Goal: Task Accomplishment & Management: Complete application form

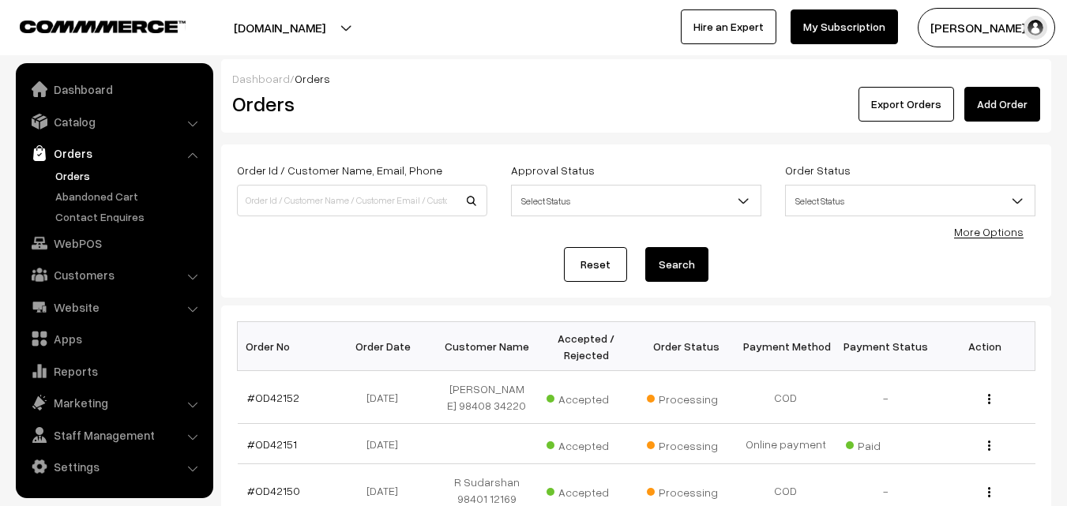
click at [76, 179] on link "Orders" at bounding box center [129, 176] width 156 height 17
click at [81, 174] on link "Orders" at bounding box center [129, 176] width 156 height 17
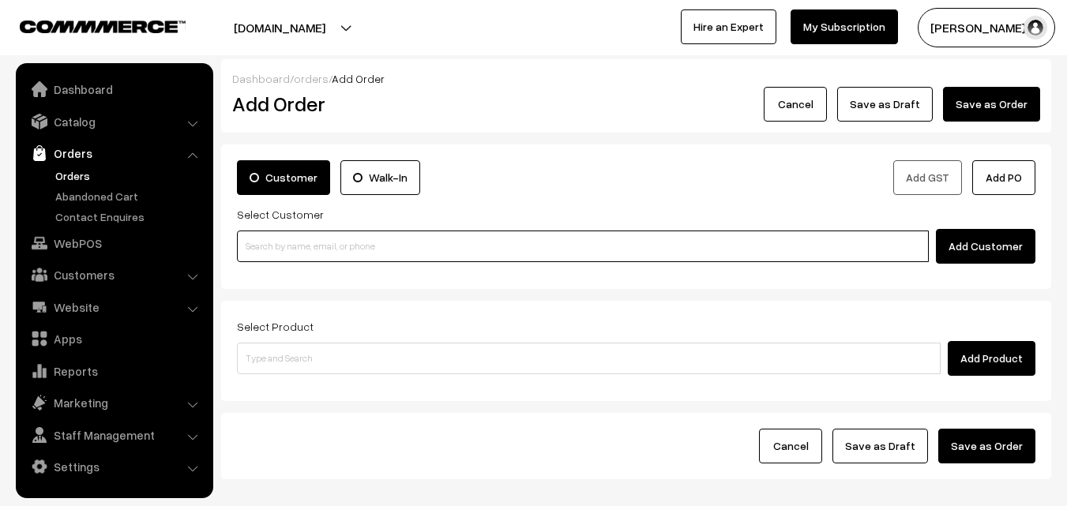
paste input "+971 52 420 2499"
click at [266, 239] on input "+971 52 420 2499" at bounding box center [583, 247] width 692 height 32
drag, startPoint x: 275, startPoint y: 244, endPoint x: 293, endPoint y: 253, distance: 20.1
click at [277, 244] on input "+971 52 420 2499" at bounding box center [583, 247] width 692 height 32
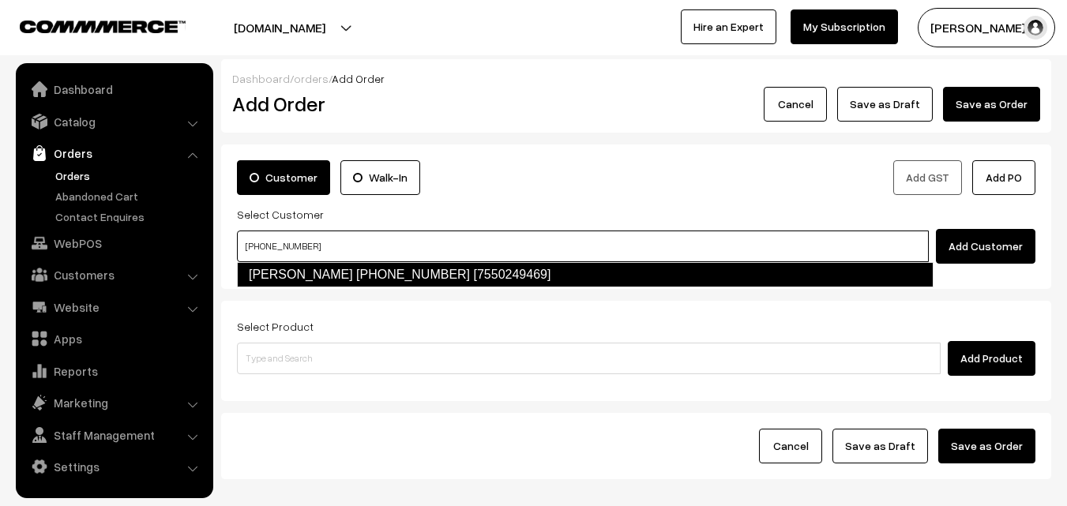
click at [300, 273] on link "Sharanya +971 52 420 2499 [7550249469]" at bounding box center [585, 274] width 697 height 25
type input "+971 52 420 2499"
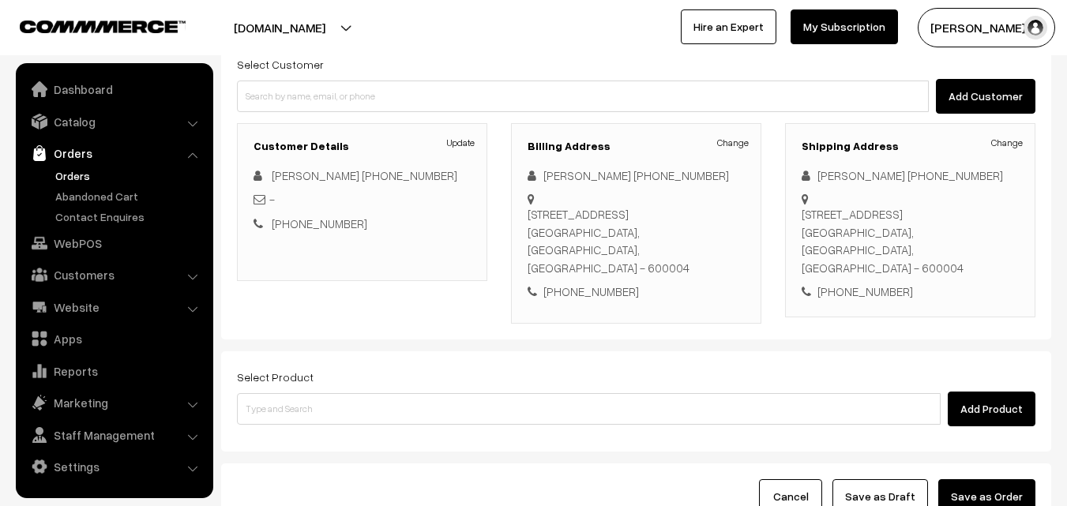
scroll to position [158, 0]
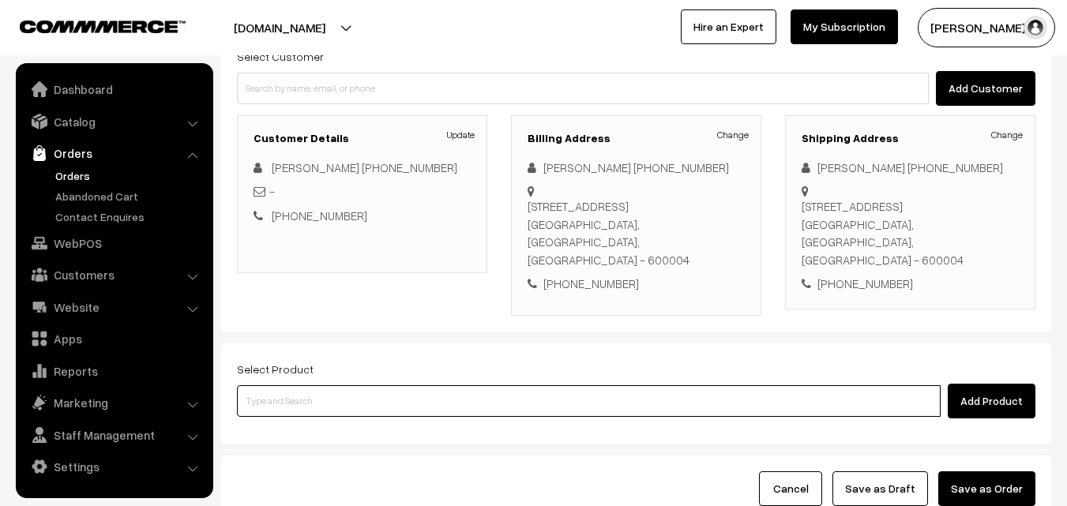
click at [325, 386] on input at bounding box center [589, 402] width 704 height 32
paste input "11th Without Rice..."
type input "11th Without Rice..."
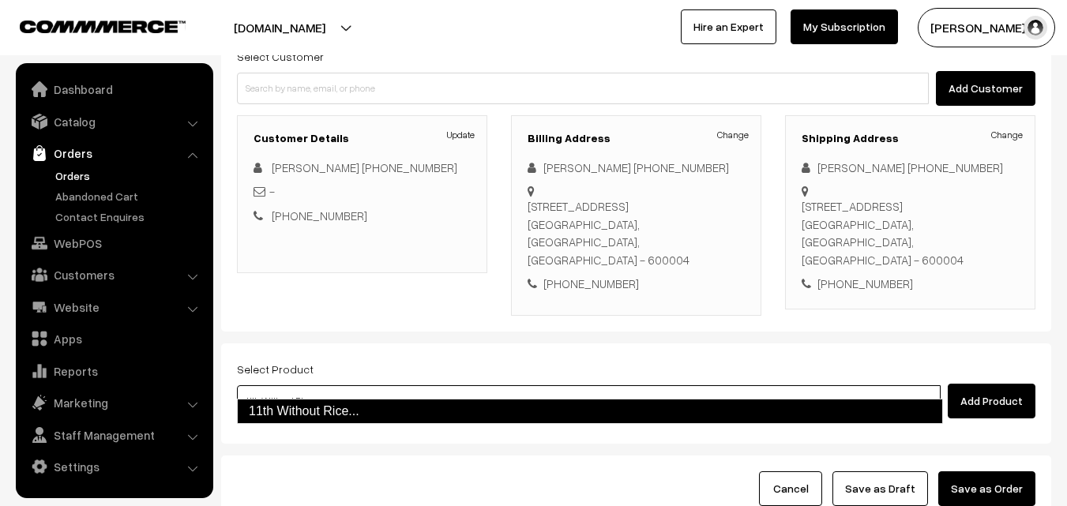
click at [295, 412] on link "11th Without Rice..." at bounding box center [590, 411] width 706 height 25
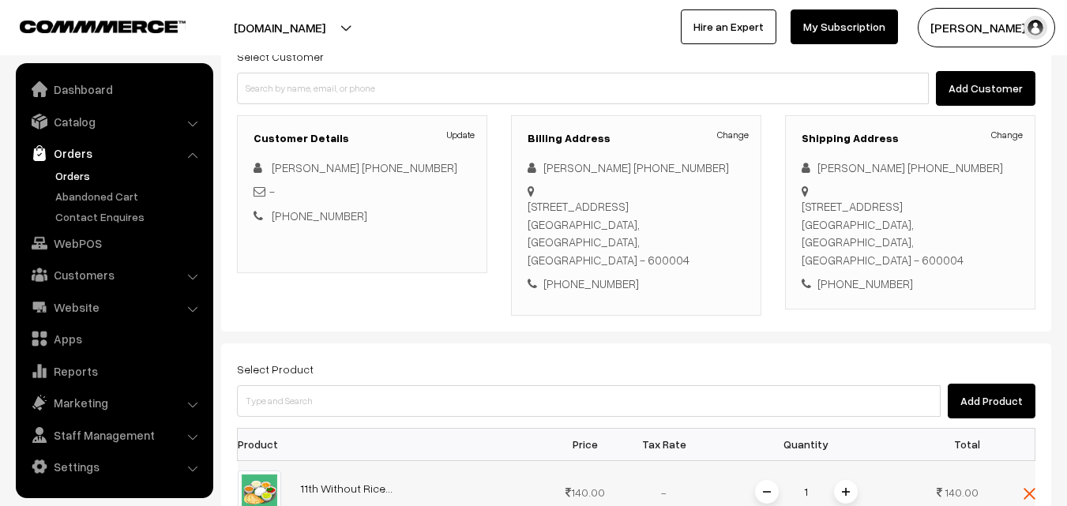
click at [853, 480] on span at bounding box center [846, 492] width 24 height 24
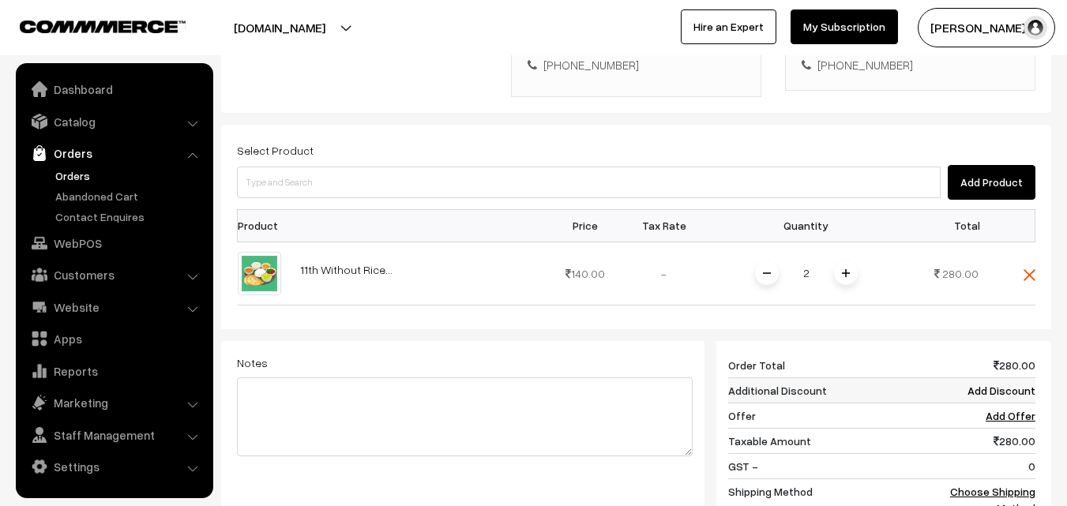
scroll to position [632, 0]
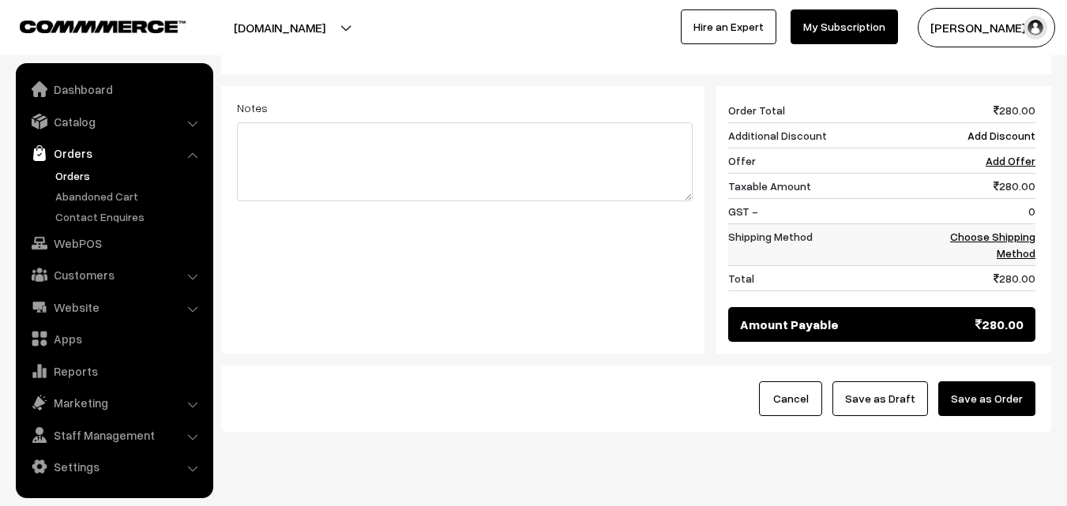
click at [1015, 230] on link "Choose Shipping Method" at bounding box center [993, 245] width 85 height 30
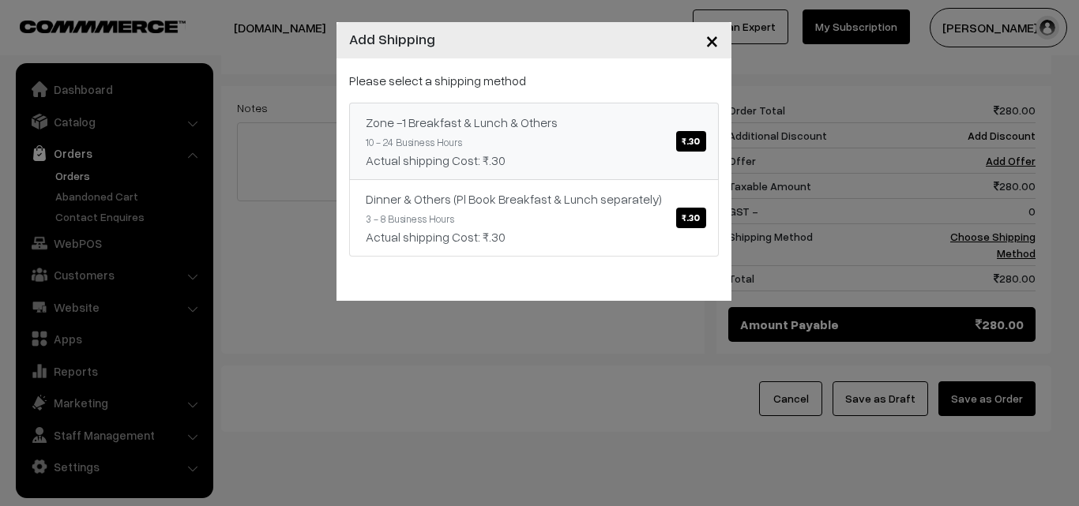
click at [573, 119] on link "Zone -1 Breakfast & Lunch & Others ₹.30 10 - 24 Business Hours Actual shipping …" at bounding box center [534, 141] width 370 height 77
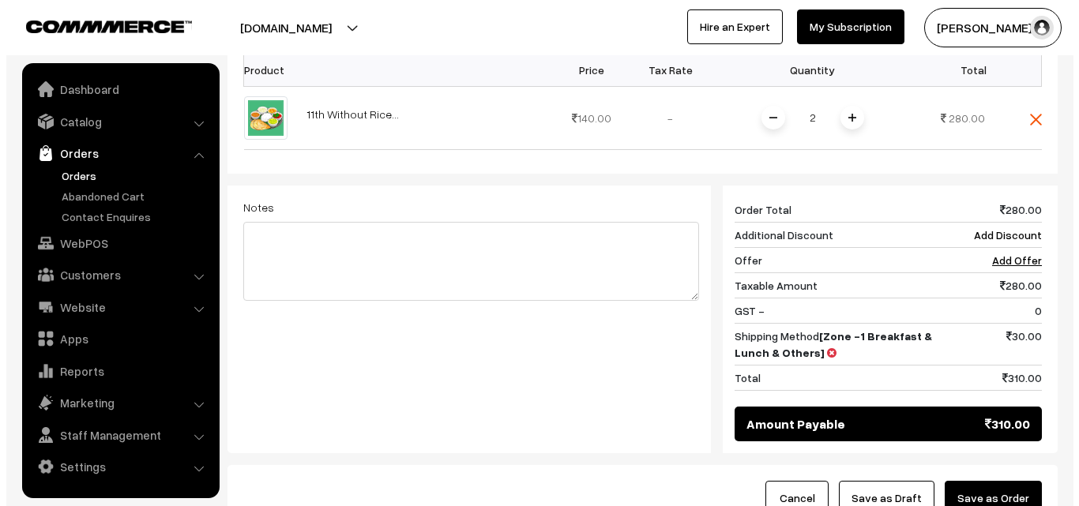
scroll to position [654, 0]
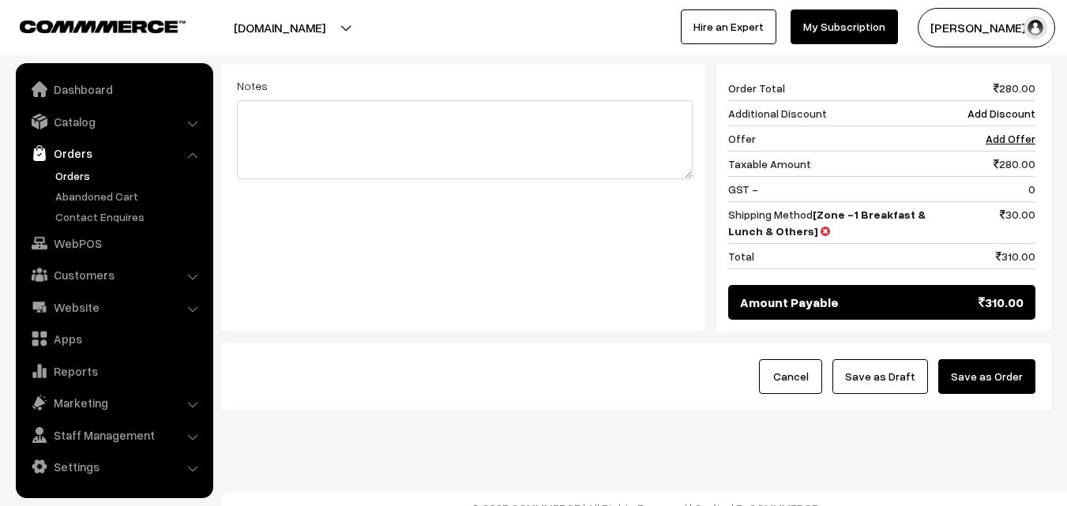
click at [993, 360] on button "Save as Order" at bounding box center [987, 377] width 97 height 35
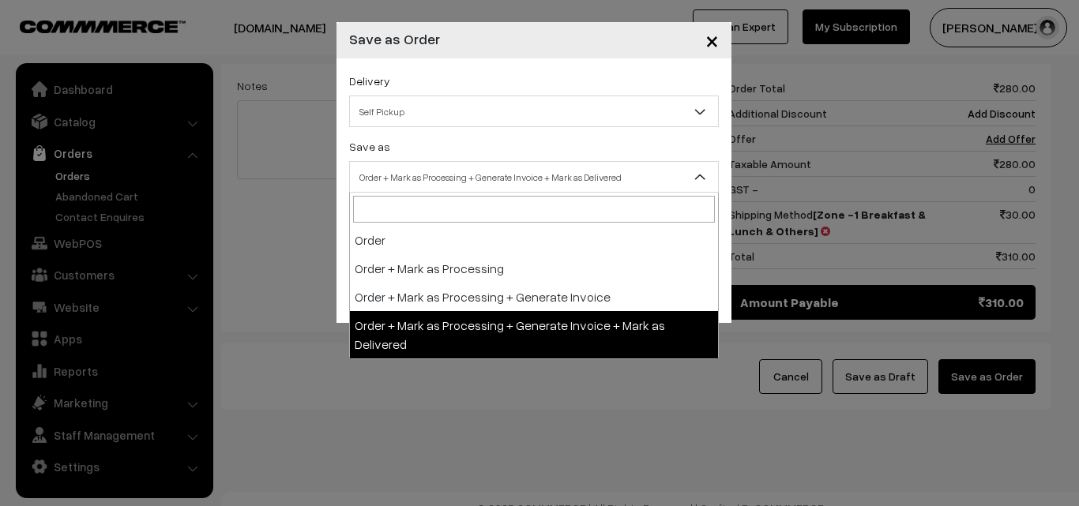
click at [472, 169] on span "Order + Mark as Processing + Generate Invoice + Mark as Delivered" at bounding box center [534, 178] width 368 height 28
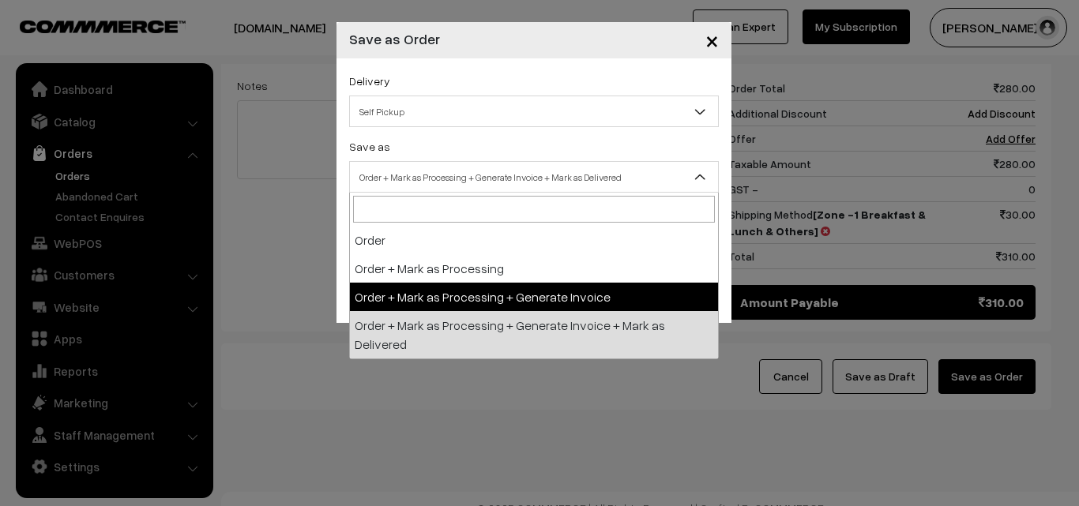
select select "3"
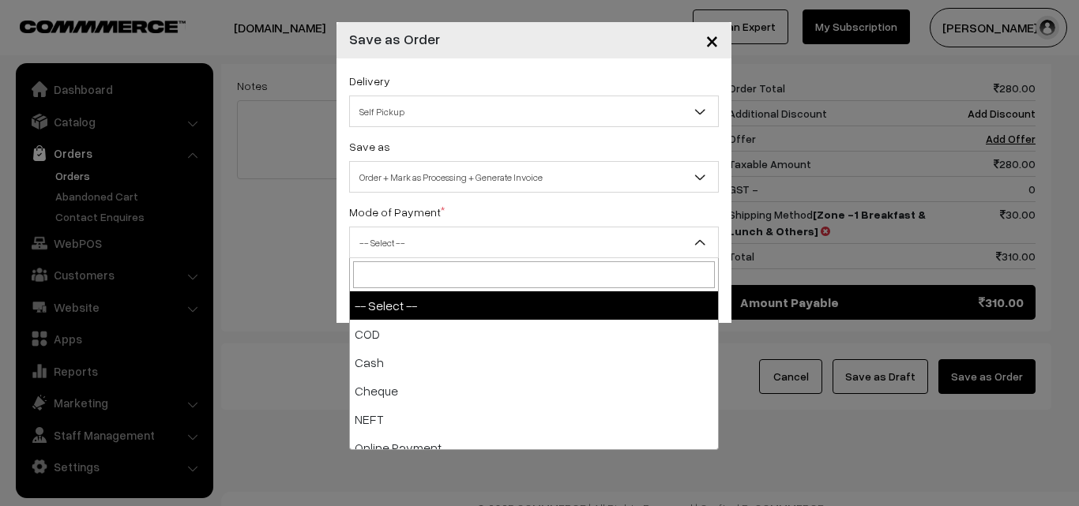
click at [434, 246] on span "-- Select --" at bounding box center [534, 243] width 368 height 28
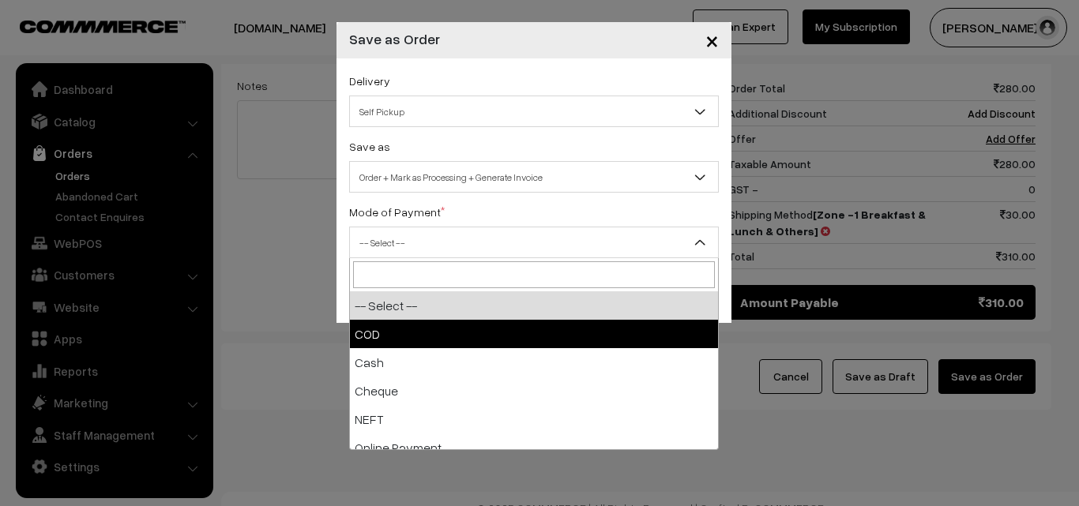
select select "1"
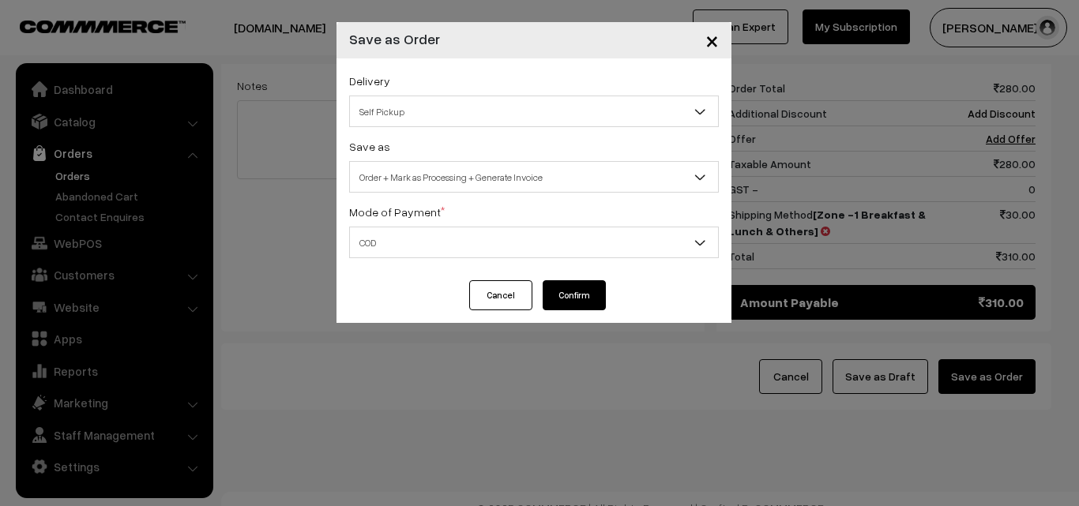
click at [577, 294] on button "Confirm" at bounding box center [574, 296] width 63 height 30
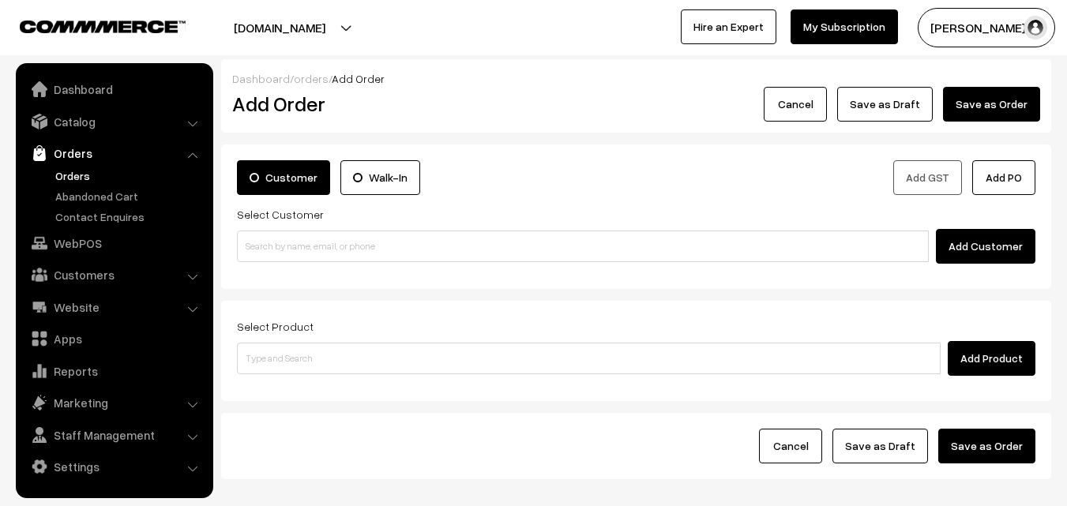
click at [84, 175] on link "Orders" at bounding box center [129, 176] width 156 height 17
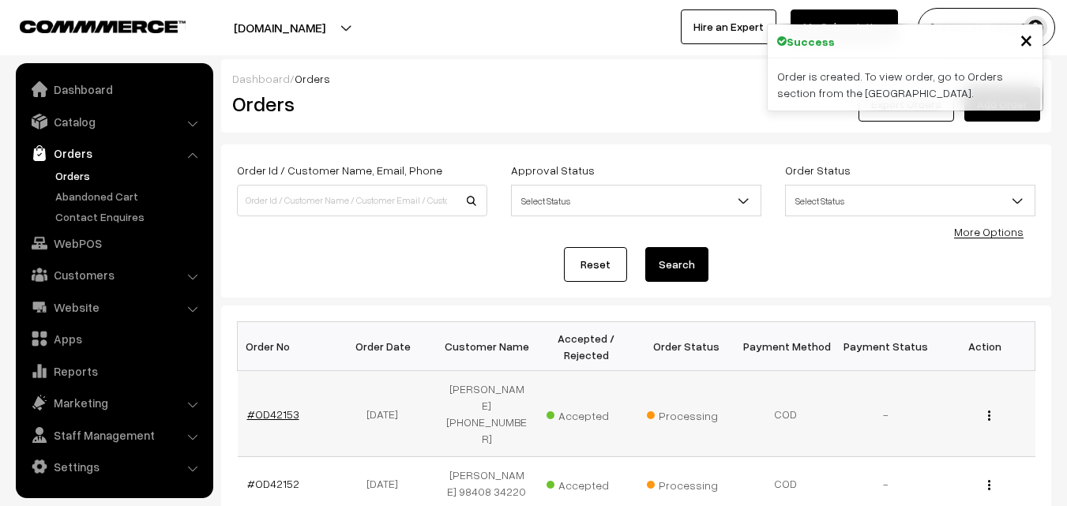
click at [277, 408] on link "#OD42153" at bounding box center [273, 414] width 52 height 13
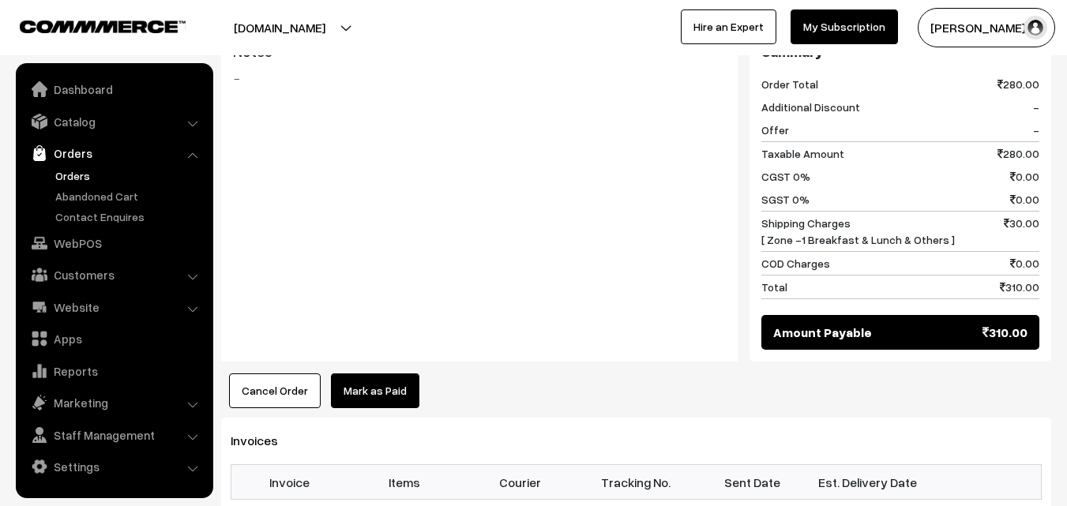
scroll to position [864, 0]
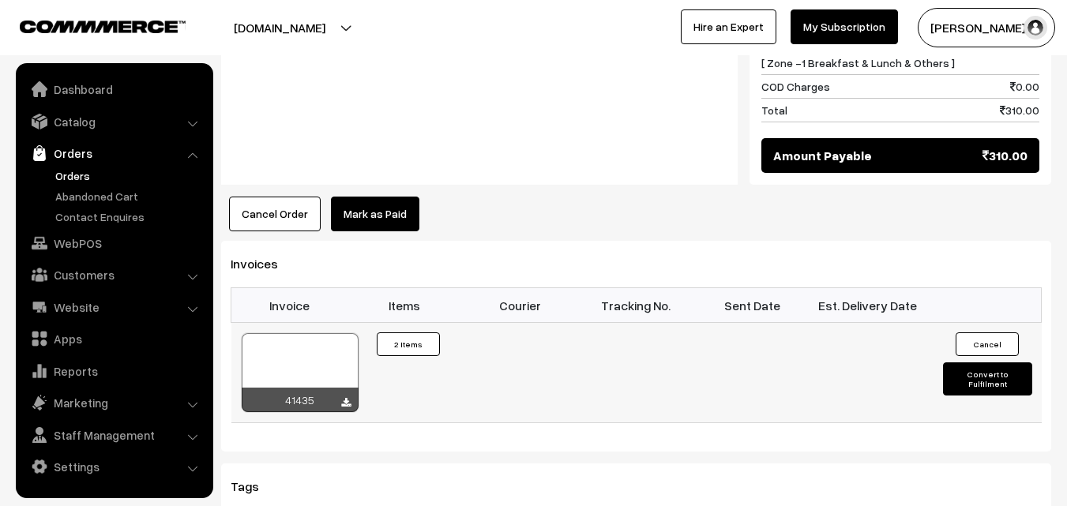
click at [292, 346] on div at bounding box center [300, 372] width 117 height 79
click at [98, 246] on link "WebPOS" at bounding box center [114, 243] width 188 height 28
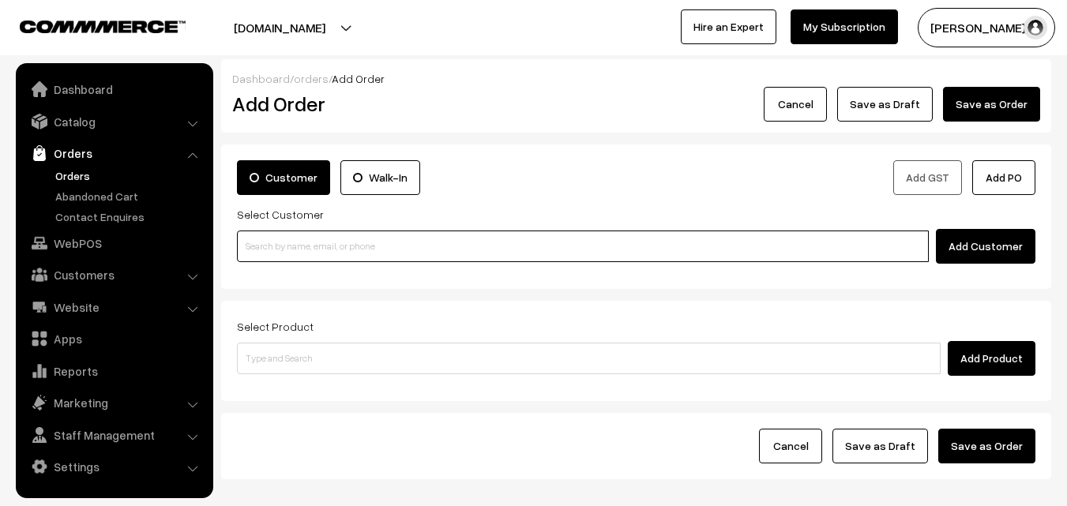
click at [320, 258] on input at bounding box center [583, 247] width 692 height 32
paste input "96202 02330"
click at [277, 249] on input "96202 02330" at bounding box center [583, 247] width 692 height 32
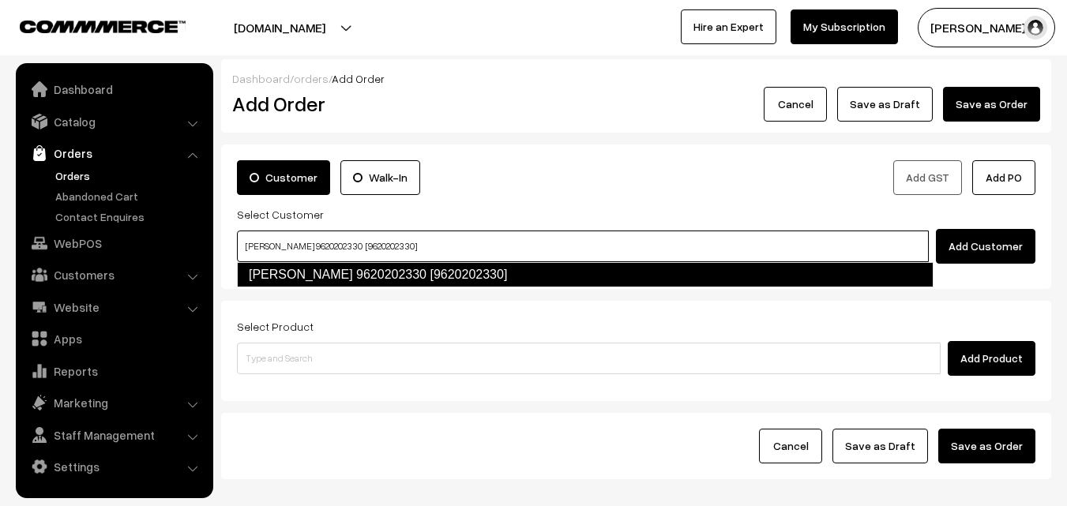
type input "[PERSON_NAME] 9620202330 [9620202330]"
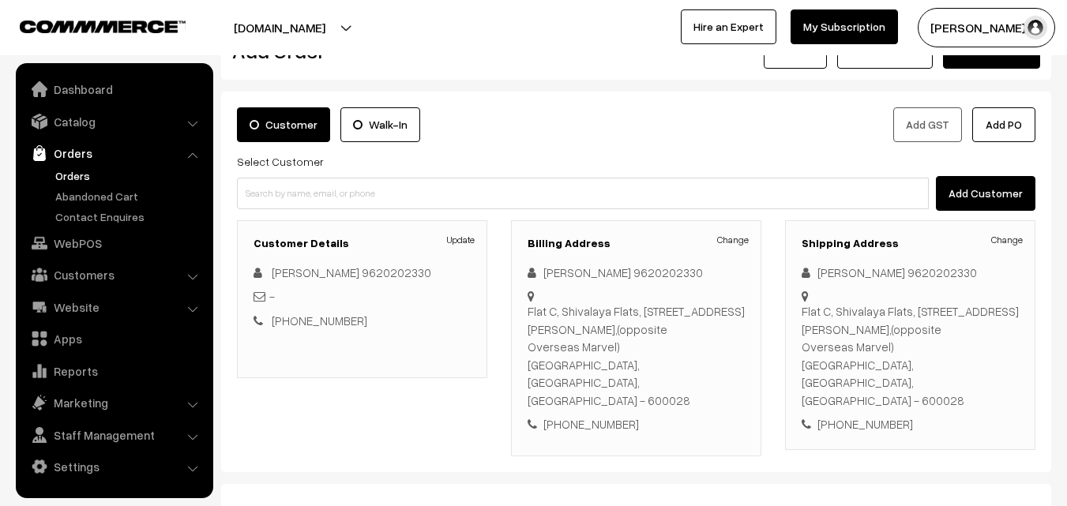
scroll to position [237, 0]
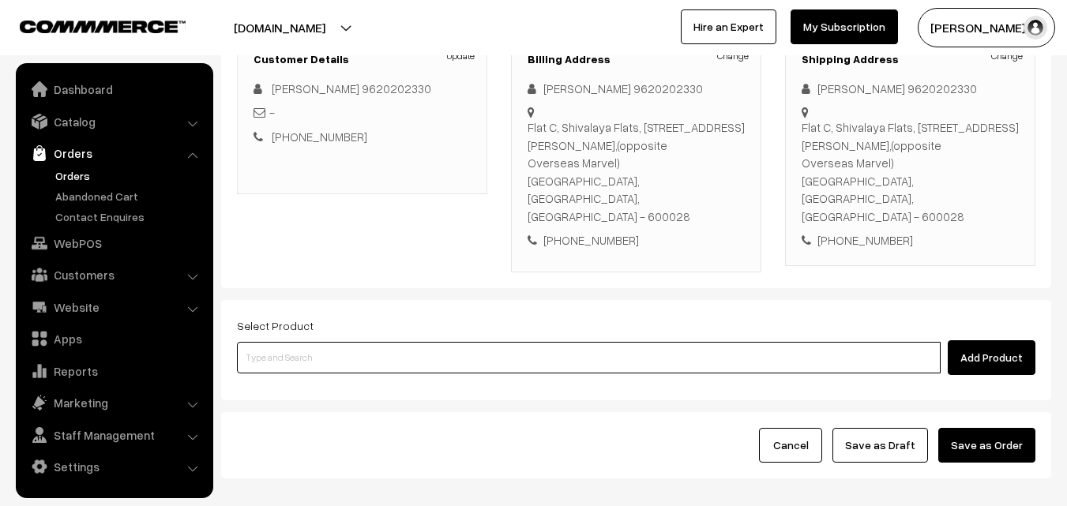
click at [434, 342] on input at bounding box center [589, 358] width 704 height 32
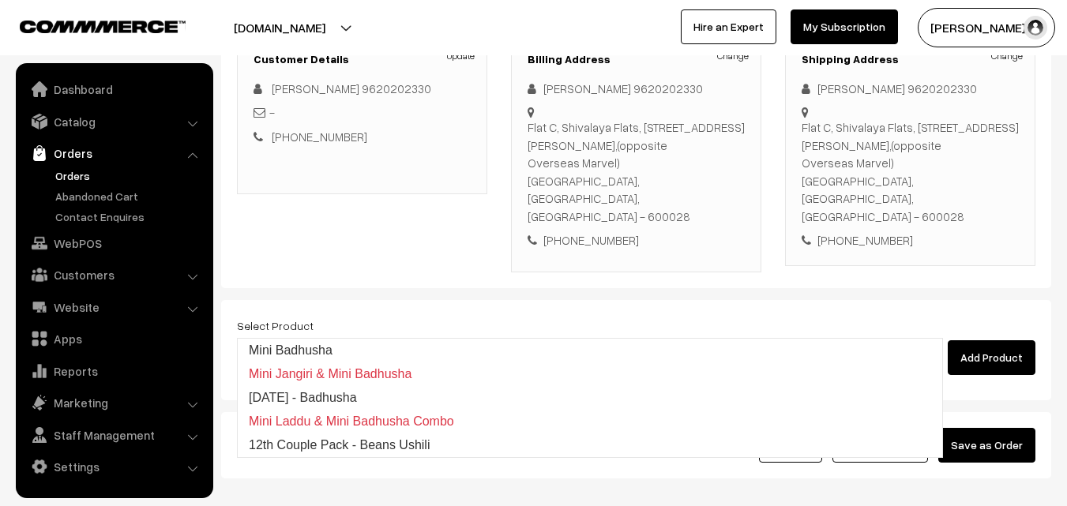
type input "12th Couple Pack - Beans Ushili"
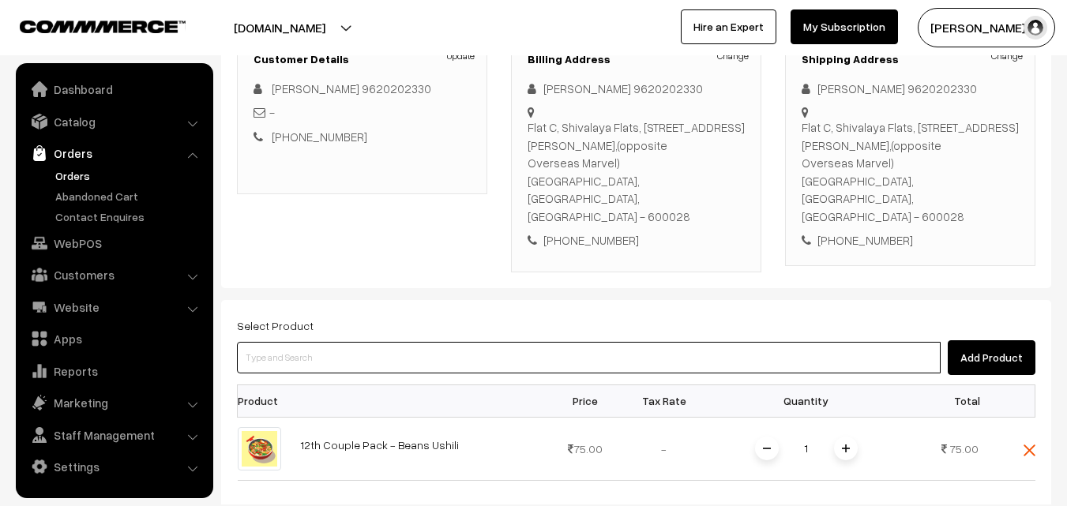
click at [433, 342] on input at bounding box center [589, 358] width 704 height 32
click at [412, 342] on input at bounding box center [589, 358] width 704 height 32
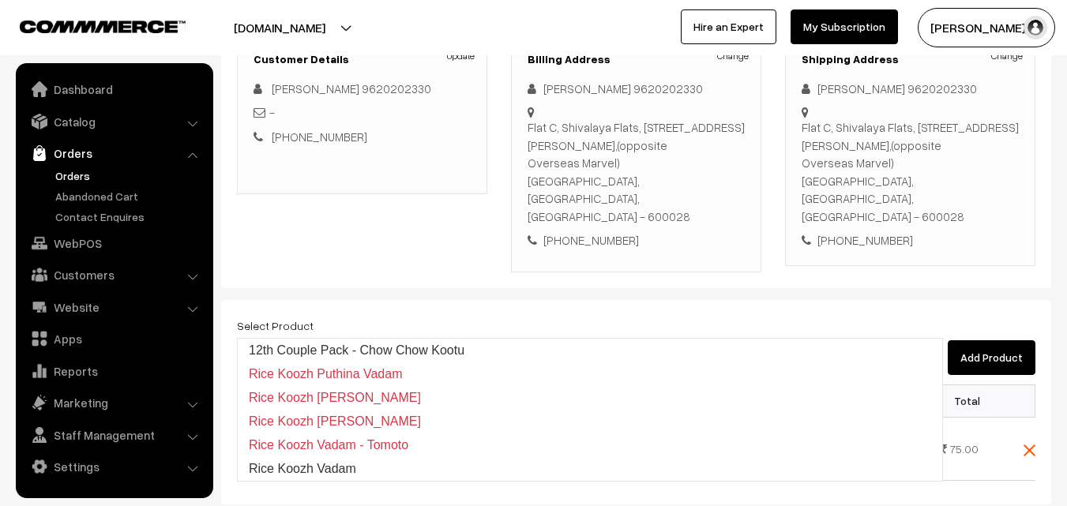
type input "12th Couple Pack - Chow Chow Kootu"
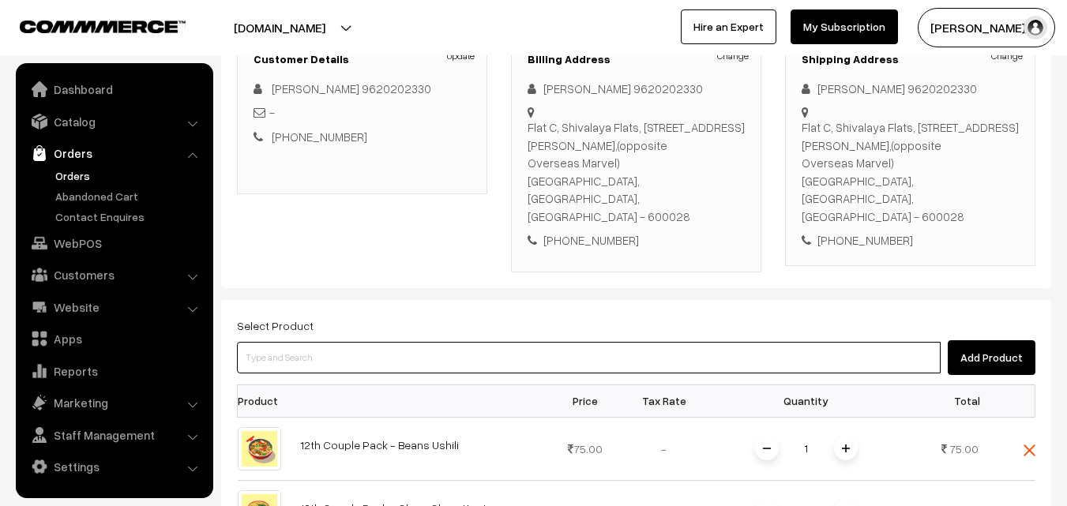
click at [369, 342] on input at bounding box center [589, 358] width 704 height 32
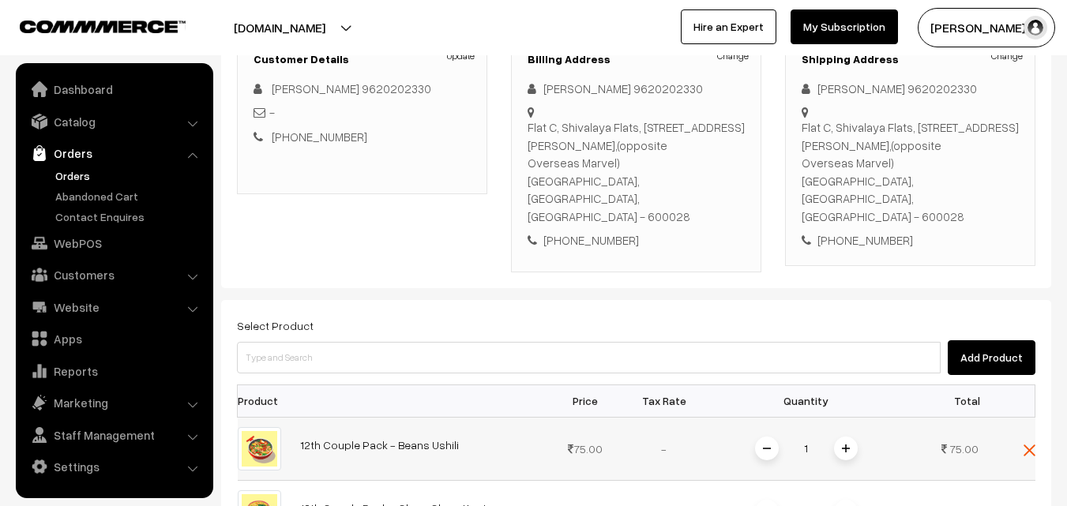
click at [849, 445] on img at bounding box center [846, 449] width 8 height 8
click at [847, 506] on img at bounding box center [846, 512] width 8 height 8
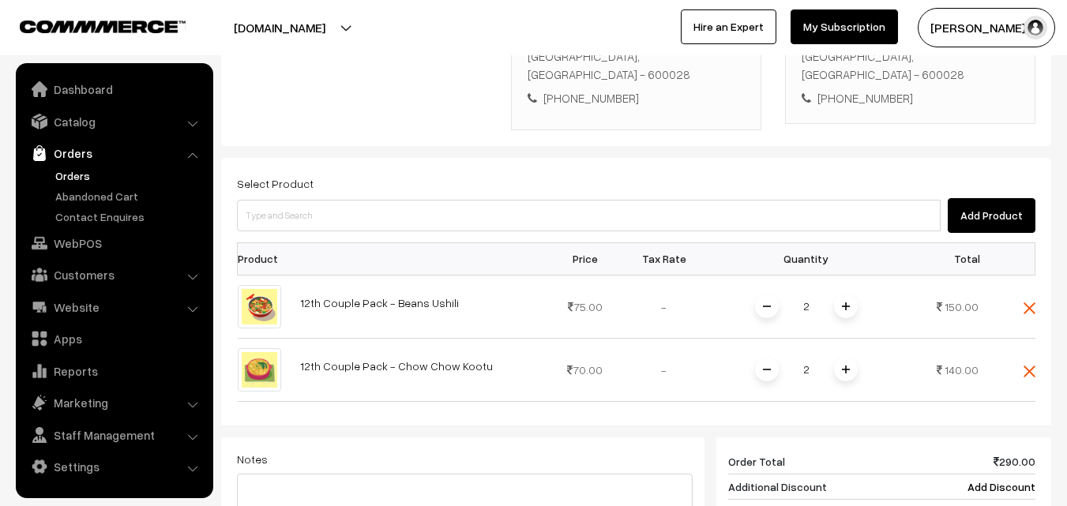
scroll to position [553, 0]
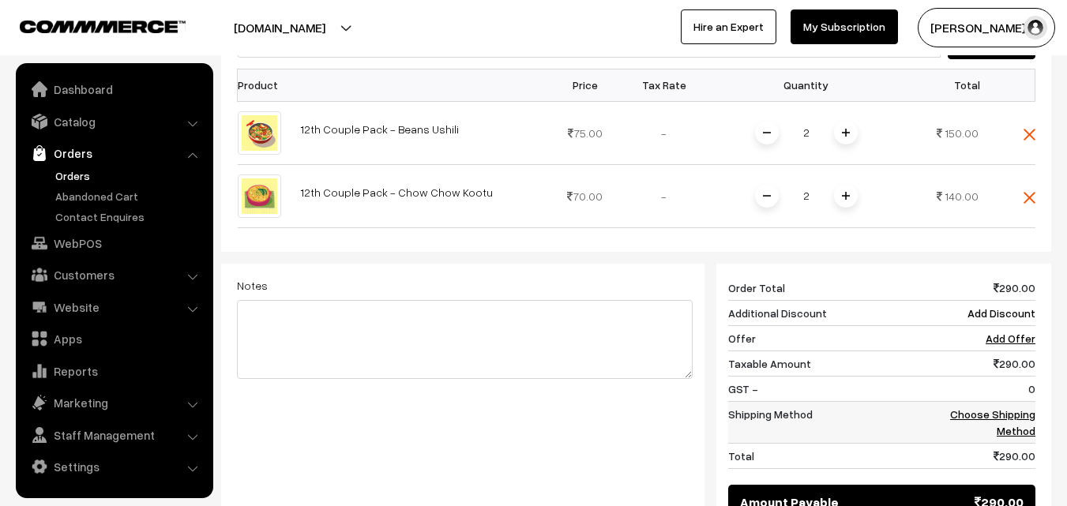
click at [1019, 408] on link "Choose Shipping Method" at bounding box center [993, 423] width 85 height 30
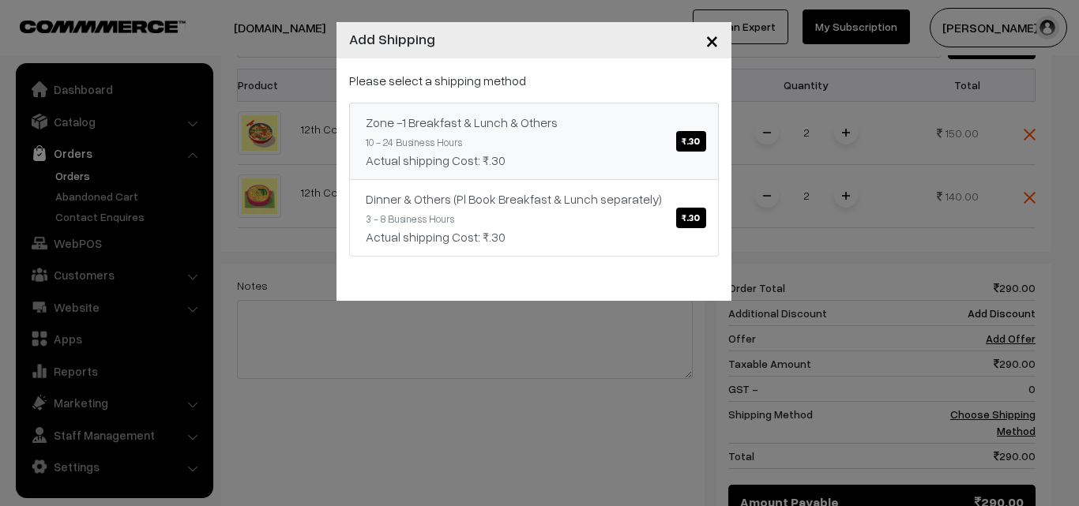
click at [589, 136] on link "Zone -1 Breakfast & Lunch & Others ₹.30 10 - 24 Business Hours Actual shipping …" at bounding box center [534, 141] width 370 height 77
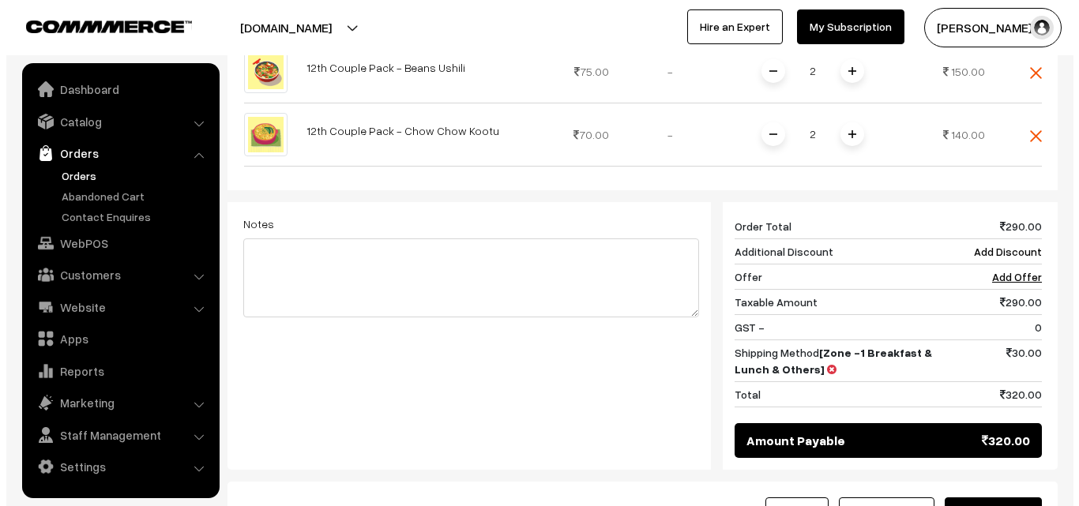
scroll to position [736, 0]
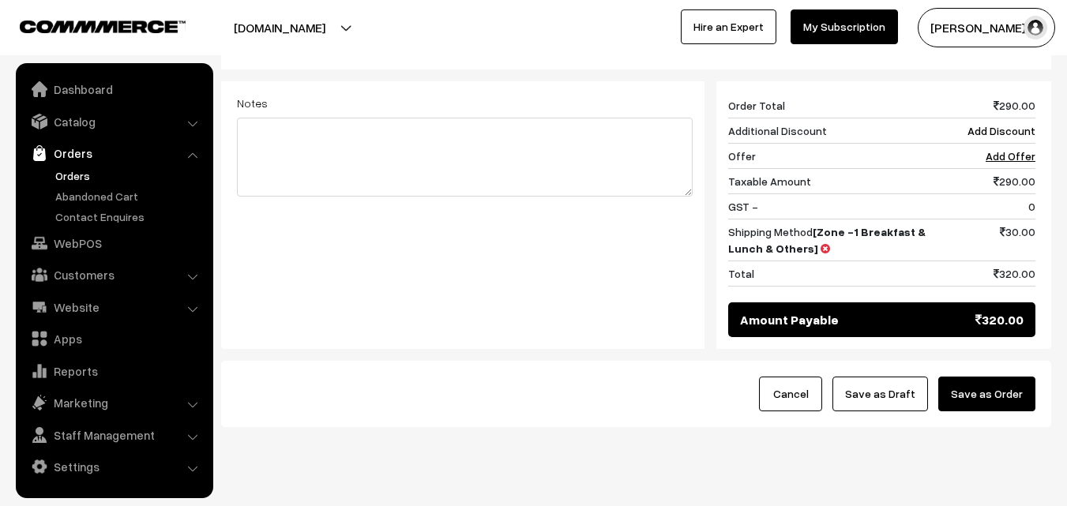
click at [1020, 377] on button "Save as Order" at bounding box center [987, 394] width 97 height 35
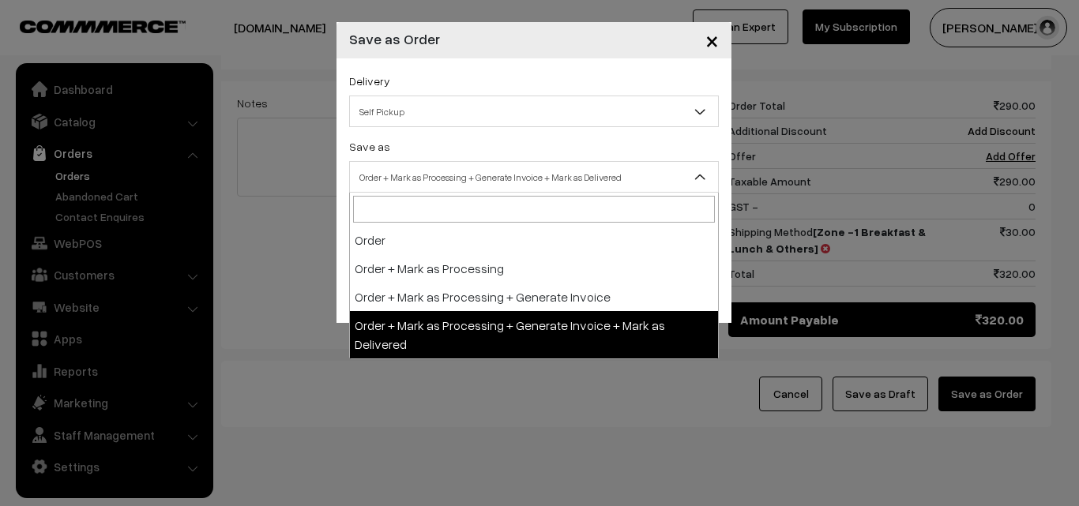
click at [555, 187] on span "Order + Mark as Processing + Generate Invoice + Mark as Delivered" at bounding box center [534, 177] width 370 height 32
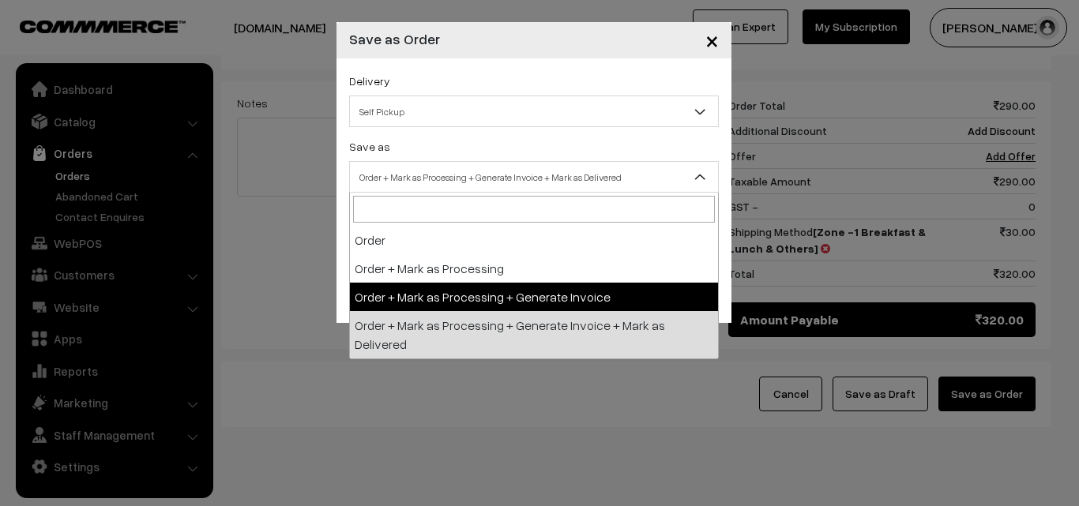
drag, startPoint x: 507, startPoint y: 311, endPoint x: 474, endPoint y: 258, distance: 62.5
select select "3"
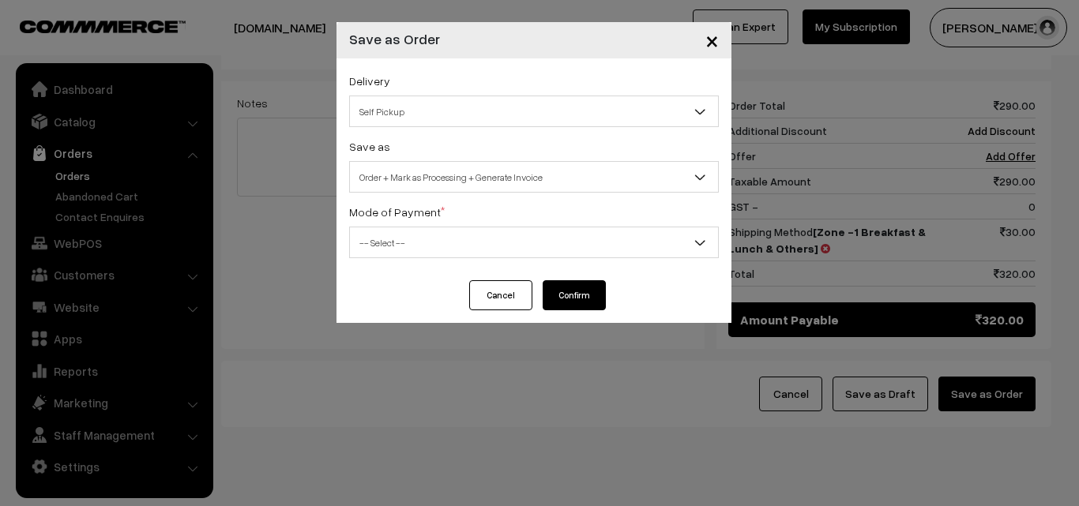
click at [472, 250] on span "-- Select --" at bounding box center [534, 243] width 368 height 28
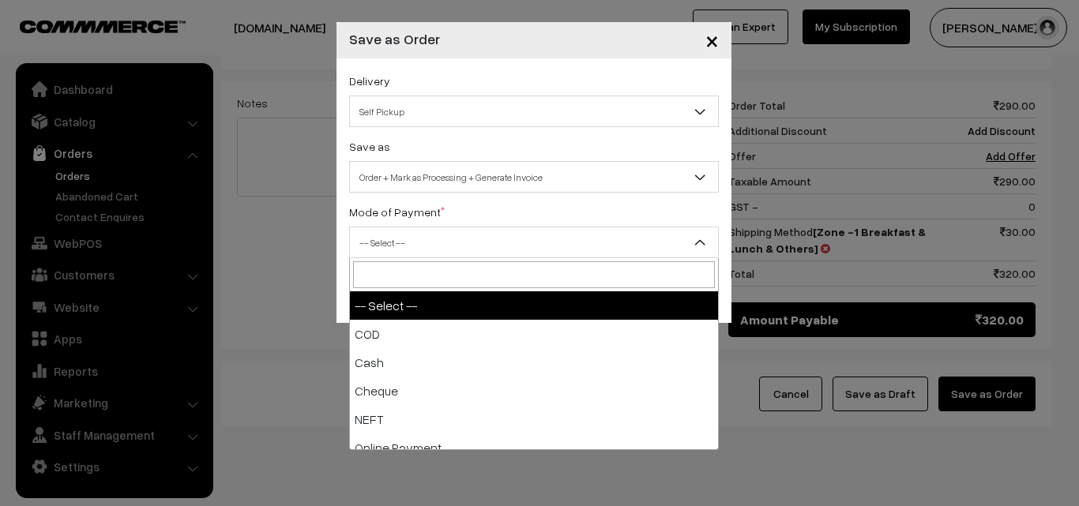
select select "1"
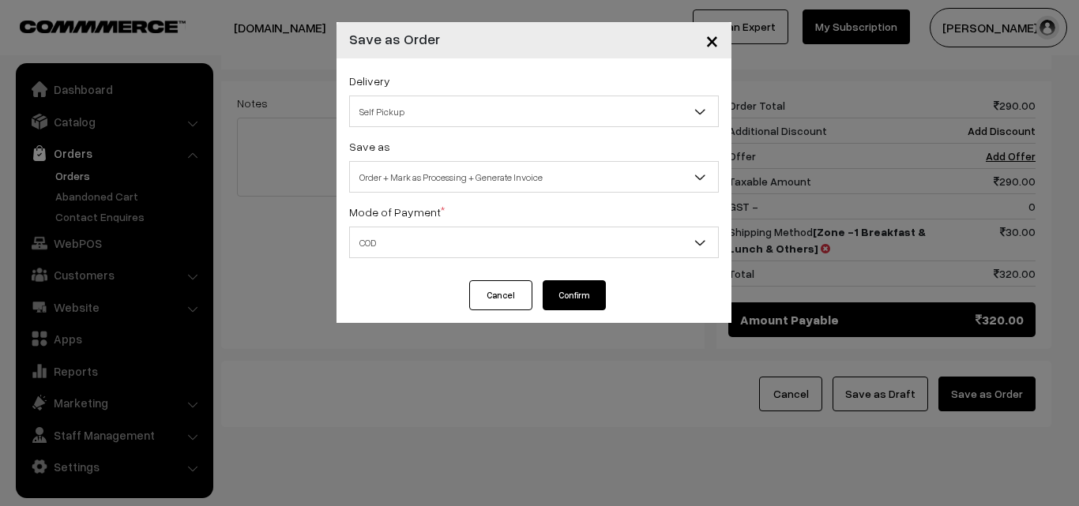
click at [567, 296] on button "Confirm" at bounding box center [574, 296] width 63 height 30
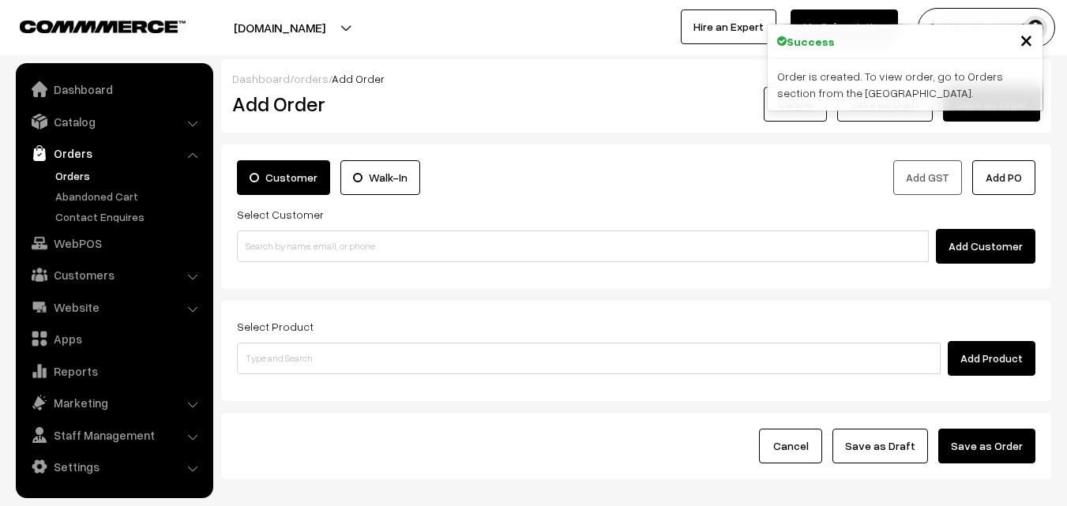
click at [75, 174] on link "Orders" at bounding box center [129, 176] width 156 height 17
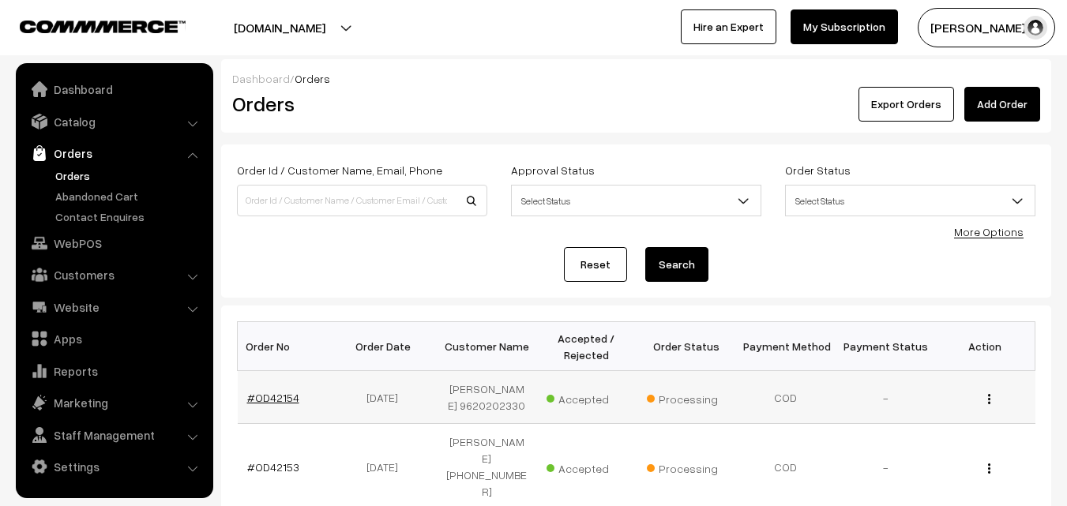
click at [271, 397] on link "#OD42154" at bounding box center [273, 397] width 52 height 13
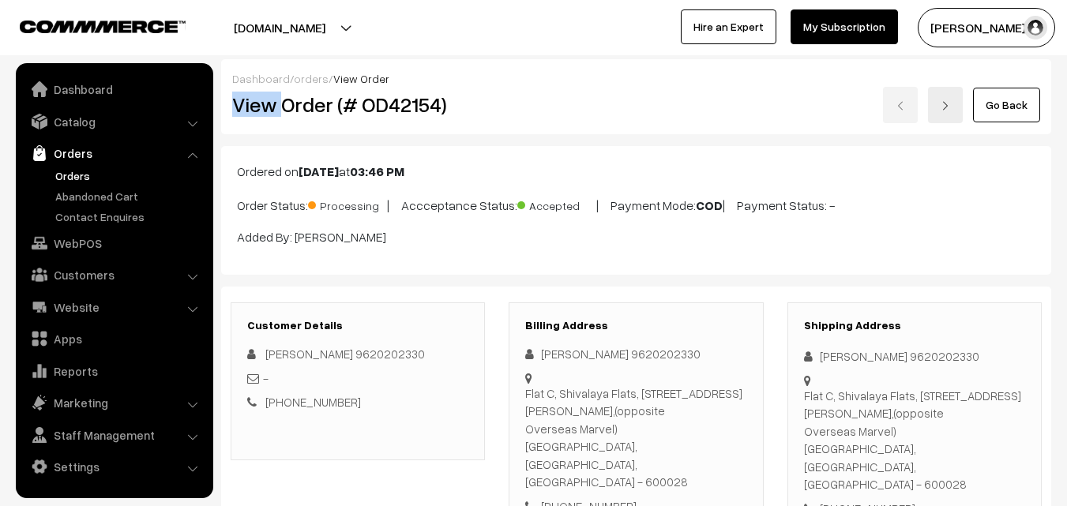
click at [700, 66] on div "Dashboard / orders / View Order View Order (# OD42154) Go Back" at bounding box center [636, 96] width 830 height 75
click at [478, 127] on div "Dashboard / orders / View Order View Order (# OD42154) Go Back" at bounding box center [636, 96] width 830 height 75
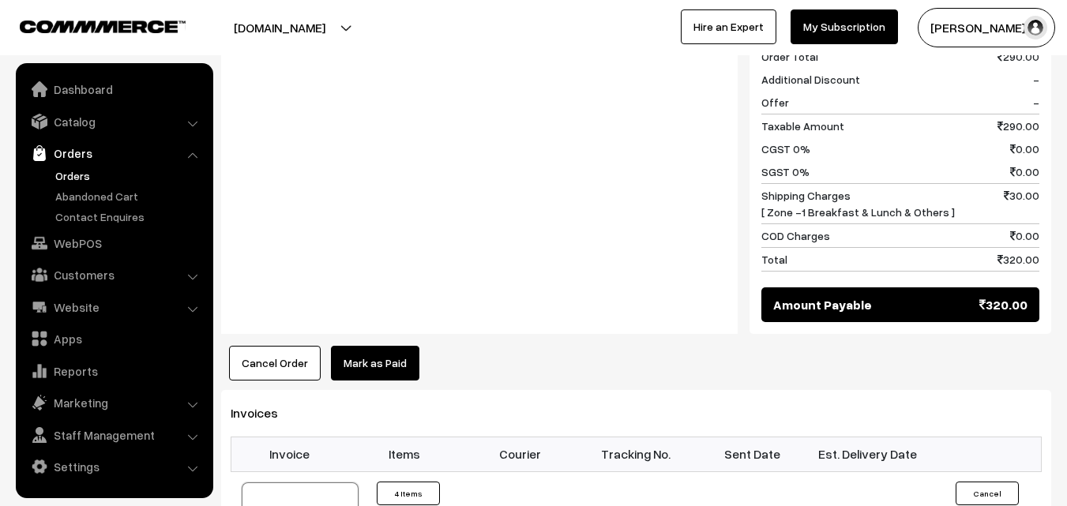
scroll to position [869, 0]
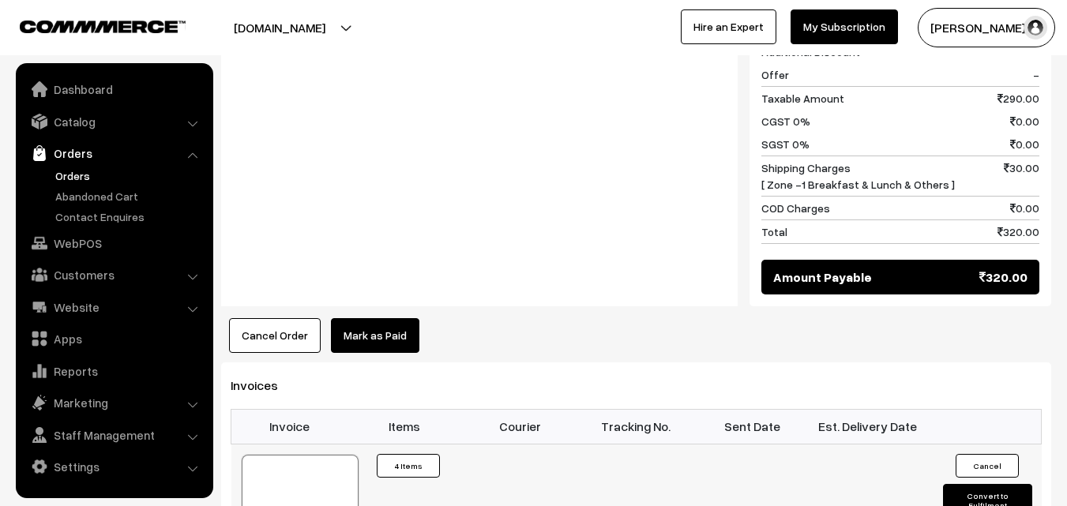
click at [311, 455] on div at bounding box center [300, 494] width 117 height 79
click at [77, 234] on link "WebPOS" at bounding box center [114, 243] width 188 height 28
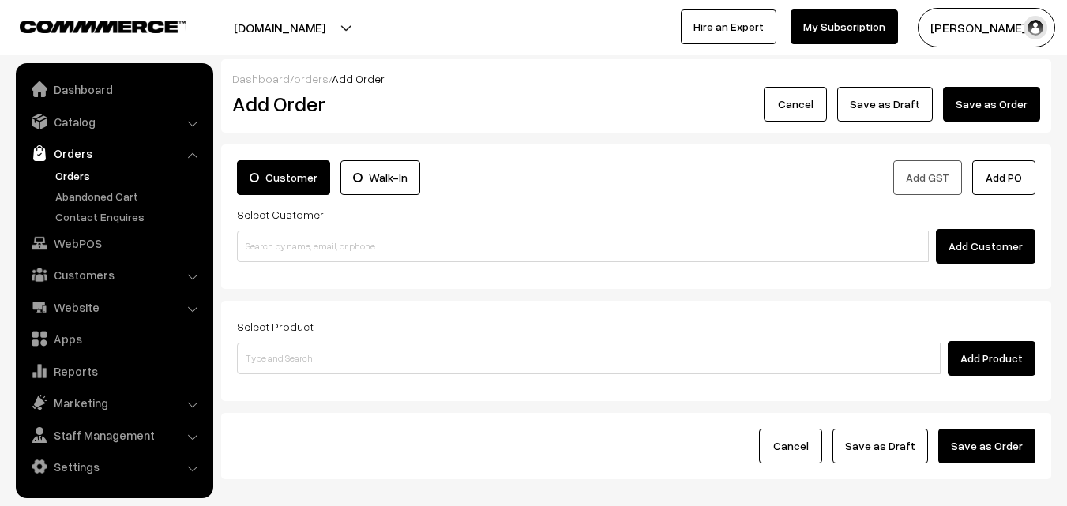
click at [265, 246] on input at bounding box center [583, 247] width 692 height 32
click at [270, 244] on input "97907 93478" at bounding box center [583, 247] width 692 height 32
type input "~[PERSON_NAME] 97907 93478 [9790793478]"
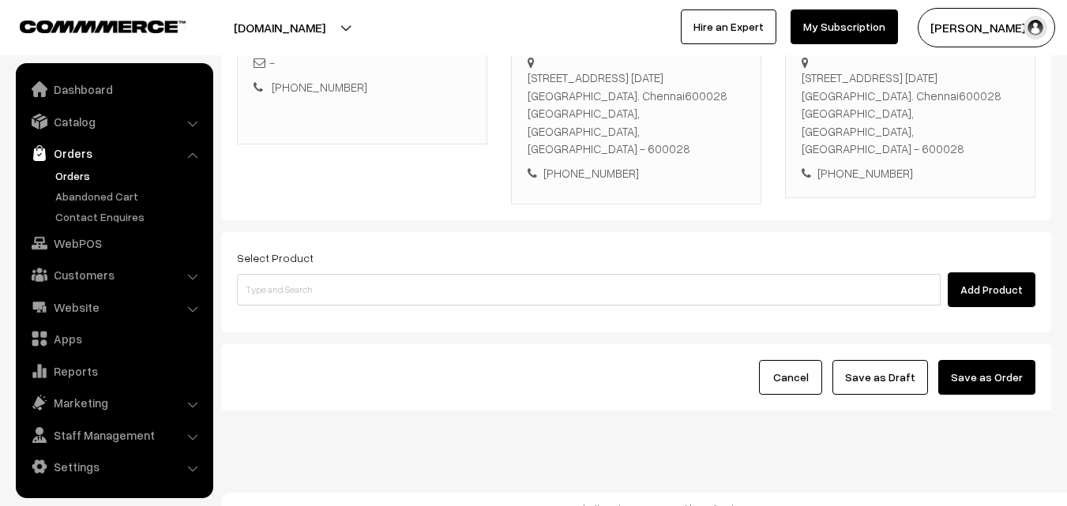
scroll to position [288, 0]
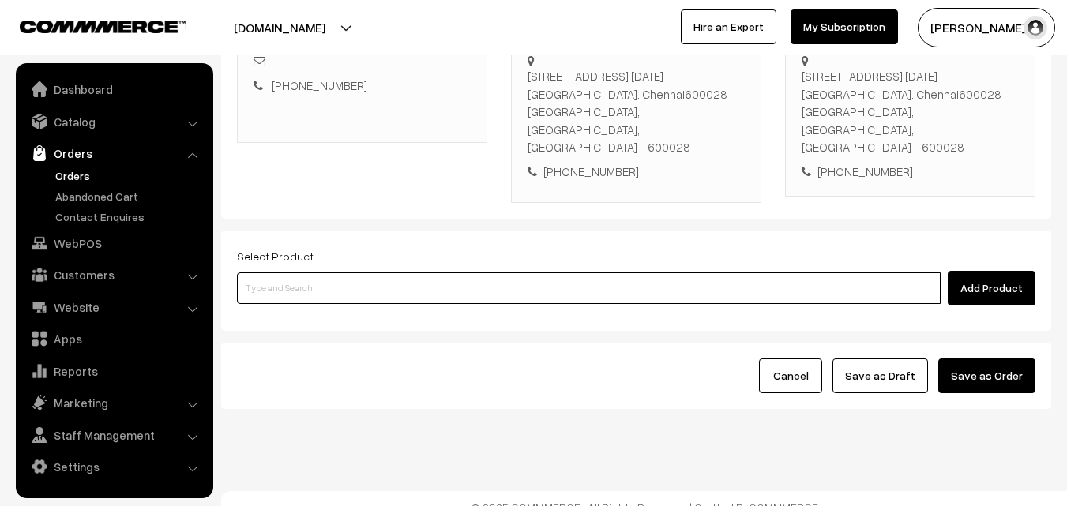
click at [387, 273] on input at bounding box center [589, 289] width 704 height 32
paste input "11th Without Rice..."
type input "11th Without Rice..."
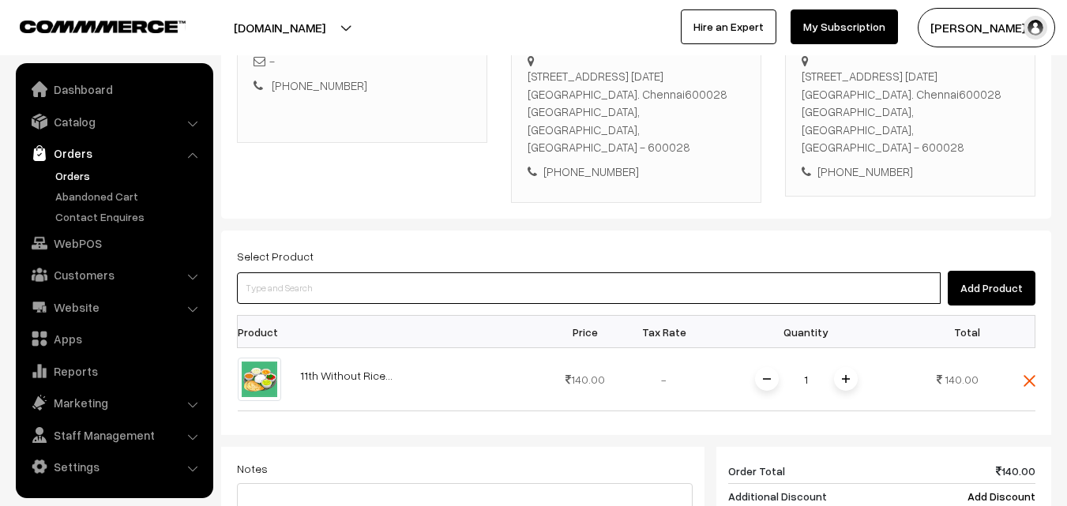
click at [332, 273] on input at bounding box center [589, 289] width 704 height 32
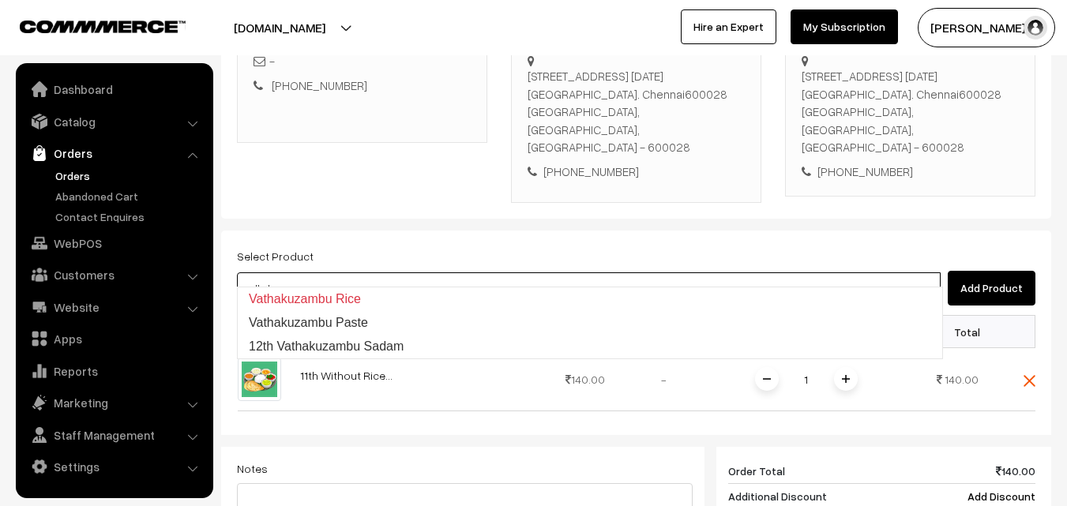
type input "12th Vathakuzambu Sadam"
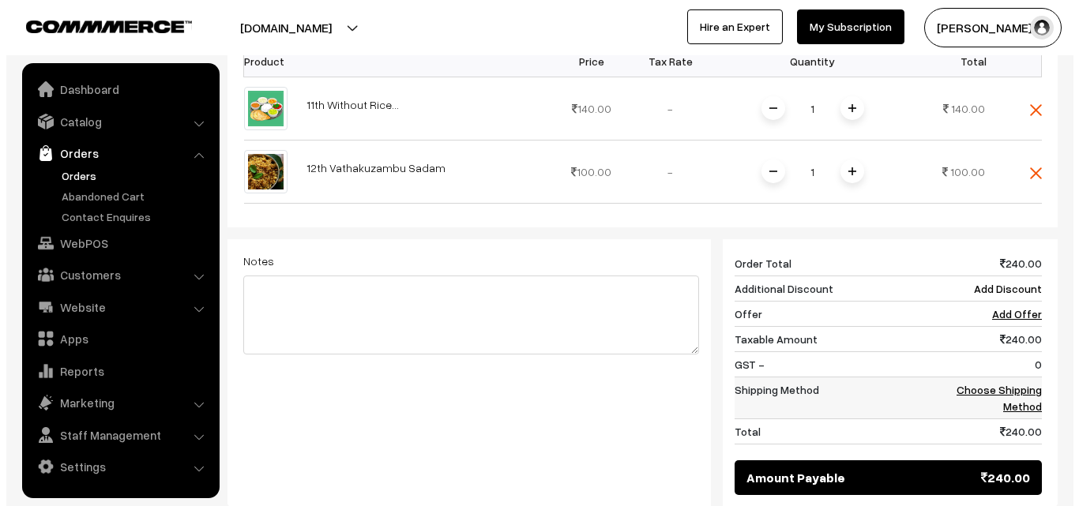
scroll to position [604, 0]
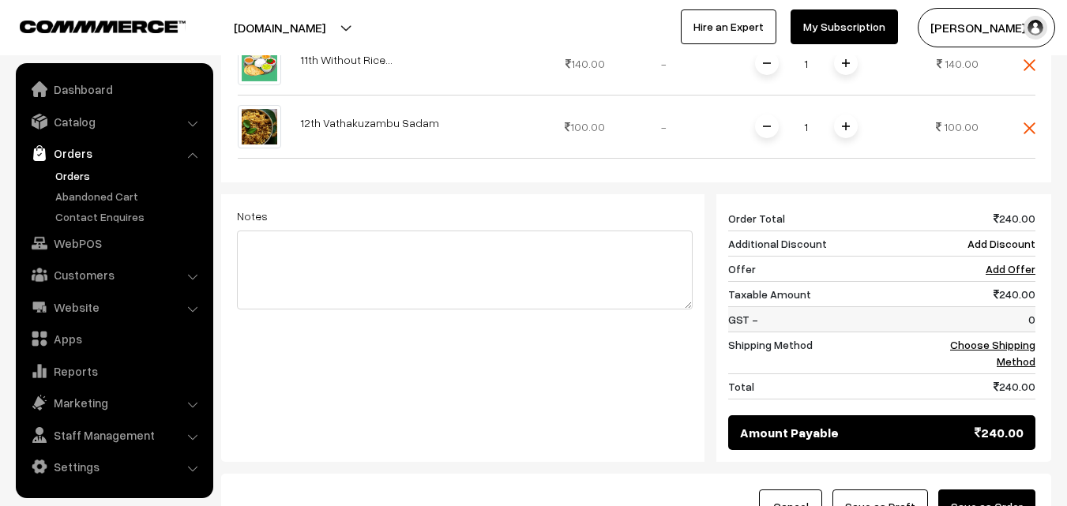
click at [1012, 310] on td "0" at bounding box center [987, 319] width 98 height 25
click at [1007, 338] on link "Choose Shipping Method" at bounding box center [993, 353] width 85 height 30
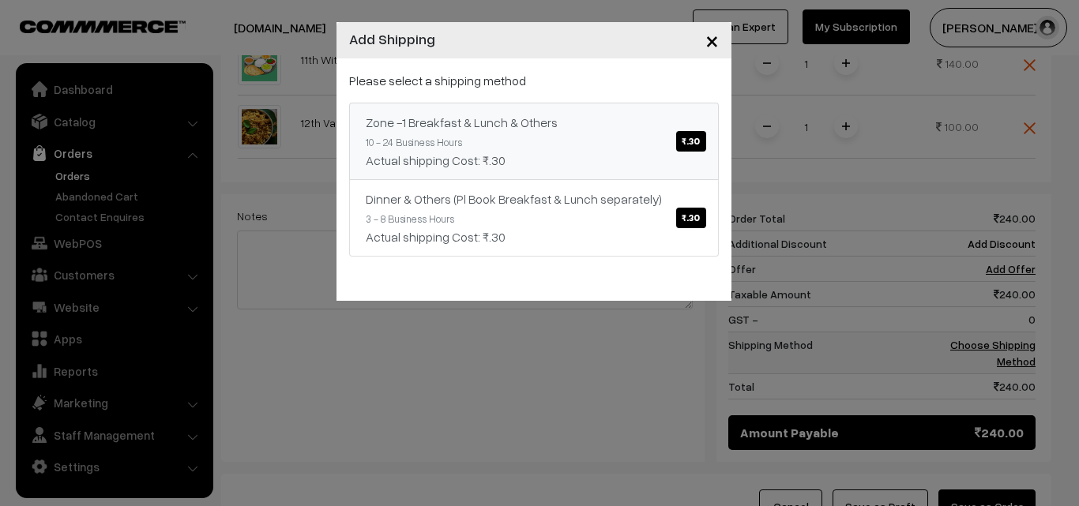
drag, startPoint x: 1007, startPoint y: 330, endPoint x: 607, endPoint y: 119, distance: 452.1
click at [615, 129] on link "Zone -1 Breakfast & Lunch & Others ₹.30 10 - 24 Business Hours Actual shipping …" at bounding box center [534, 141] width 370 height 77
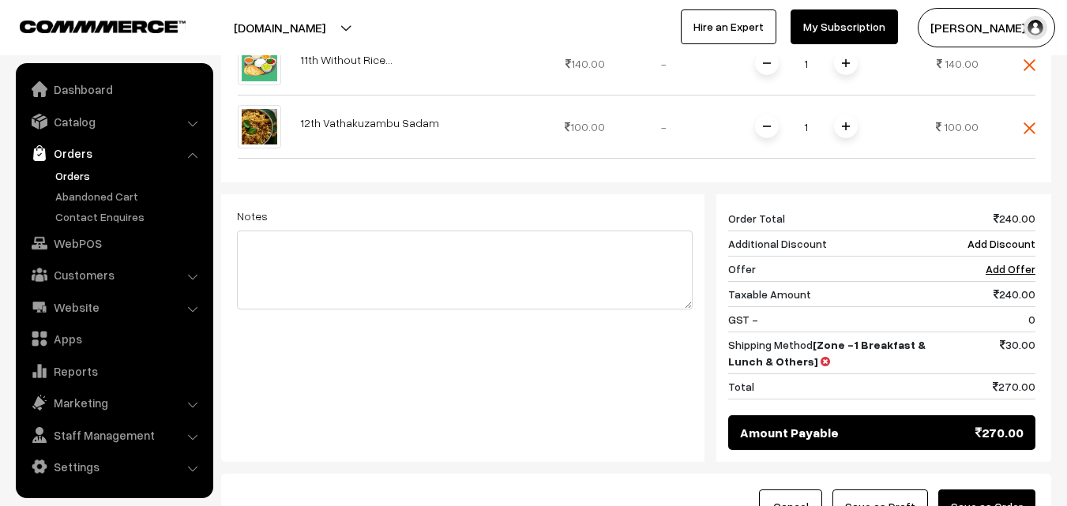
click at [991, 491] on button "Save as Order" at bounding box center [987, 507] width 97 height 35
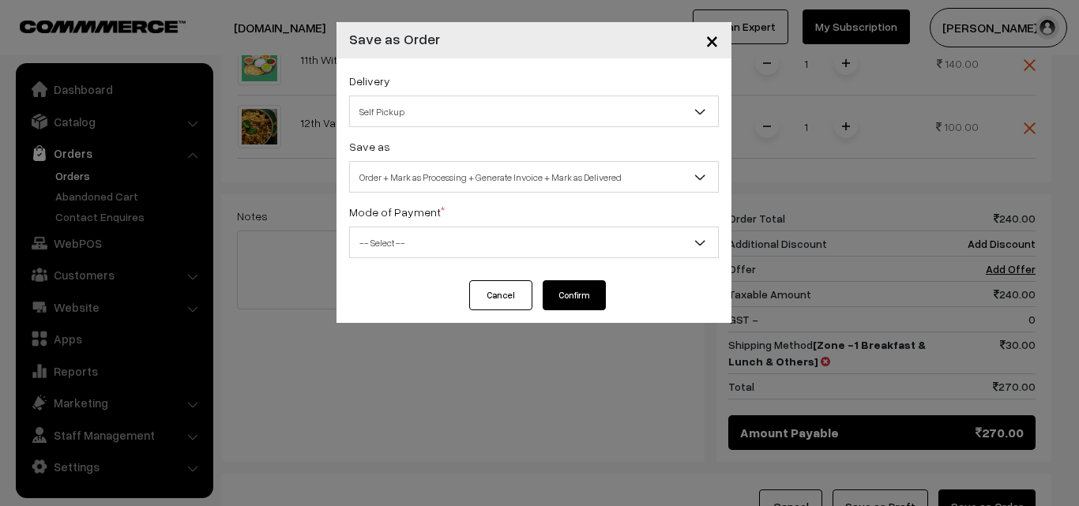
click at [450, 179] on span "Order + Mark as Processing + Generate Invoice + Mark as Delivered" at bounding box center [534, 178] width 368 height 28
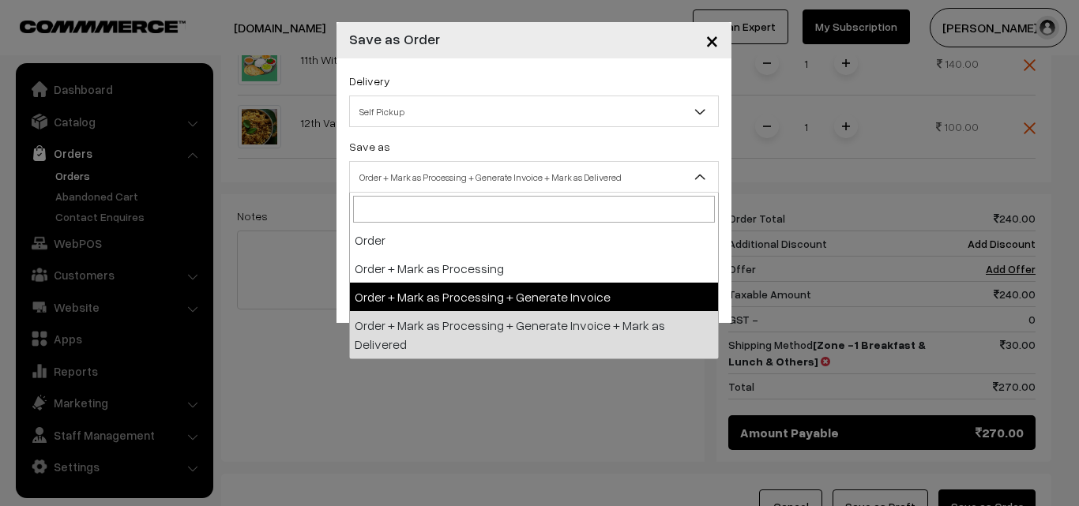
select select "3"
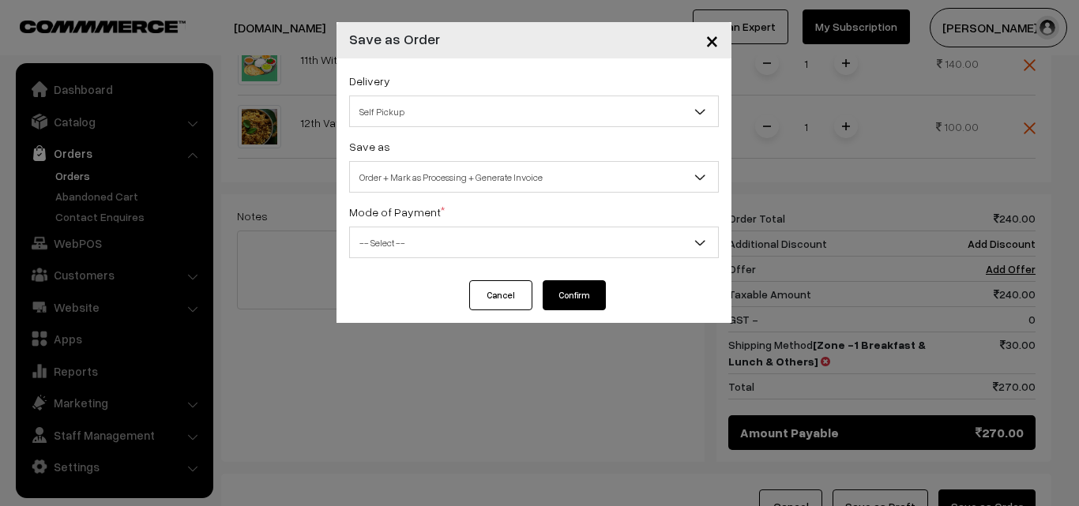
click at [442, 248] on span "-- Select --" at bounding box center [534, 243] width 368 height 28
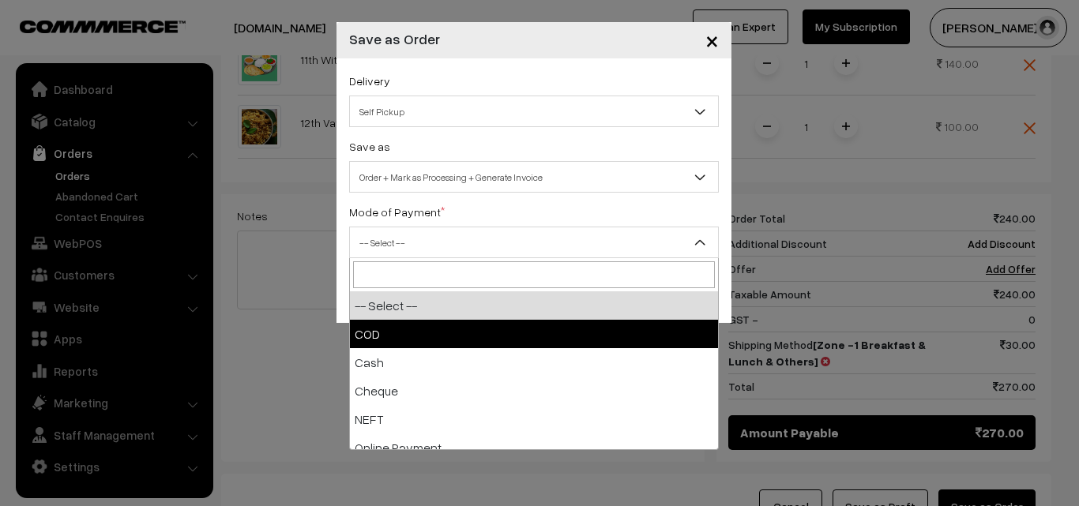
select select "1"
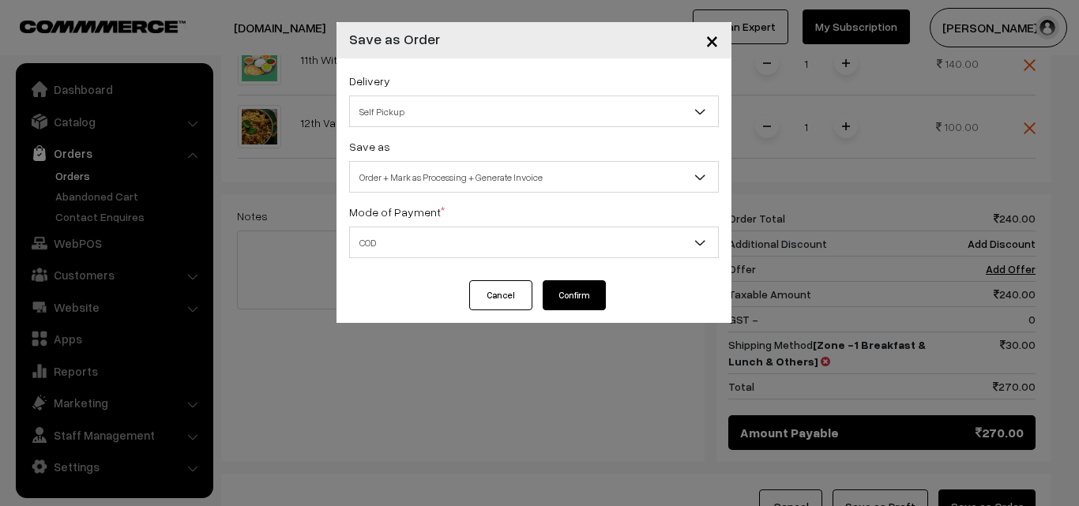
click at [586, 300] on button "Confirm" at bounding box center [574, 296] width 63 height 30
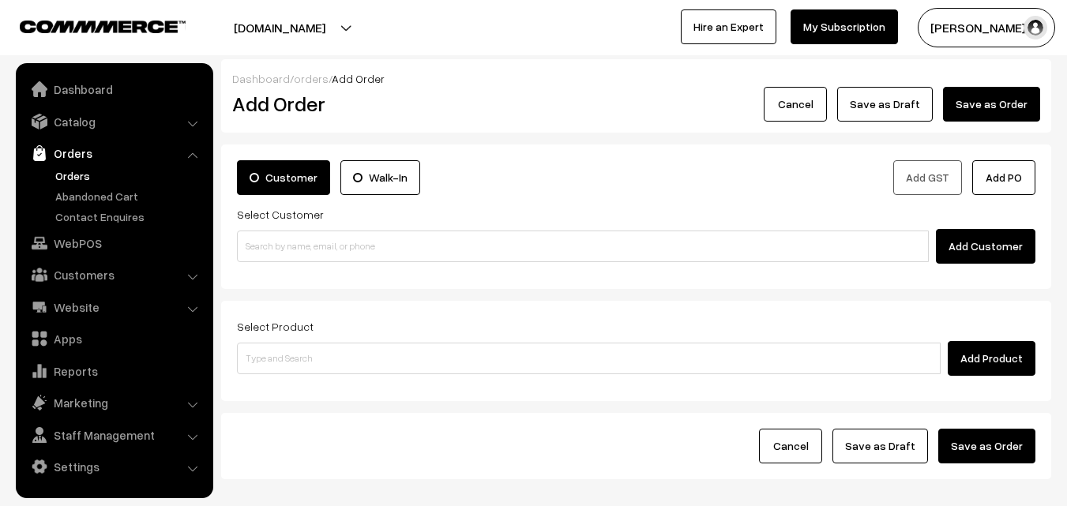
click at [72, 171] on link "Orders" at bounding box center [129, 176] width 156 height 17
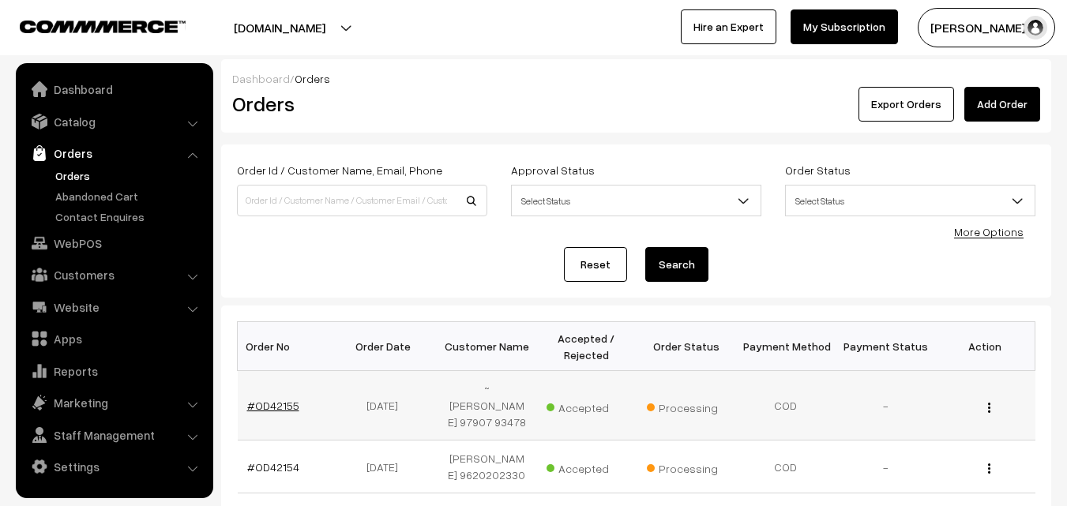
click at [273, 409] on link "#OD42155" at bounding box center [273, 405] width 52 height 13
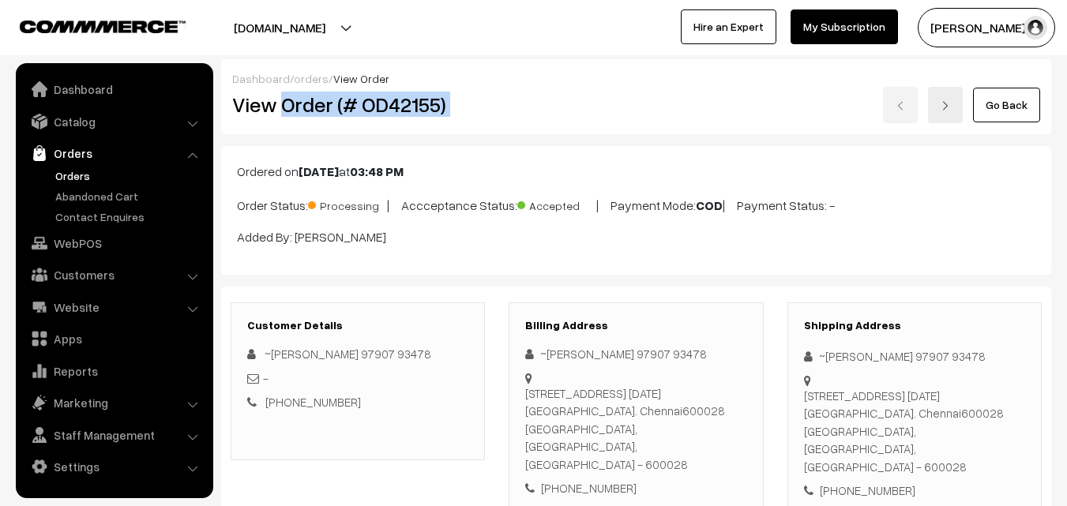
click at [593, 87] on div "View Order (# OD42155) Go Back" at bounding box center [636, 105] width 832 height 36
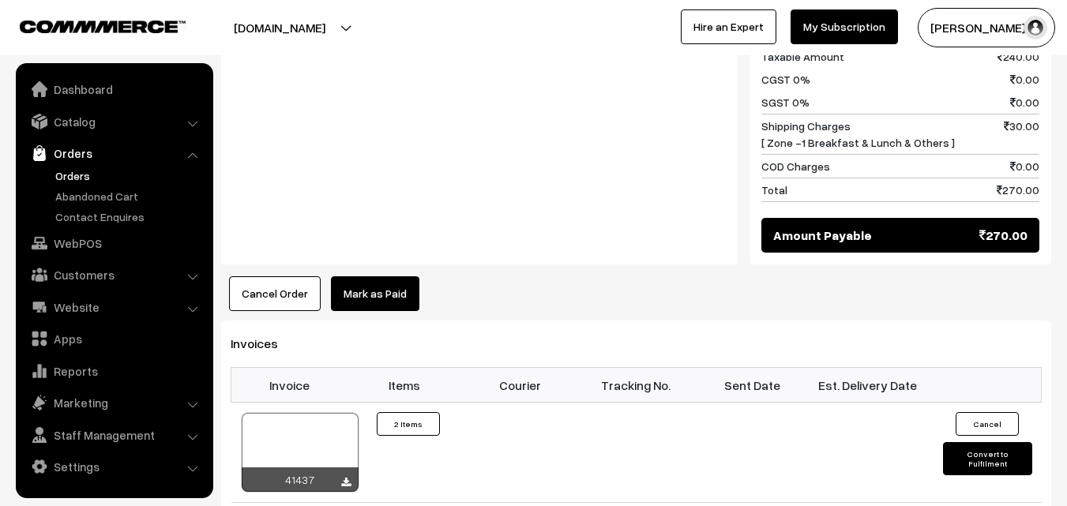
scroll to position [869, 0]
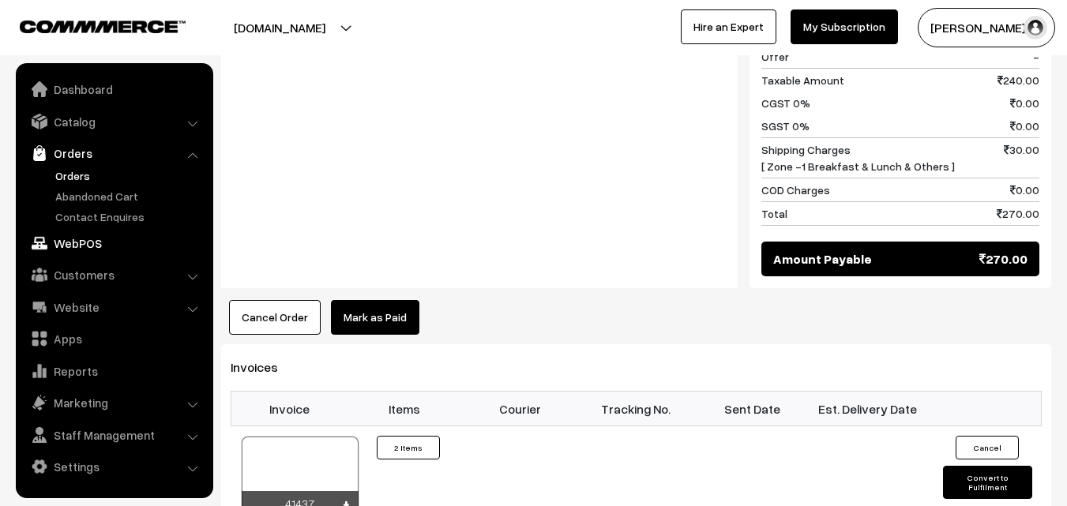
click at [122, 239] on link "WebPOS" at bounding box center [114, 243] width 188 height 28
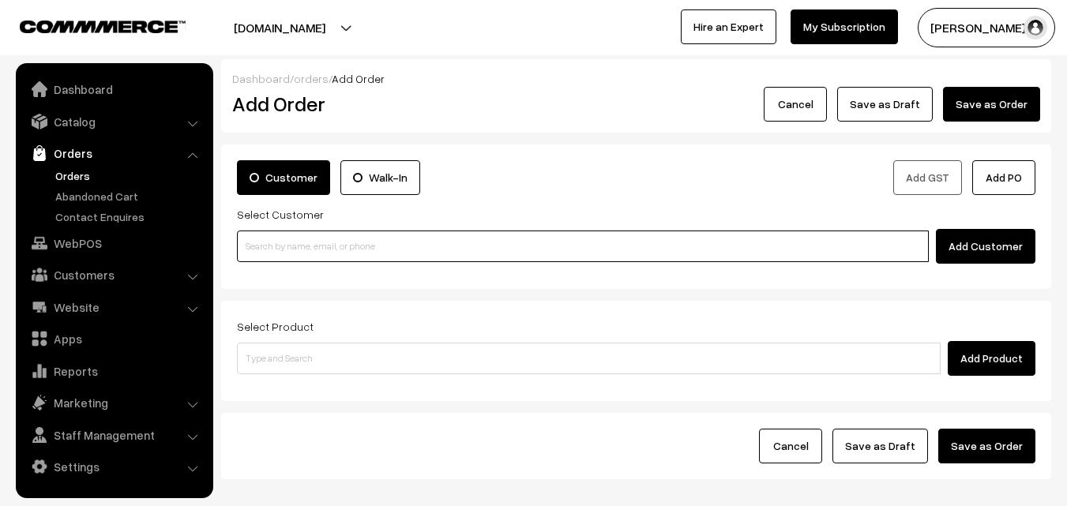
click at [318, 255] on input at bounding box center [583, 247] width 692 height 32
paste input "97907 93478"
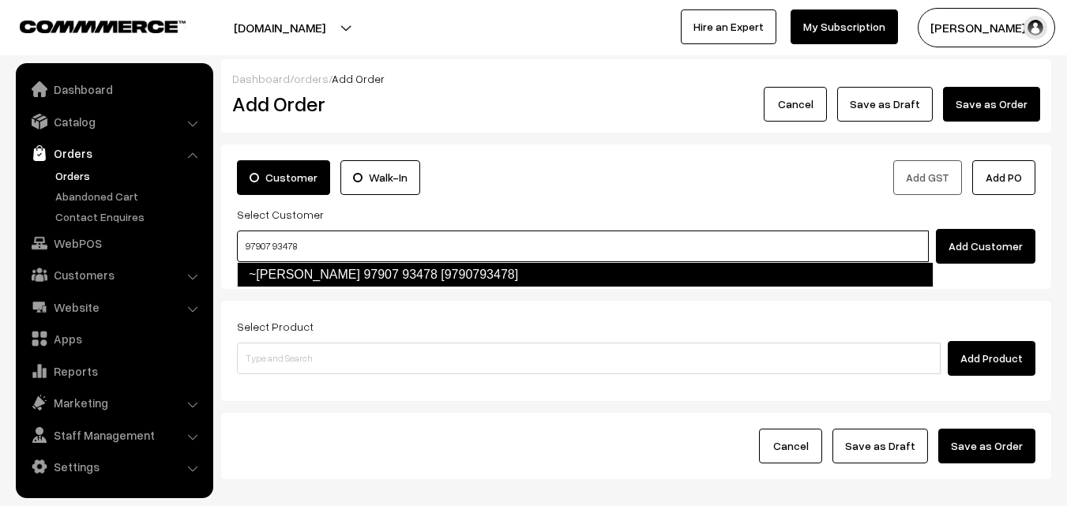
click at [284, 272] on link "~[PERSON_NAME] 97907 93478 [9790793478]" at bounding box center [585, 274] width 697 height 25
type input "97907 93478"
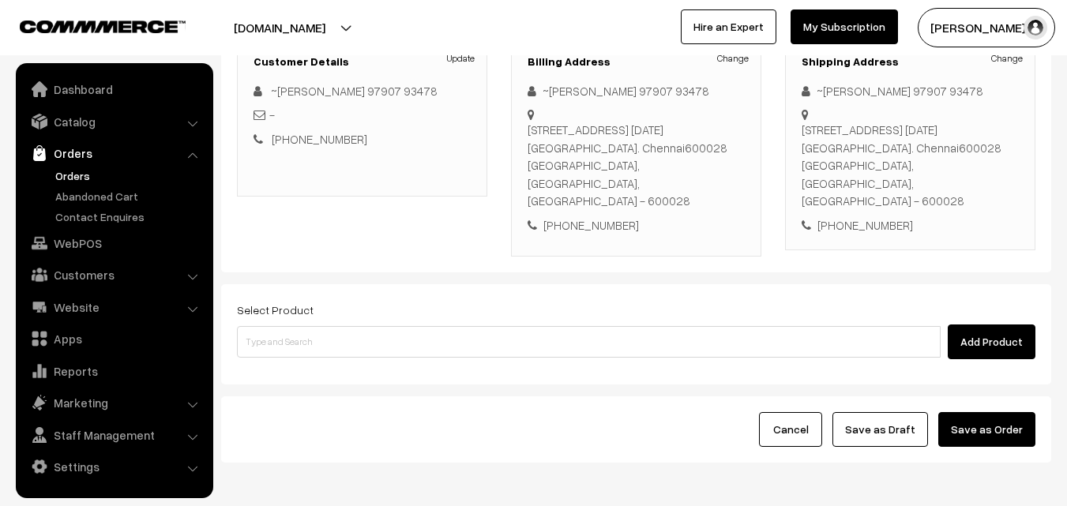
scroll to position [288, 0]
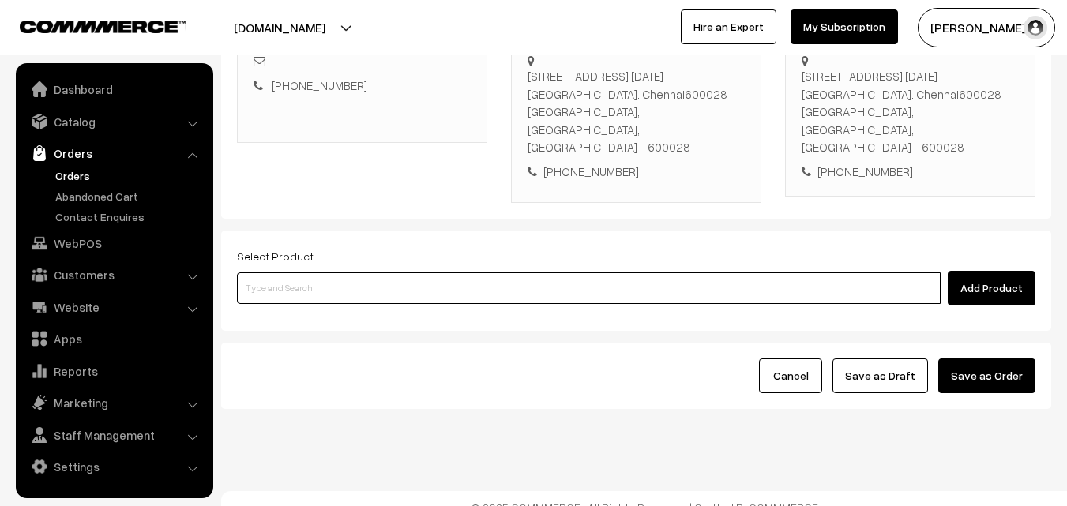
click at [464, 273] on input at bounding box center [589, 289] width 704 height 32
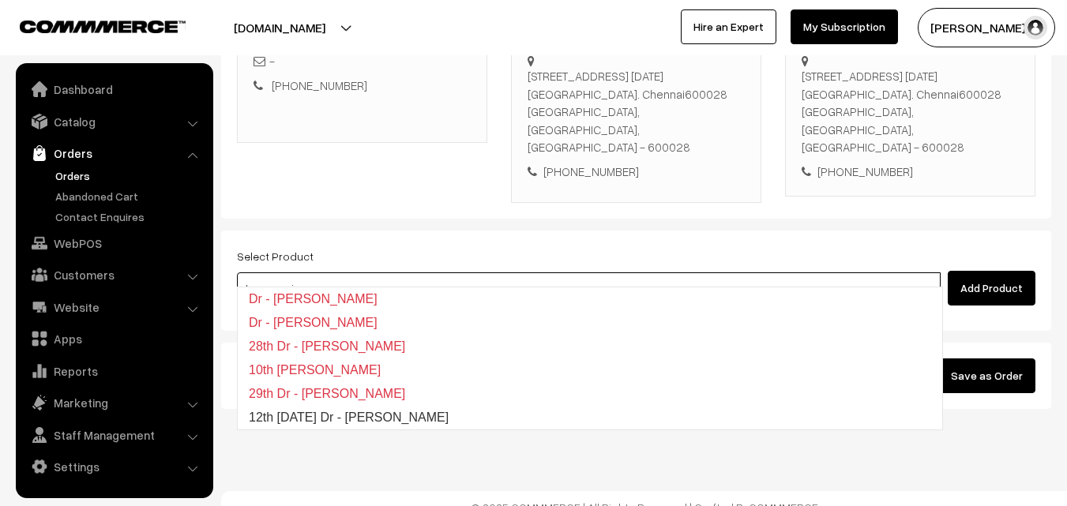
type input "12th [DATE] Dr - [PERSON_NAME]"
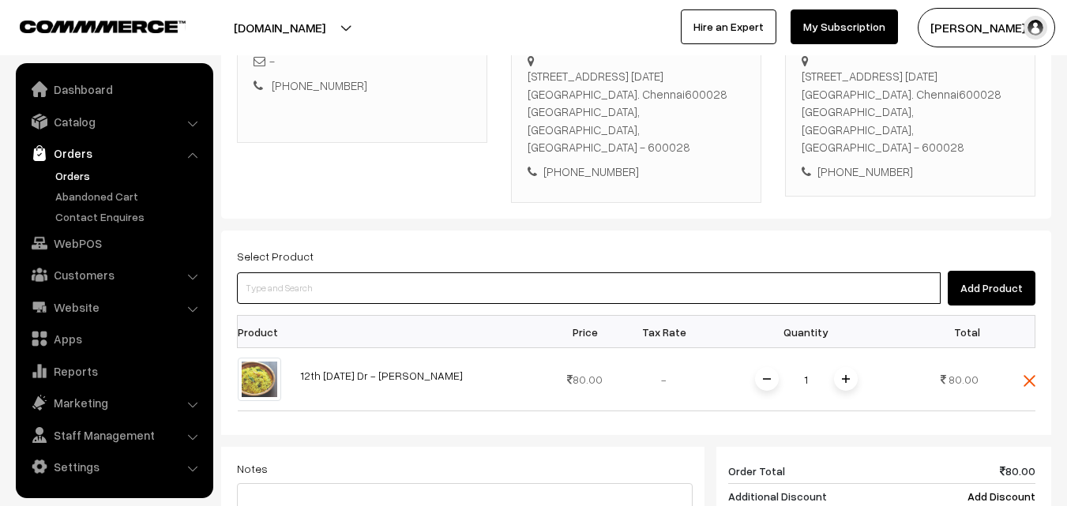
click at [463, 273] on input at bounding box center [589, 289] width 704 height 32
click at [478, 273] on input at bounding box center [589, 289] width 704 height 32
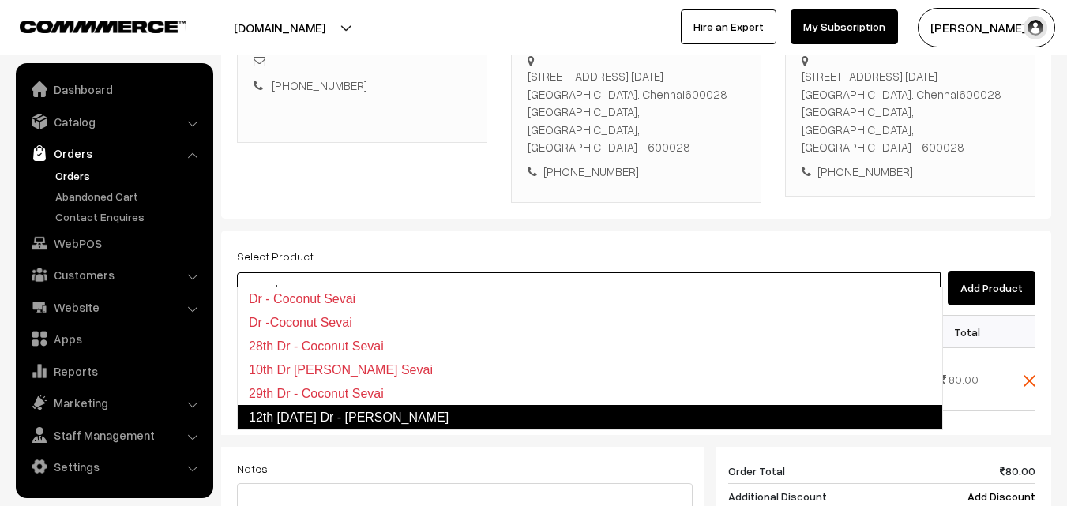
type input "12th Friday Dr - Coconut Sevai"
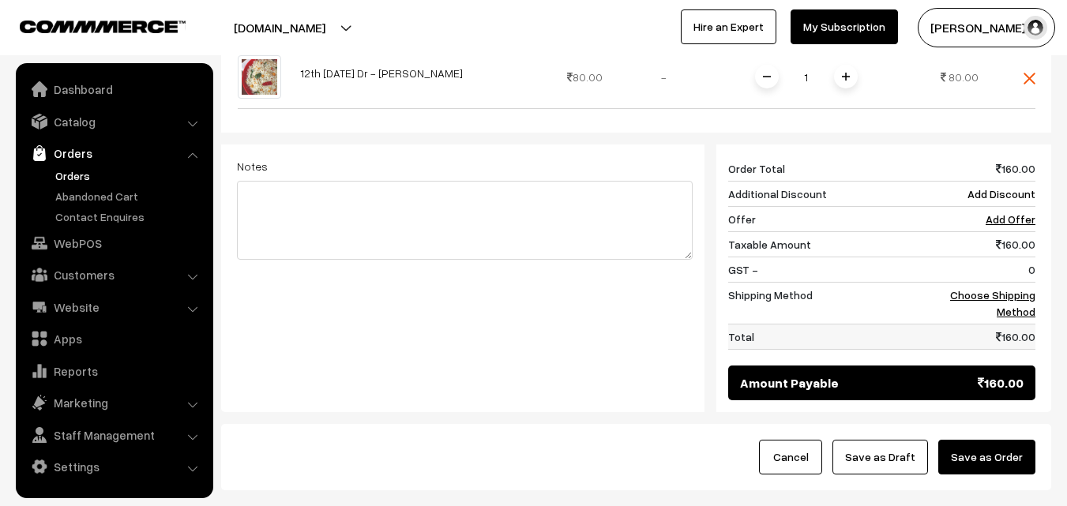
scroll to position [683, 0]
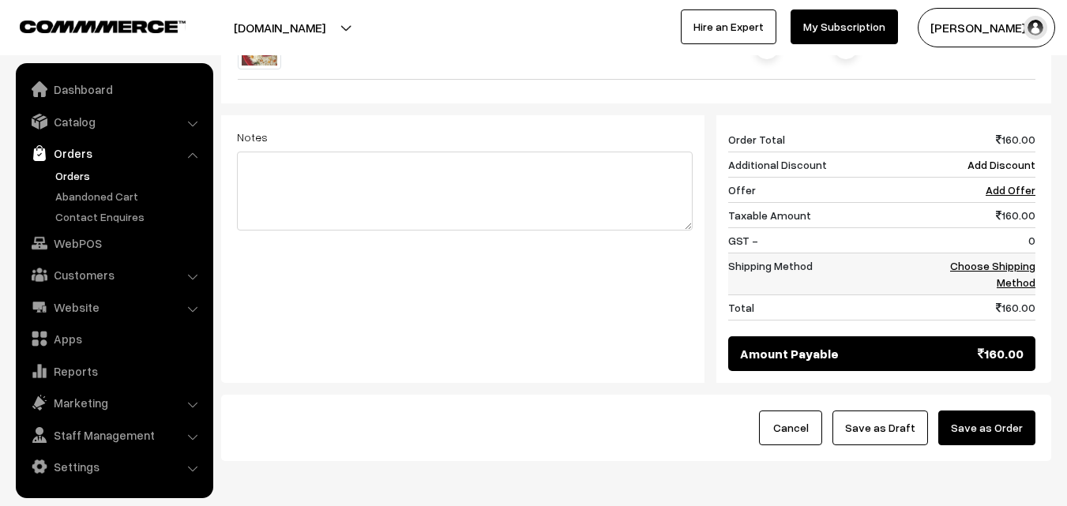
click at [1020, 259] on link "Choose Shipping Method" at bounding box center [993, 274] width 85 height 30
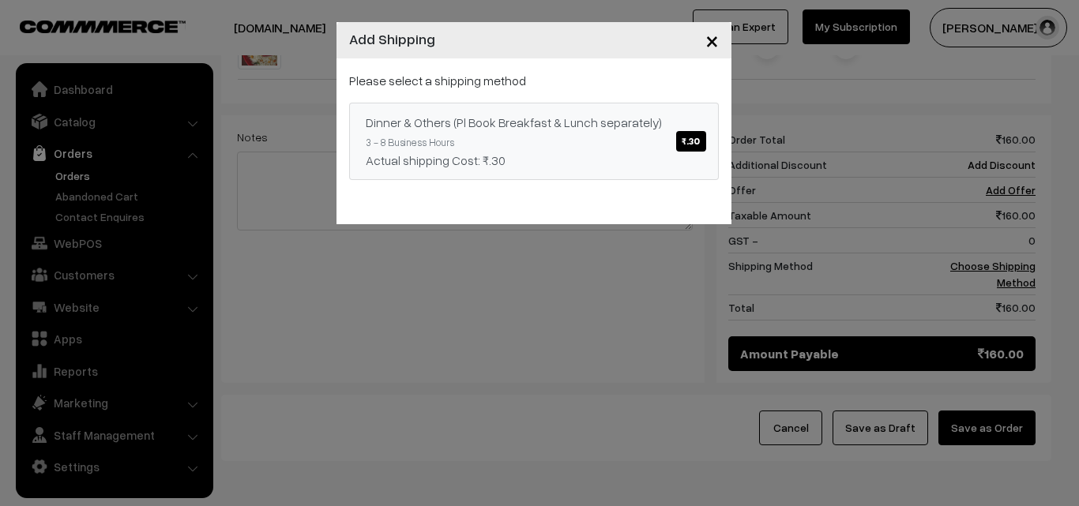
click at [557, 108] on link "Dinner & Others (Pl Book Breakfast & Lunch separately) ₹.30 3 - 8 Business Hour…" at bounding box center [534, 141] width 370 height 77
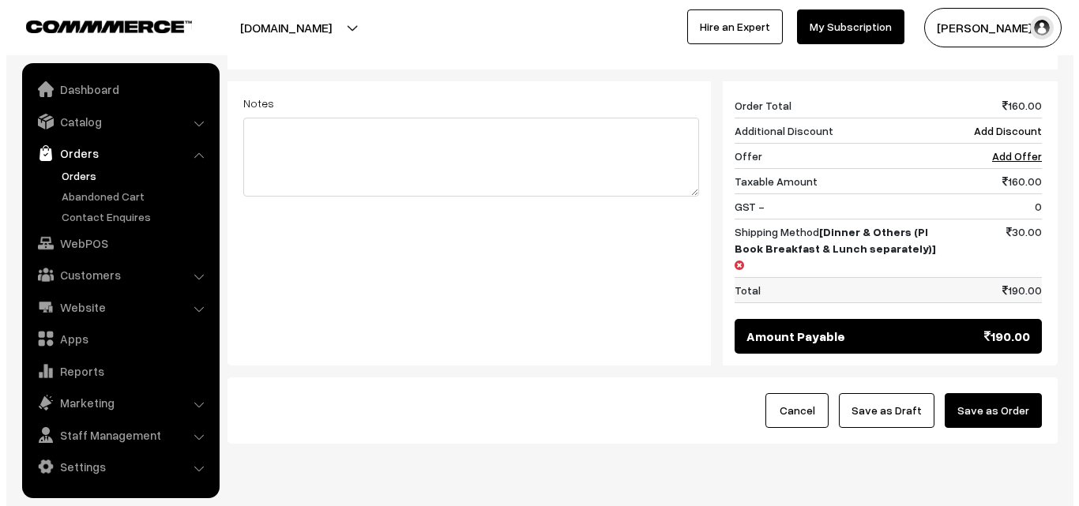
scroll to position [736, 0]
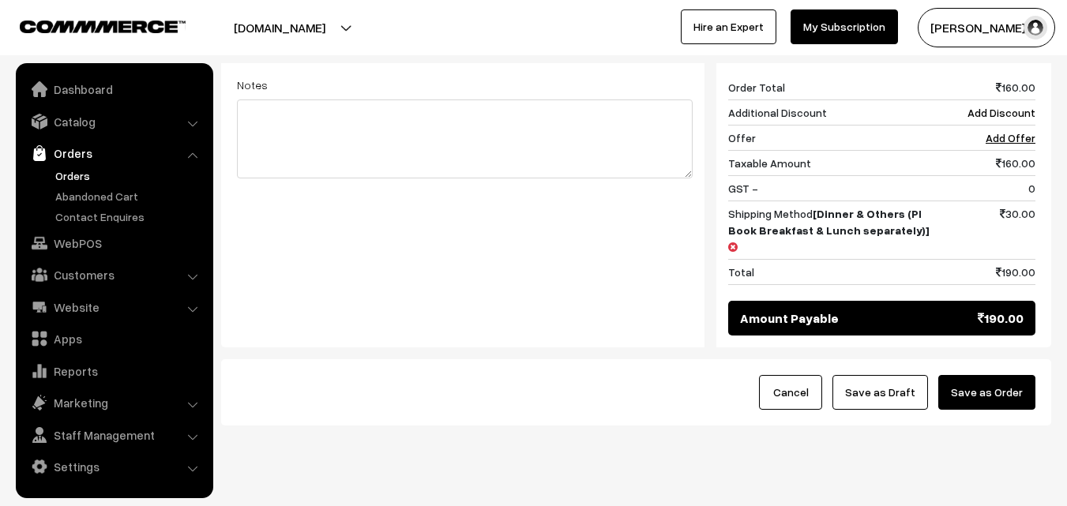
click at [995, 375] on button "Save as Order" at bounding box center [987, 392] width 97 height 35
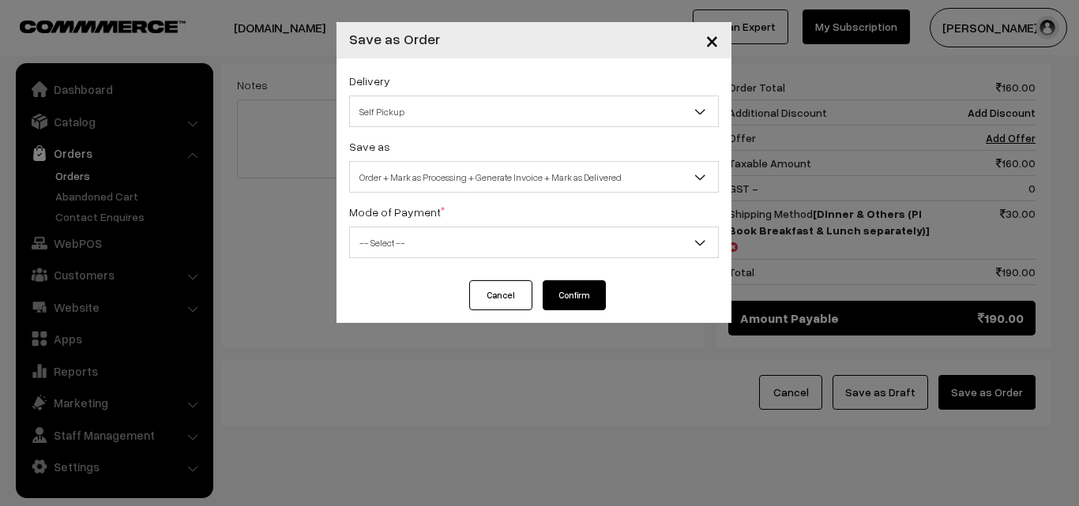
click at [514, 168] on span "Order + Mark as Processing + Generate Invoice + Mark as Delivered" at bounding box center [534, 178] width 368 height 28
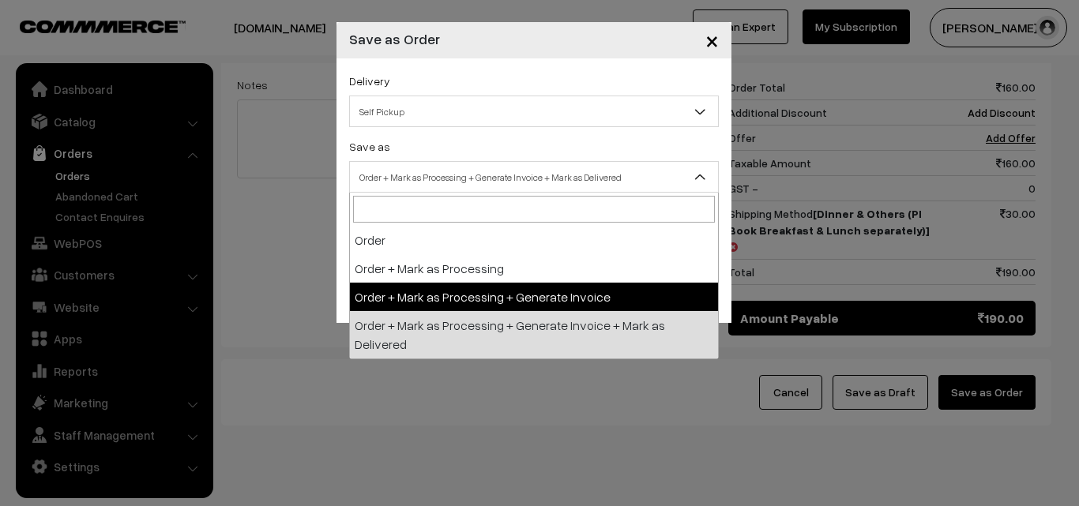
select select "3"
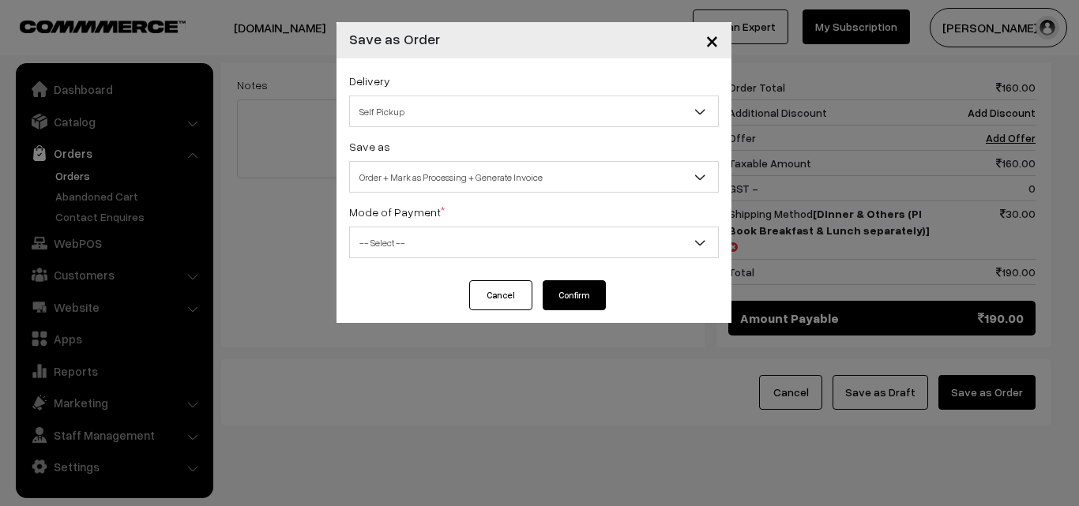
click at [429, 268] on div "Delivery Self Pickup Dinner & Others (Pl Book Breakfast & Lunch separately) (₹3…" at bounding box center [534, 169] width 395 height 222
click at [431, 250] on span "-- Select --" at bounding box center [534, 243] width 368 height 28
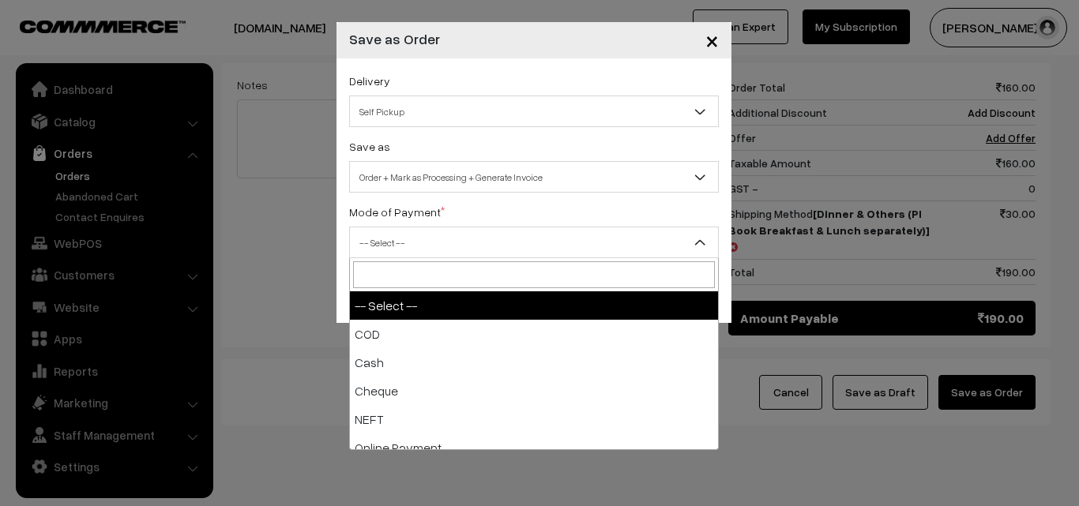
select select "1"
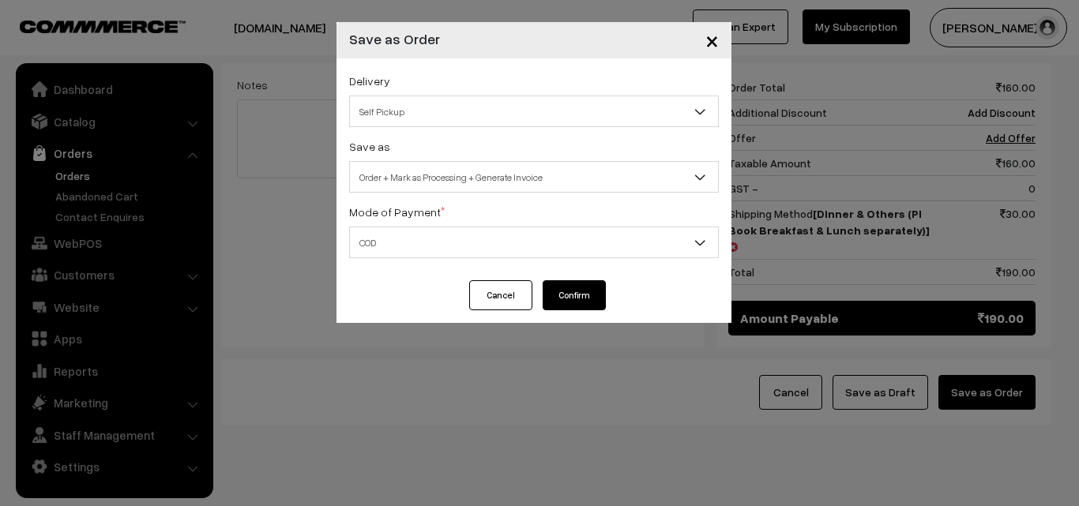
click at [582, 300] on button "Confirm" at bounding box center [574, 296] width 63 height 30
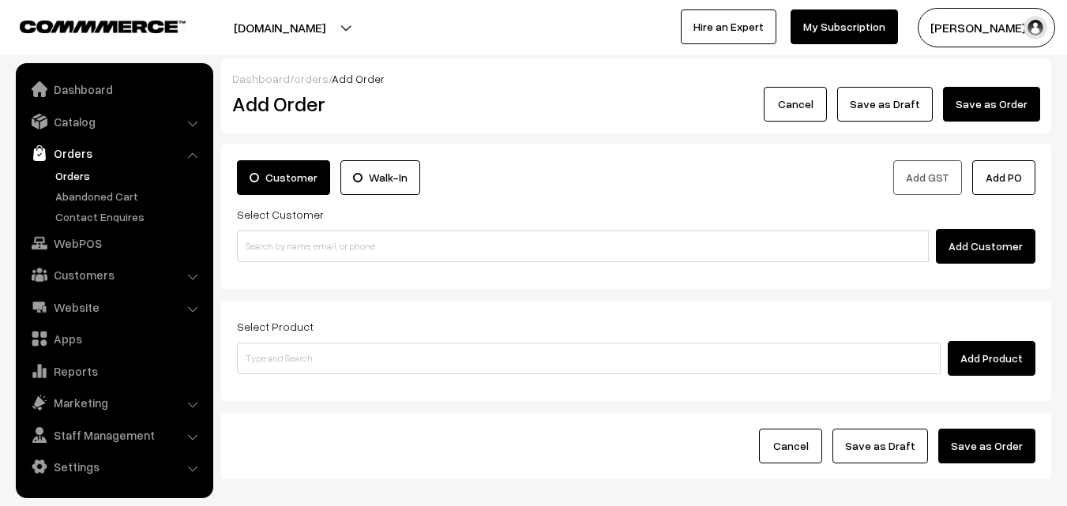
click at [82, 168] on link "Orders" at bounding box center [129, 176] width 156 height 17
click at [84, 174] on link "Orders" at bounding box center [129, 176] width 156 height 17
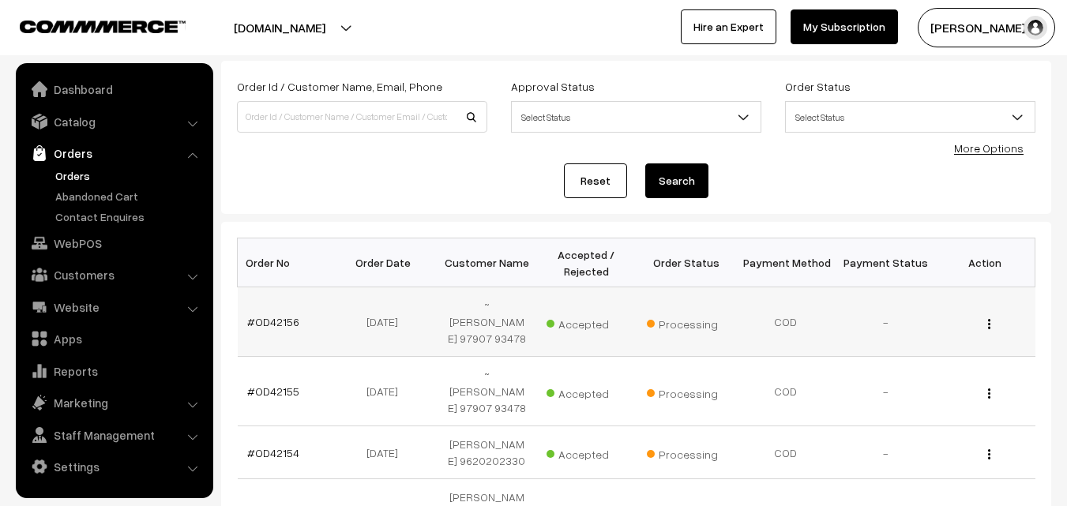
scroll to position [158, 0]
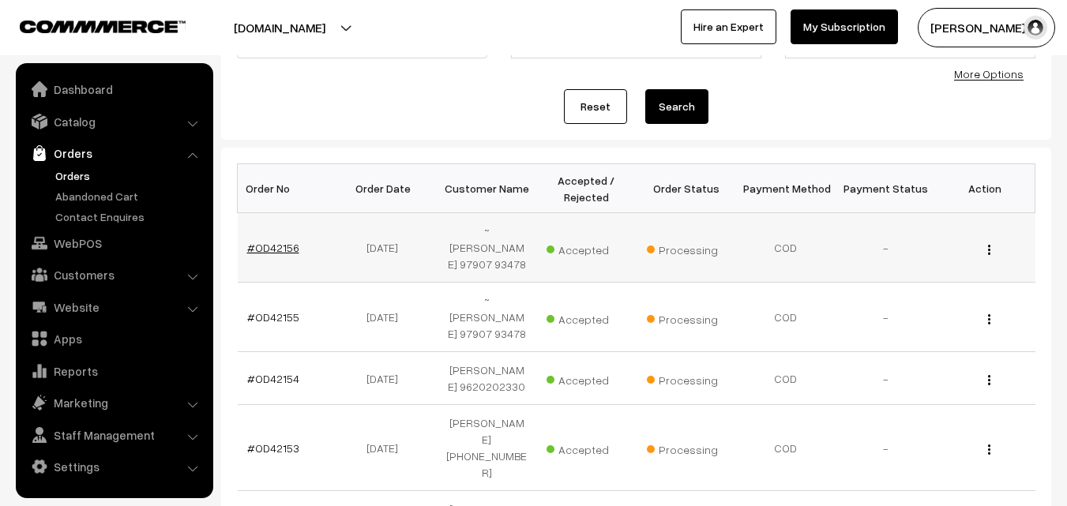
click at [276, 247] on link "#OD42156" at bounding box center [273, 247] width 52 height 13
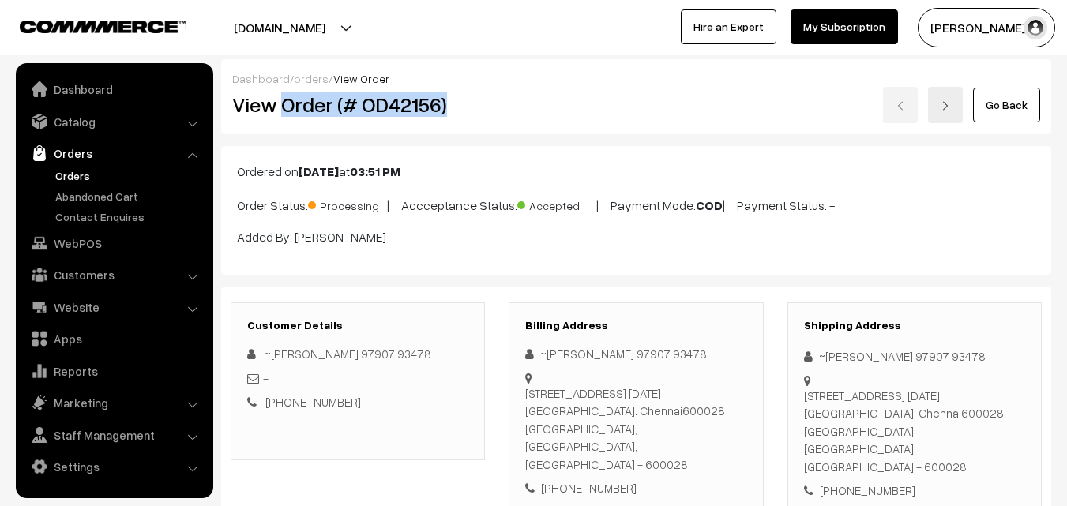
click at [465, 111] on h2 "View Order (# OD42156)" at bounding box center [359, 104] width 254 height 24
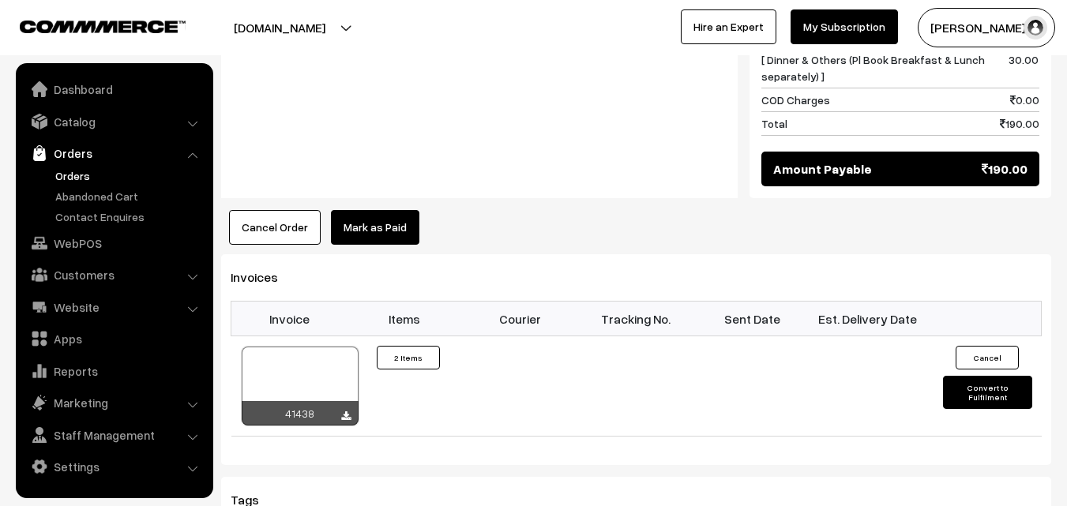
scroll to position [948, 0]
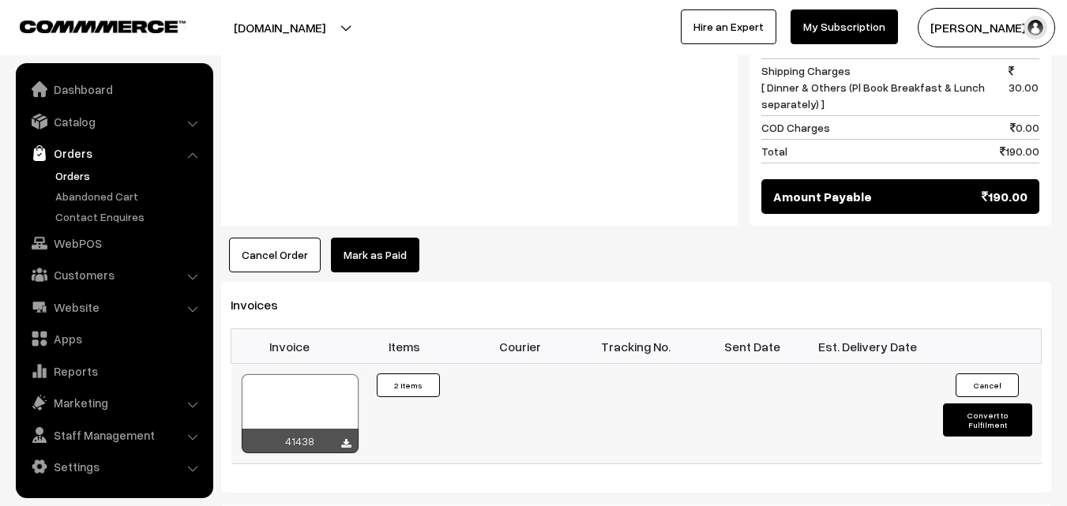
click at [318, 385] on div at bounding box center [300, 414] width 117 height 79
click at [58, 175] on link "Orders" at bounding box center [129, 176] width 156 height 17
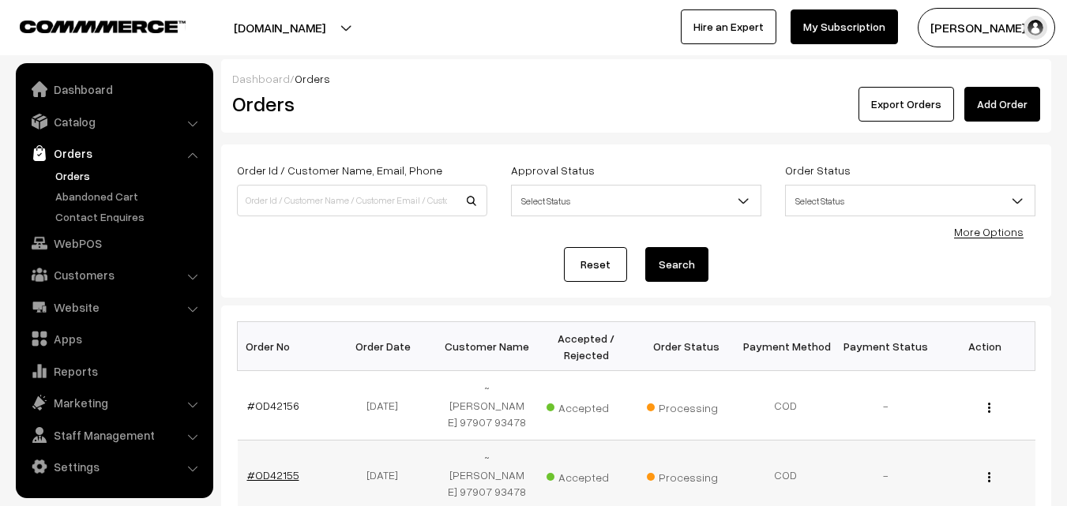
click at [274, 474] on link "#OD42155" at bounding box center [273, 475] width 52 height 13
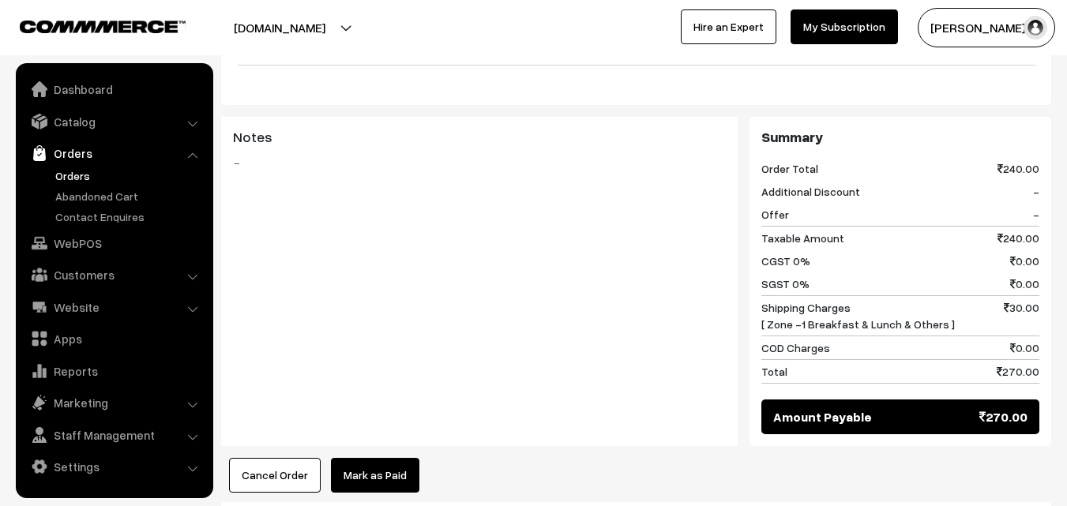
scroll to position [1027, 0]
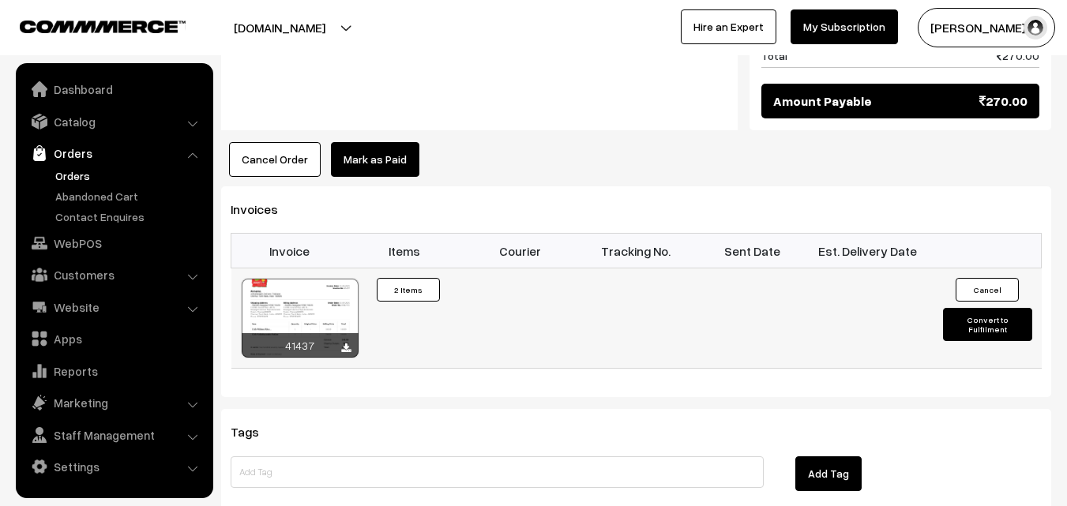
click at [320, 279] on div at bounding box center [300, 318] width 117 height 79
click at [95, 252] on link "WebPOS" at bounding box center [114, 243] width 188 height 28
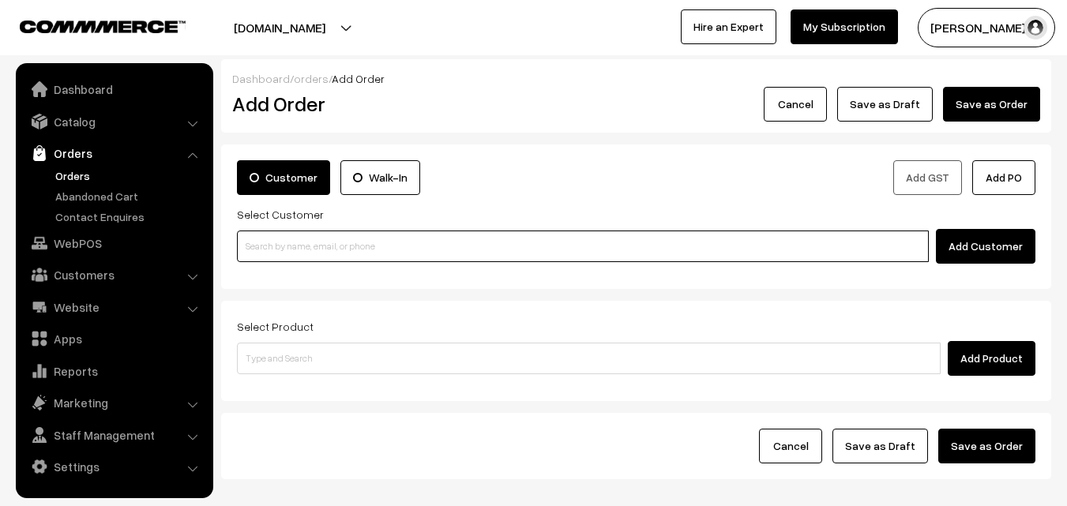
click at [265, 245] on input at bounding box center [583, 247] width 692 height 32
paste input "98921 00386"
click at [270, 243] on input "98921 00386" at bounding box center [583, 247] width 692 height 32
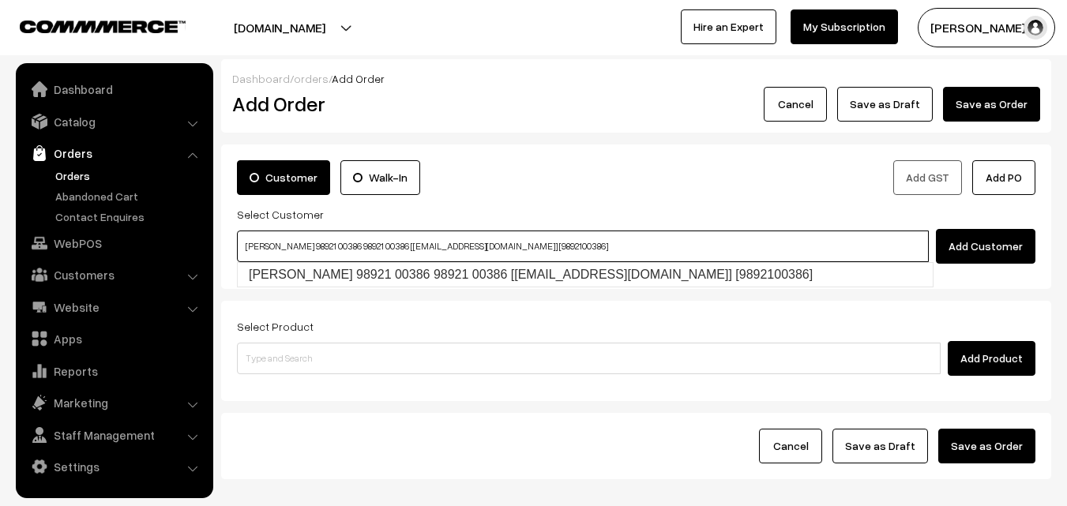
type input "[PERSON_NAME] 98921 00386 98921 00386‬ [[EMAIL_ADDRESS][DOMAIN_NAME]] [98921003…"
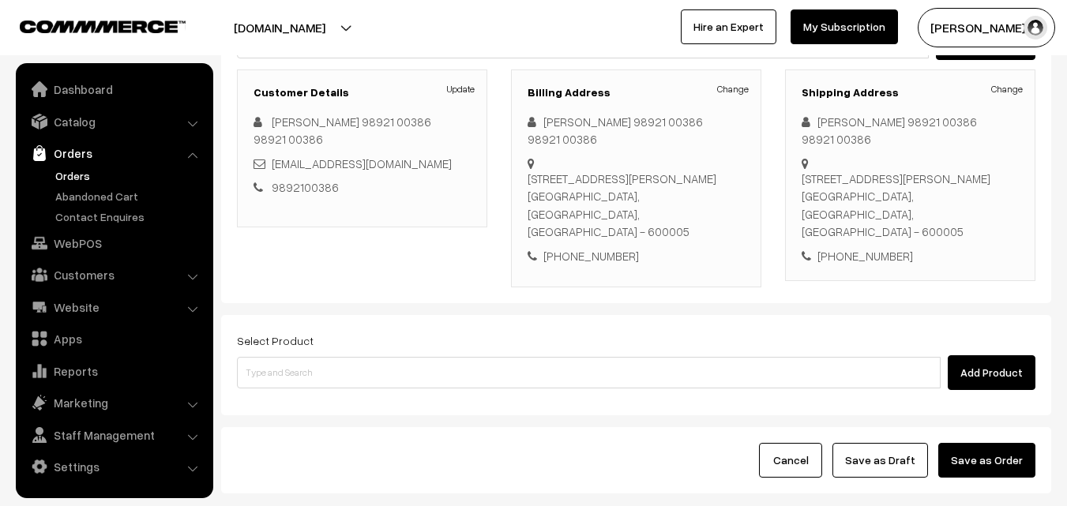
scroll to position [288, 0]
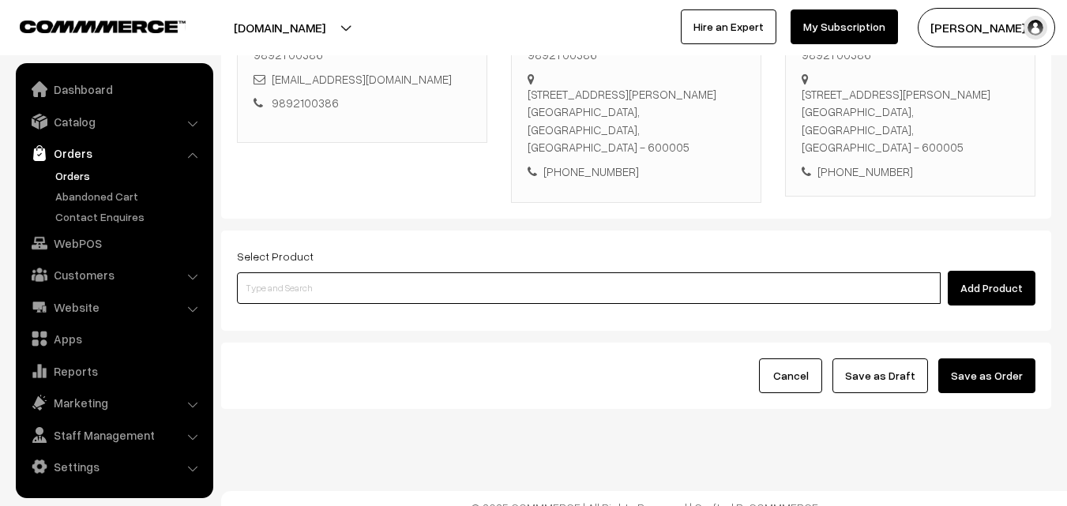
drag, startPoint x: 386, startPoint y: 285, endPoint x: 390, endPoint y: 272, distance: 14.0
click at [386, 280] on input at bounding box center [589, 289] width 704 height 32
paste input "11th Without Rice..."
type input "11th Without Rice..."
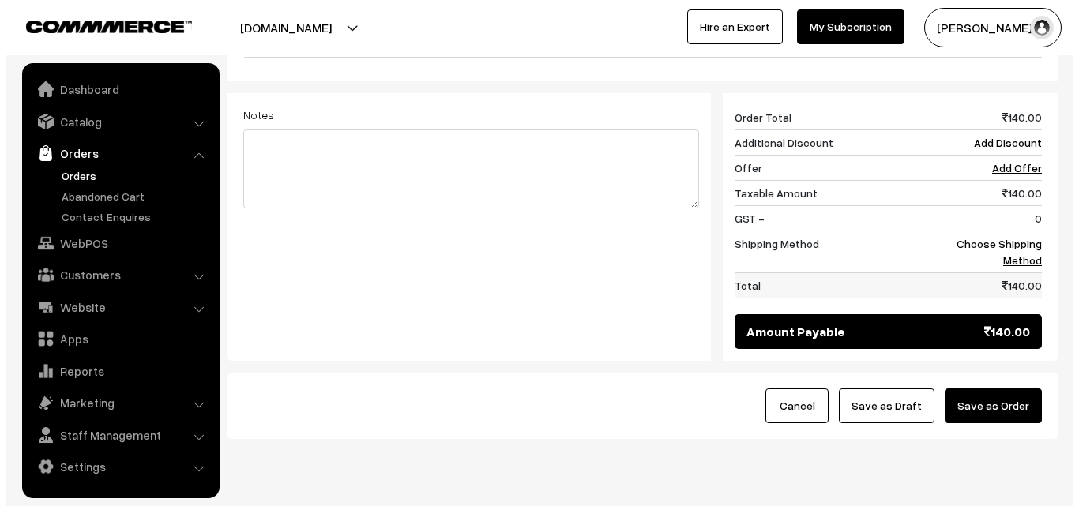
scroll to position [672, 0]
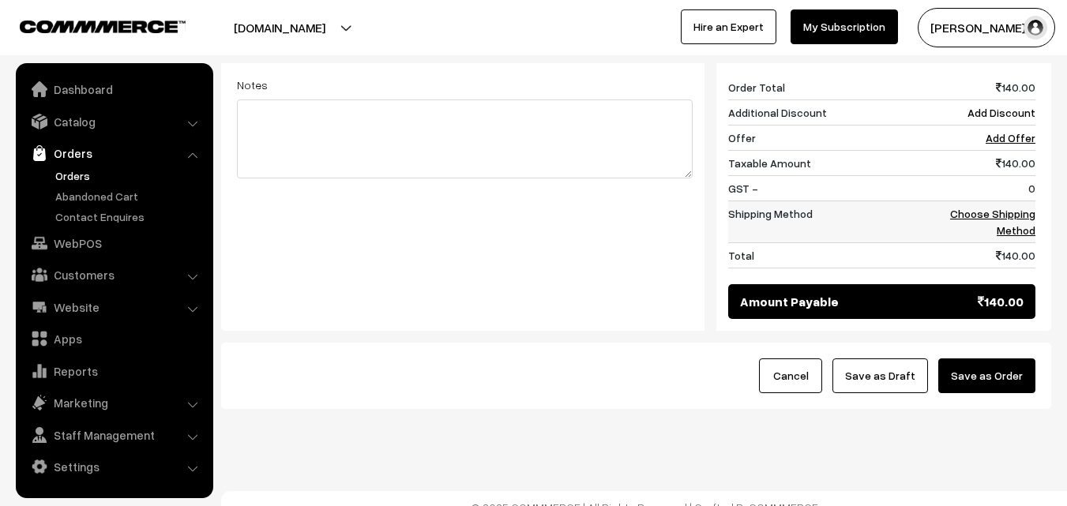
click at [1016, 207] on link "Choose Shipping Method" at bounding box center [993, 222] width 85 height 30
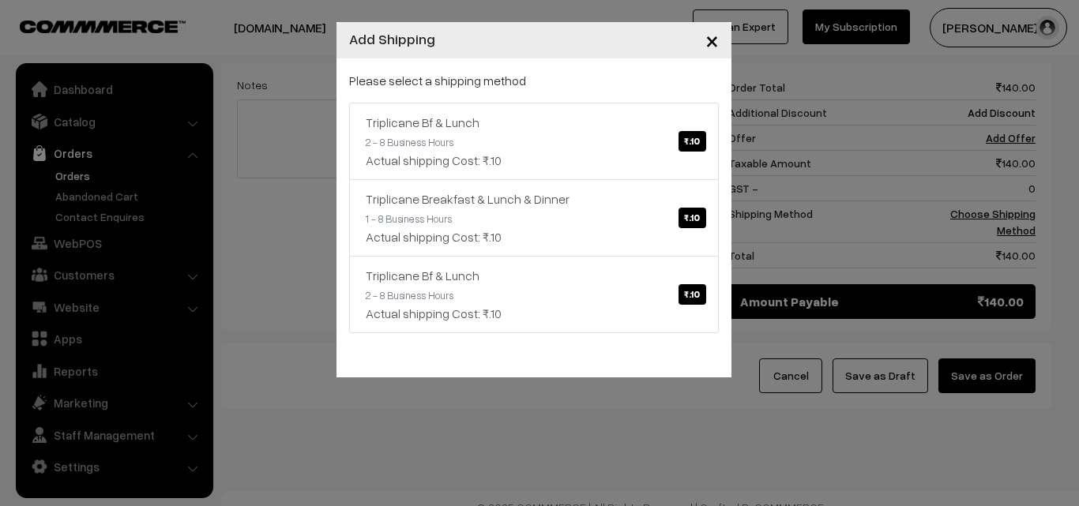
click at [641, 73] on p "Please select a shipping method" at bounding box center [534, 80] width 370 height 19
drag, startPoint x: 640, startPoint y: 131, endPoint x: 686, endPoint y: 186, distance: 71.2
click at [639, 131] on div "Triplicane Bf & Lunch ₹.10" at bounding box center [534, 122] width 337 height 19
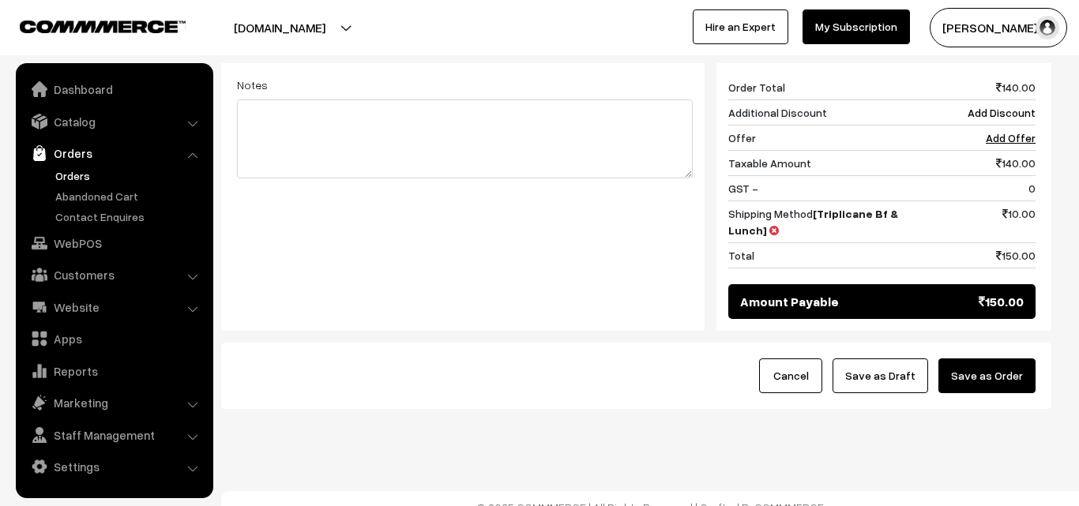
scroll to position [656, 0]
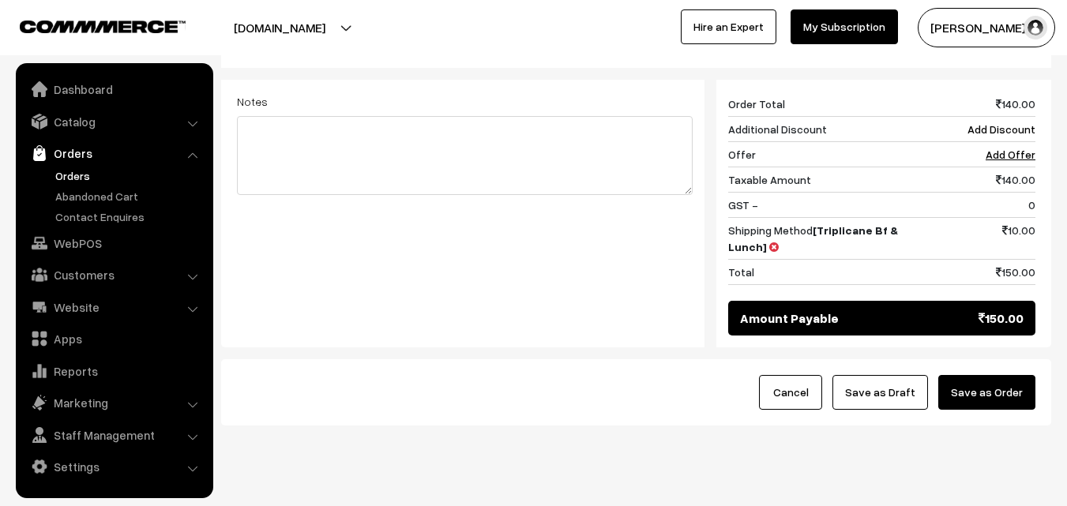
drag, startPoint x: 1019, startPoint y: 370, endPoint x: 753, endPoint y: 364, distance: 265.5
click at [1019, 375] on button "Save as Order" at bounding box center [987, 392] width 97 height 35
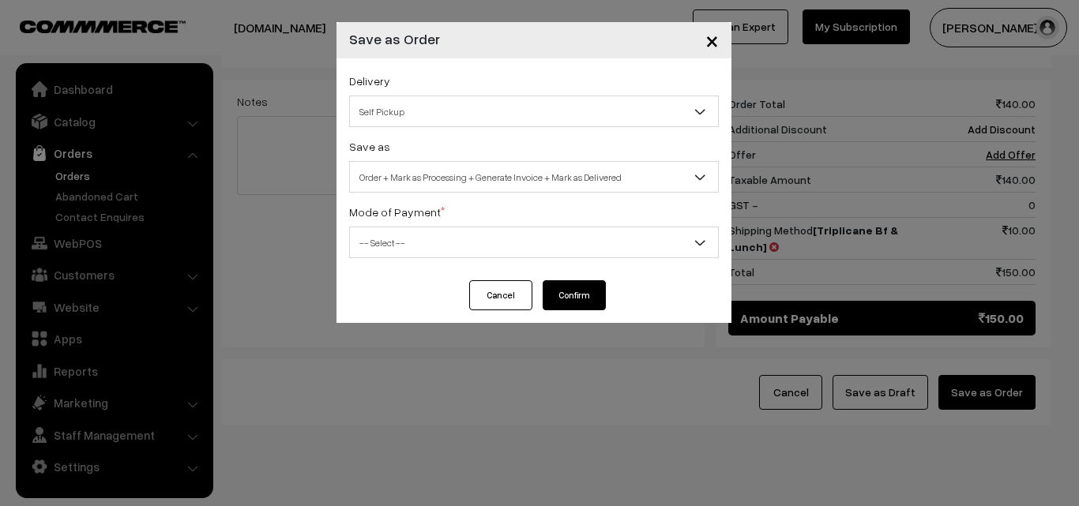
click at [412, 184] on span "Order + Mark as Processing + Generate Invoice + Mark as Delivered" at bounding box center [534, 178] width 368 height 28
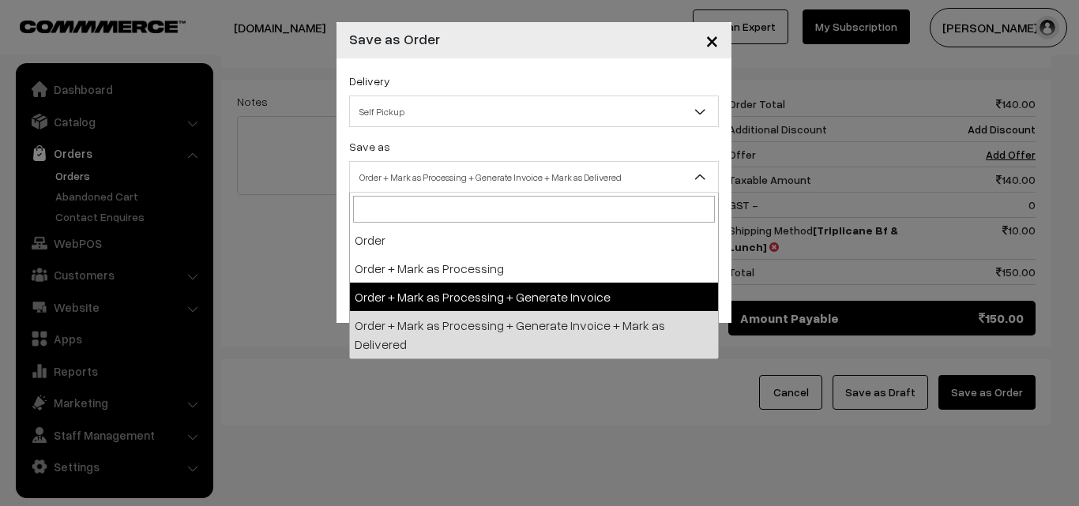
select select "3"
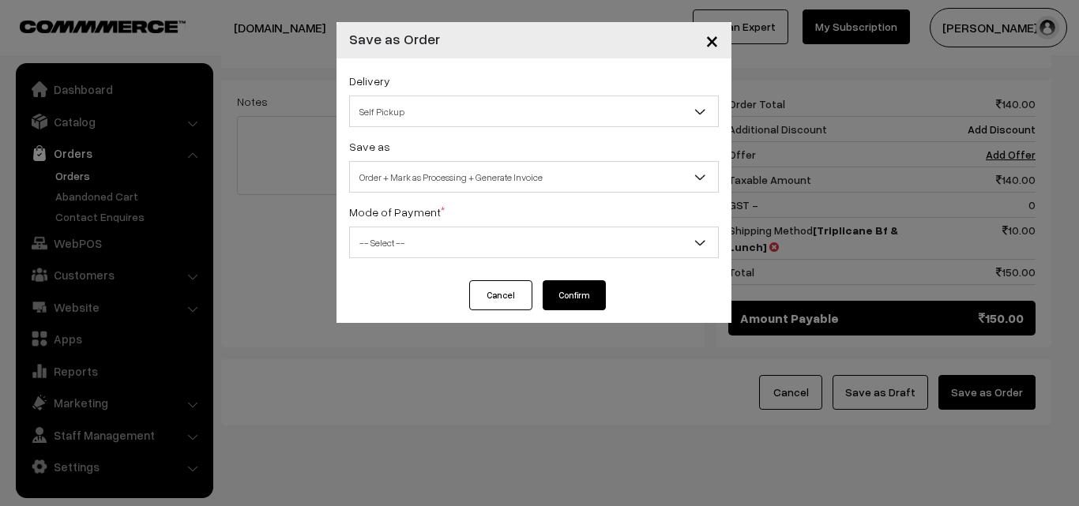
click at [420, 258] on span "-- Select --" at bounding box center [534, 243] width 370 height 32
select select "1"
click at [578, 299] on button "Confirm" at bounding box center [574, 296] width 63 height 30
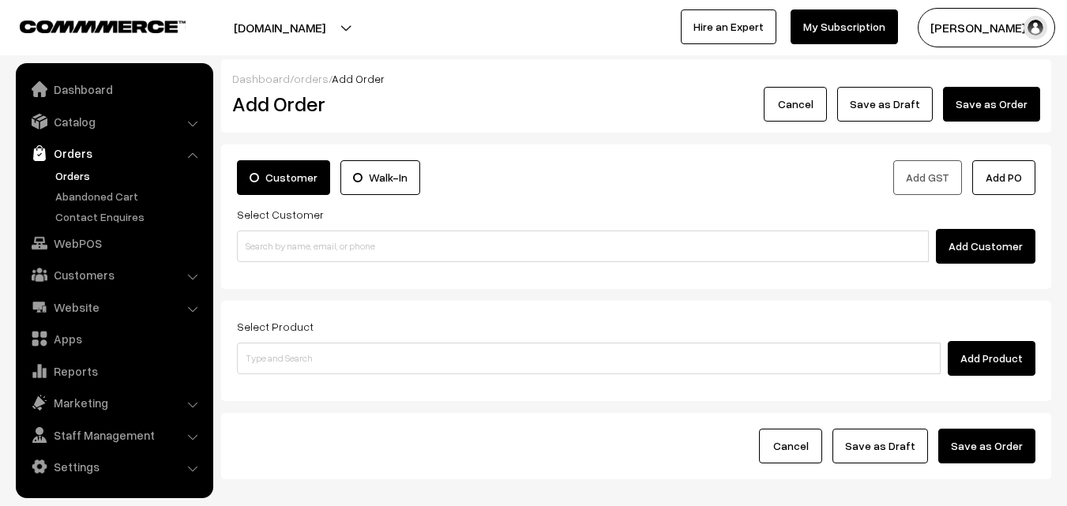
click at [78, 185] on ul "Orders" at bounding box center [115, 197] width 190 height 58
click at [76, 175] on link "Orders" at bounding box center [129, 176] width 156 height 17
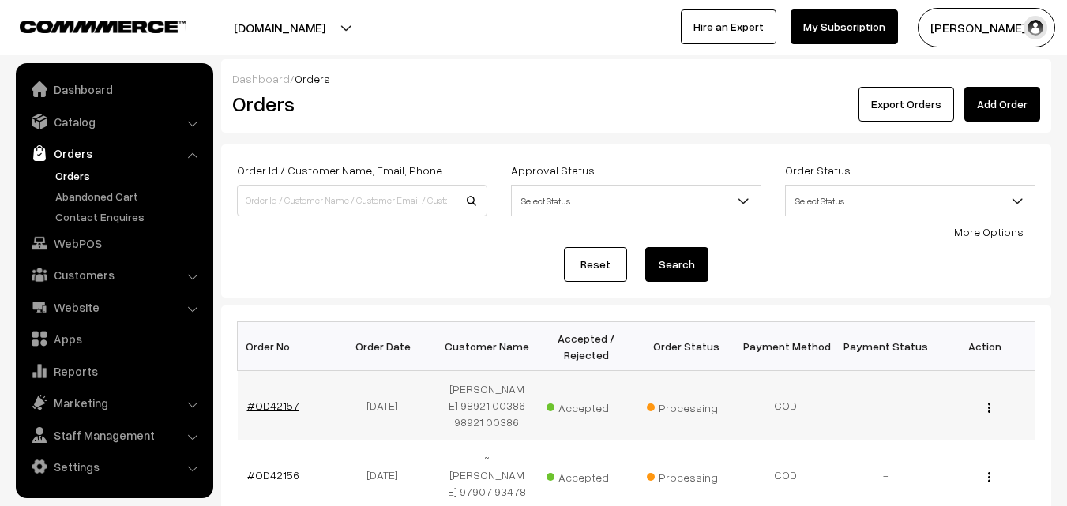
click at [282, 401] on link "#OD42157" at bounding box center [273, 405] width 52 height 13
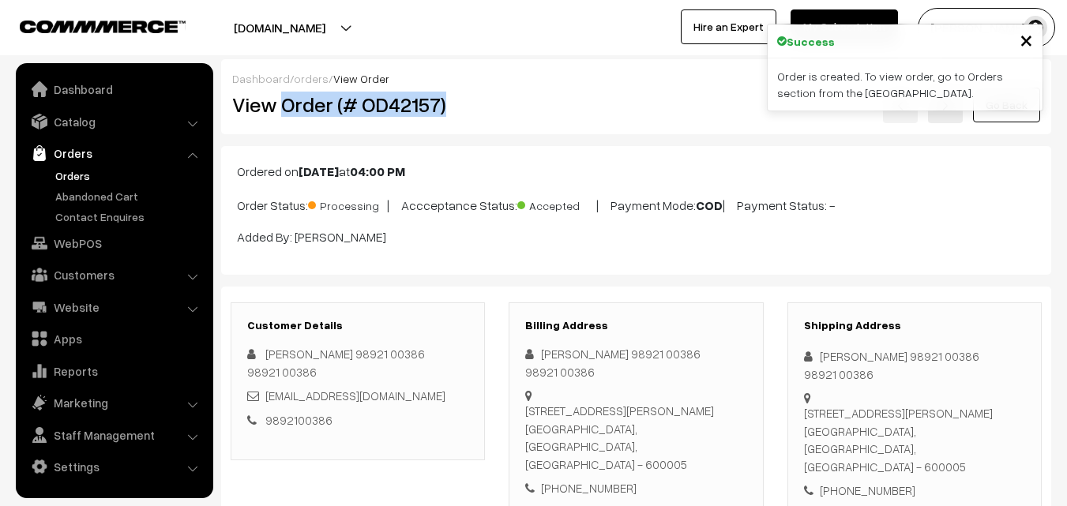
drag, startPoint x: 405, startPoint y: 113, endPoint x: 495, endPoint y: 119, distance: 90.3
click at [495, 119] on div "View Order (# OD42157)" at bounding box center [358, 105] width 277 height 36
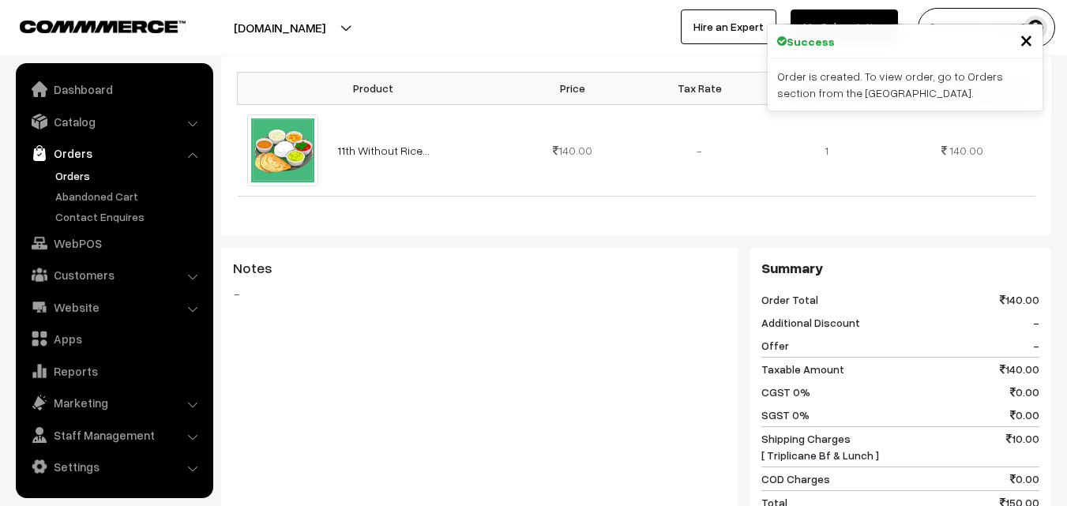
scroll to position [790, 0]
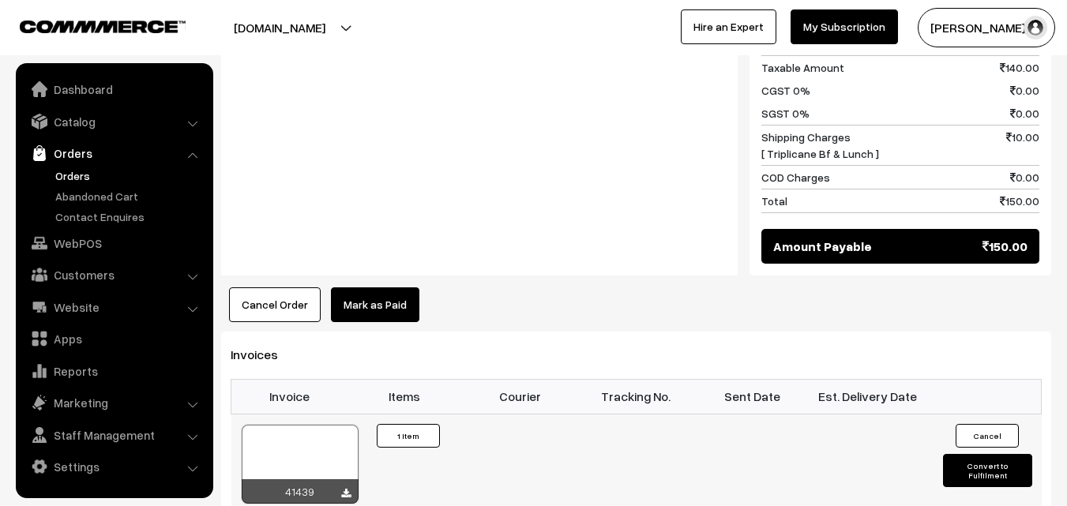
click at [303, 446] on div at bounding box center [300, 464] width 117 height 79
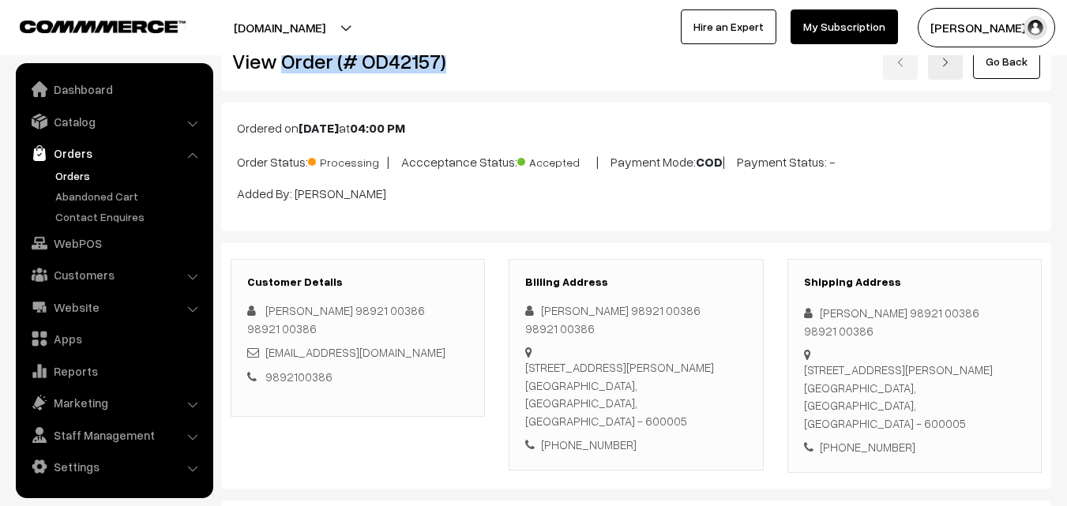
scroll to position [0, 0]
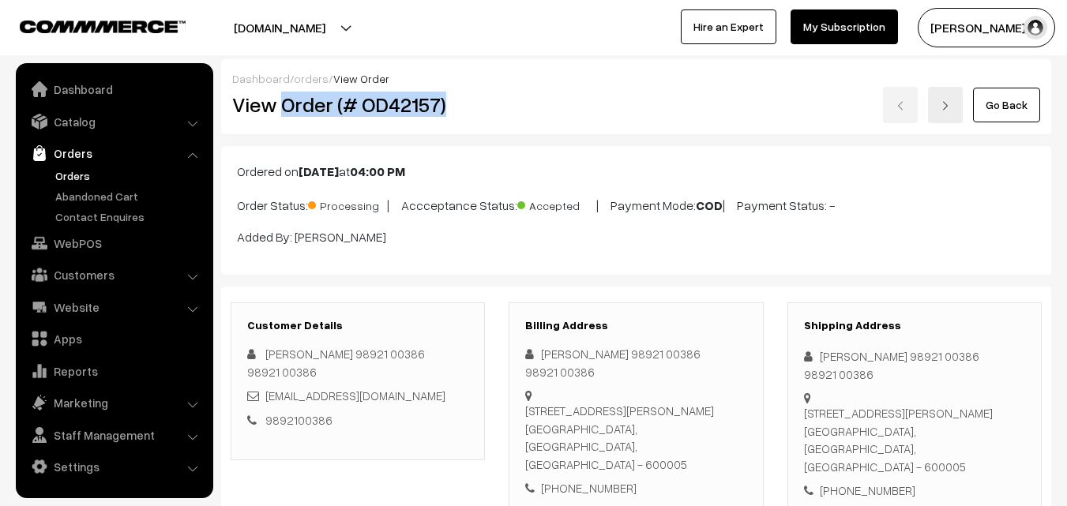
click at [77, 178] on link "Orders" at bounding box center [129, 176] width 156 height 17
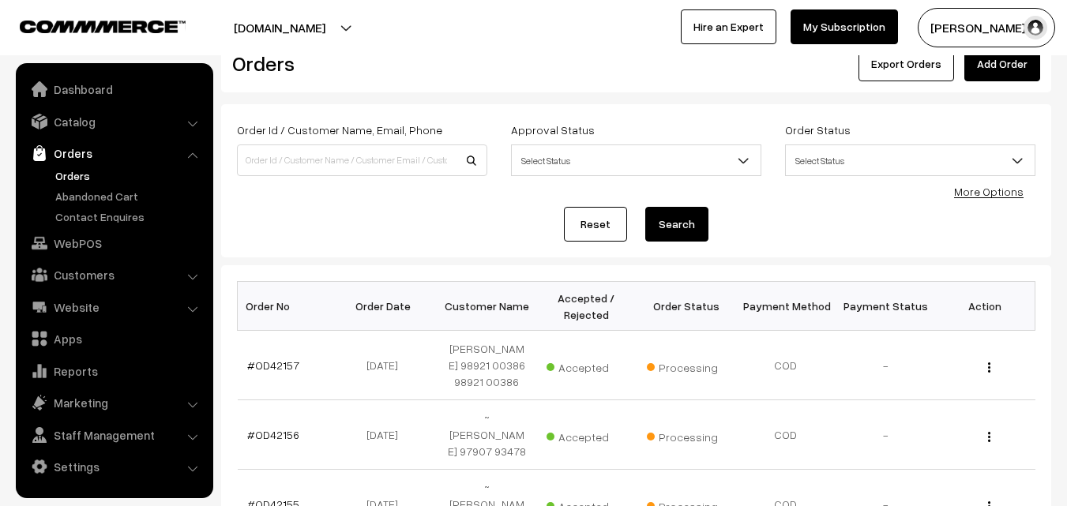
scroll to position [79, 0]
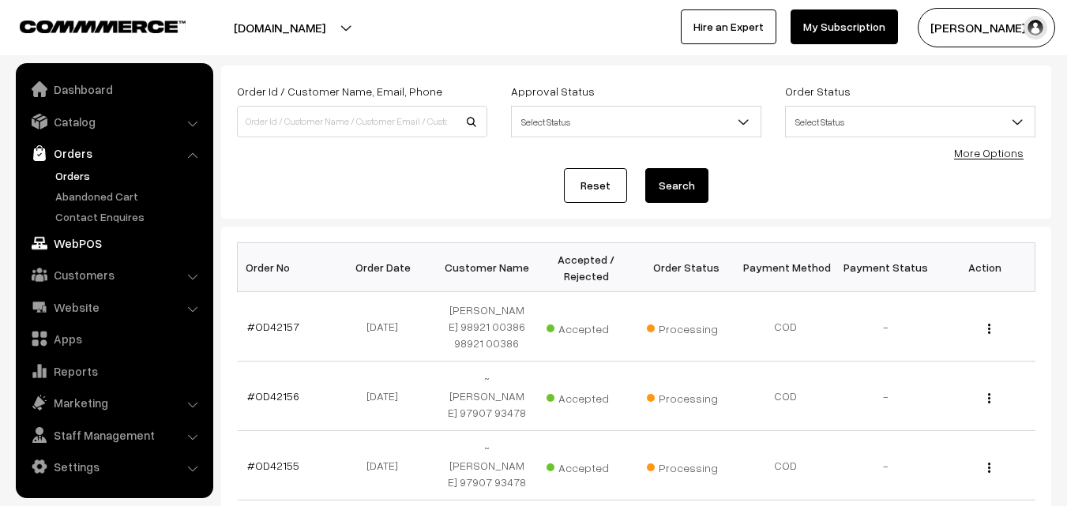
click at [83, 243] on link "WebPOS" at bounding box center [114, 243] width 188 height 28
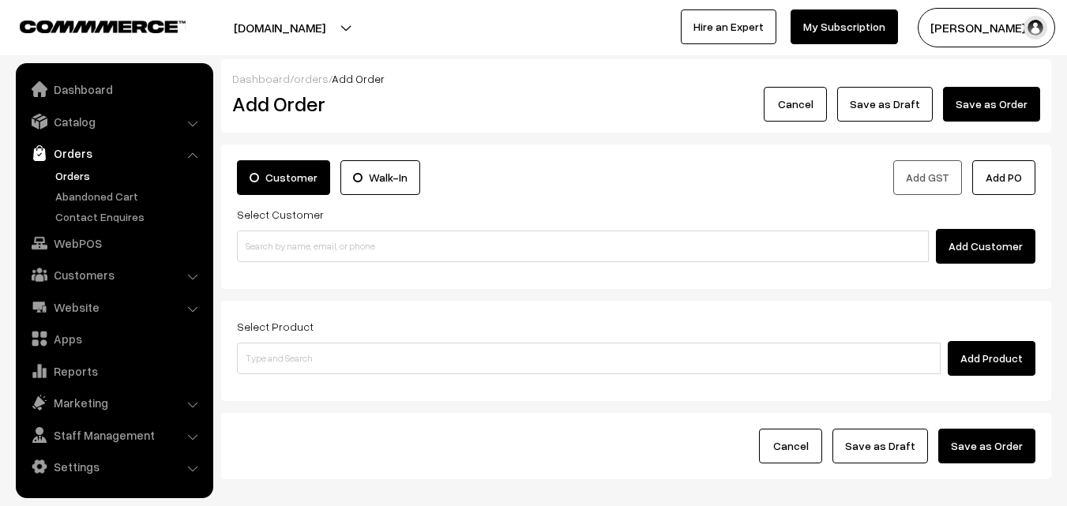
click at [386, 268] on div "Customer Walk-In Add GST Add PO Select Customer Add Customer" at bounding box center [636, 217] width 830 height 145
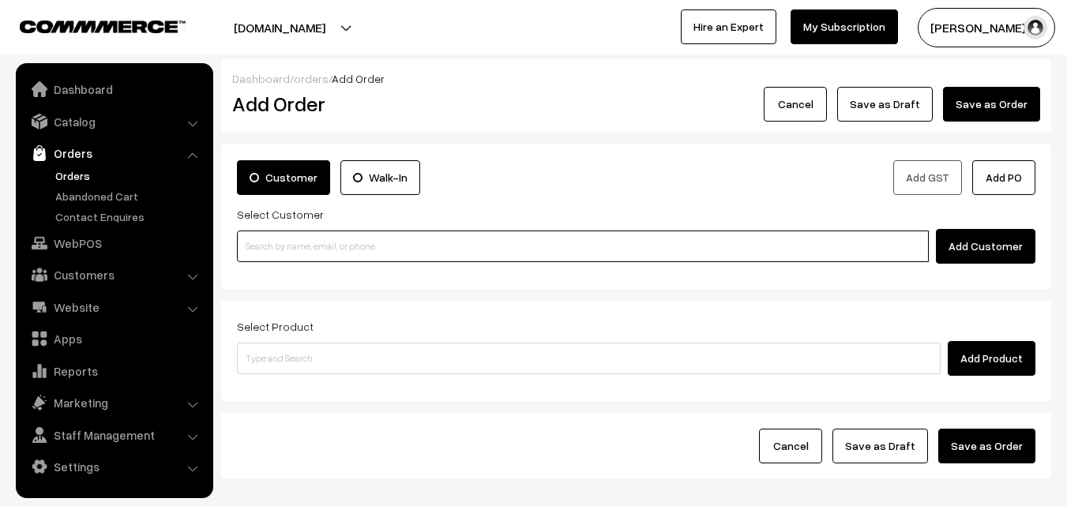
click at [376, 251] on input at bounding box center [583, 247] width 692 height 32
click at [303, 238] on input at bounding box center [583, 247] width 692 height 32
paste input "91765 79861"
click at [265, 251] on input "91765 79861" at bounding box center [583, 247] width 692 height 32
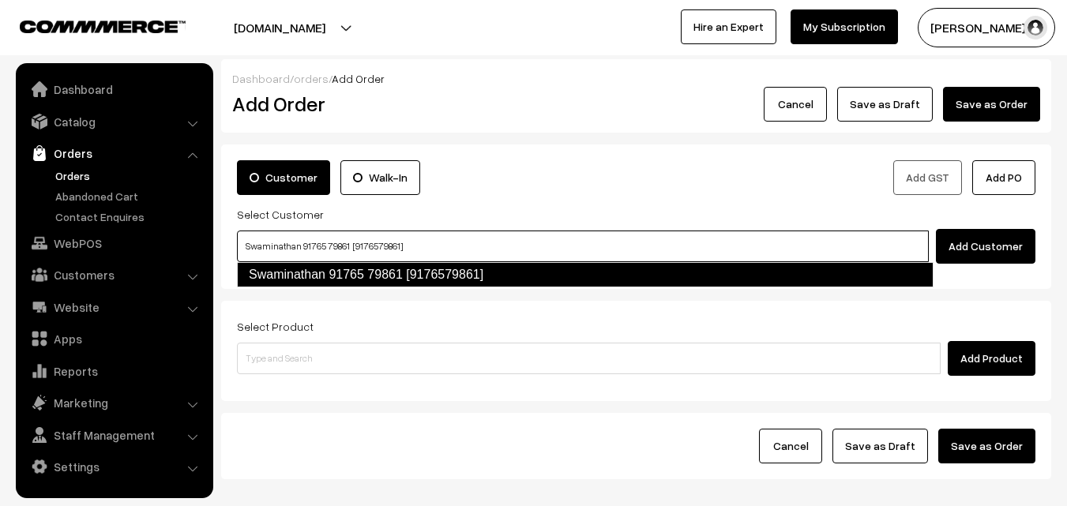
type input "Swaminathan 91765 79861 [9176579861]"
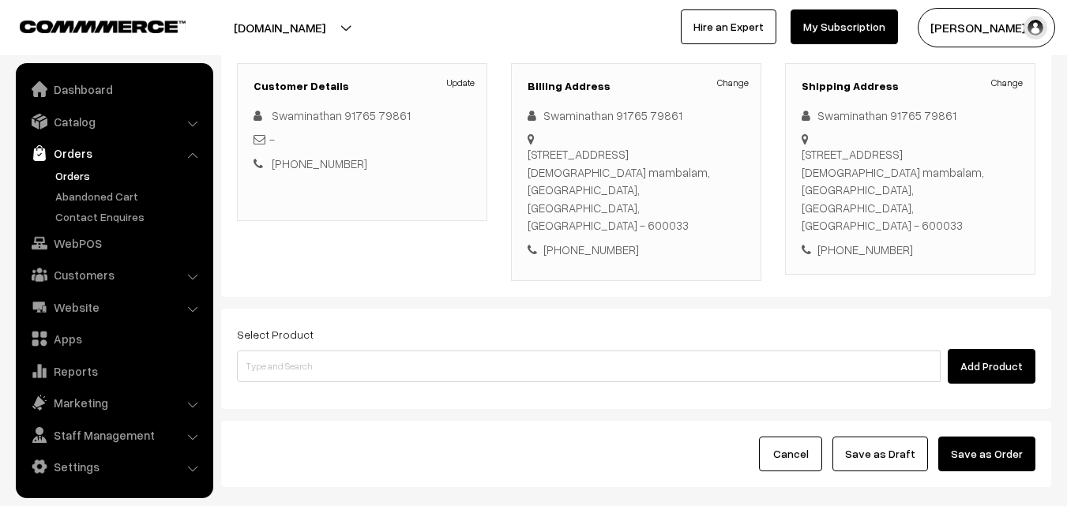
scroll to position [270, 0]
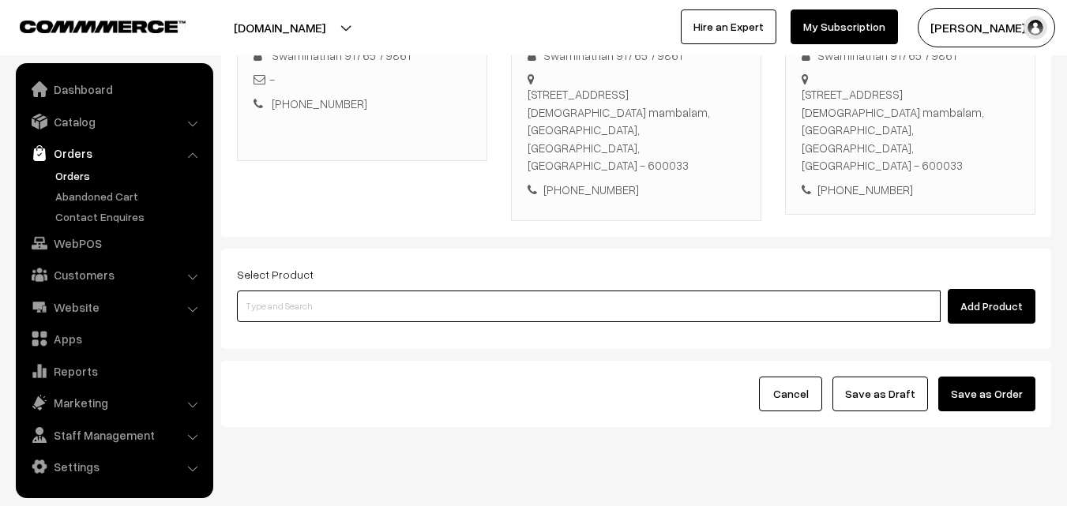
click at [408, 291] on input at bounding box center [589, 307] width 704 height 32
paste input "12th Couple Pack- Milagu Rasam"
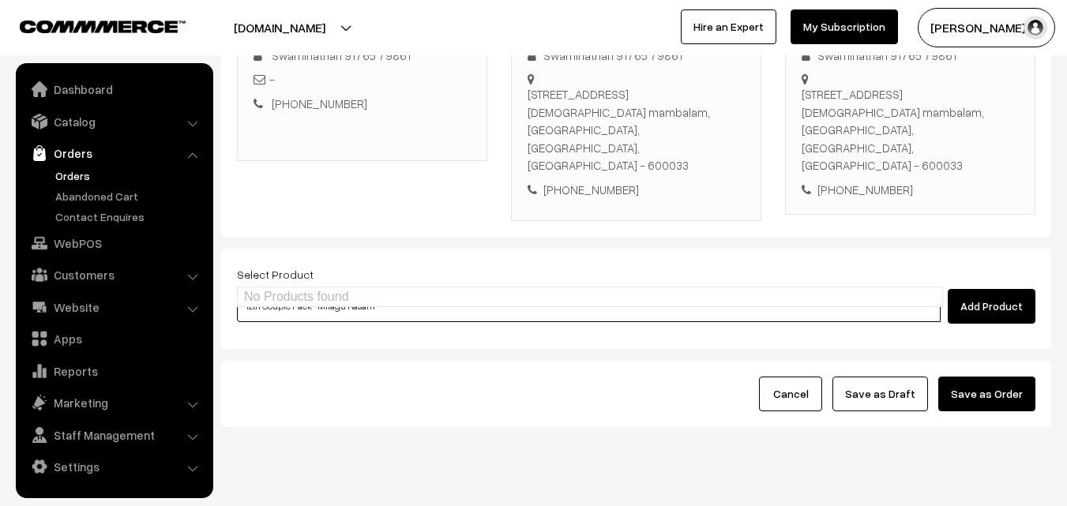
click at [312, 299] on ul "No Products found" at bounding box center [590, 297] width 706 height 21
click at [307, 291] on input "12th Couple Pack- Milagu Rasam" at bounding box center [589, 307] width 704 height 32
click at [313, 291] on input "12th Couple Pack- Milagu Rasam" at bounding box center [589, 307] width 704 height 32
type input "12th Couple Pack- Milagu Rasam"
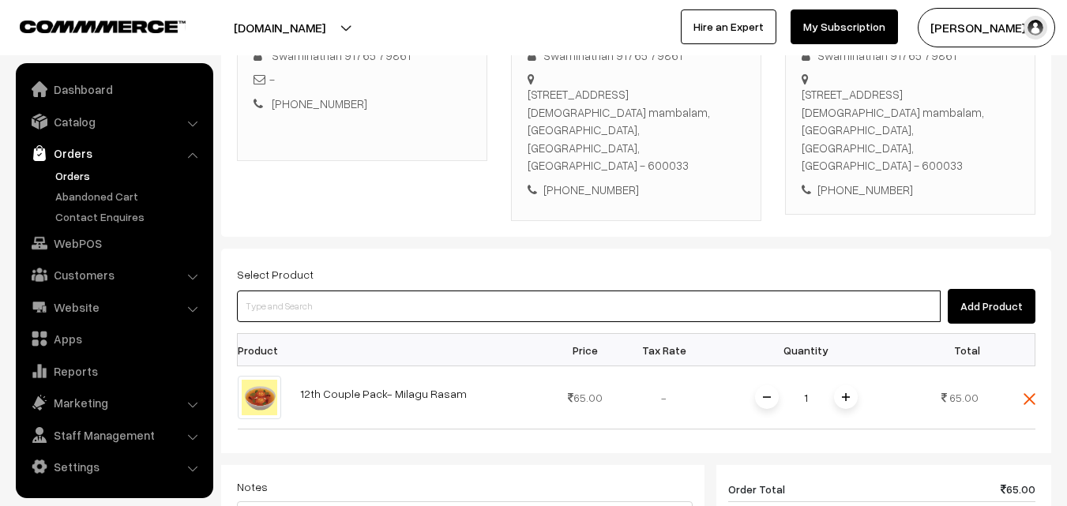
click at [341, 291] on input at bounding box center [589, 307] width 704 height 32
click at [420, 291] on input at bounding box center [589, 307] width 704 height 32
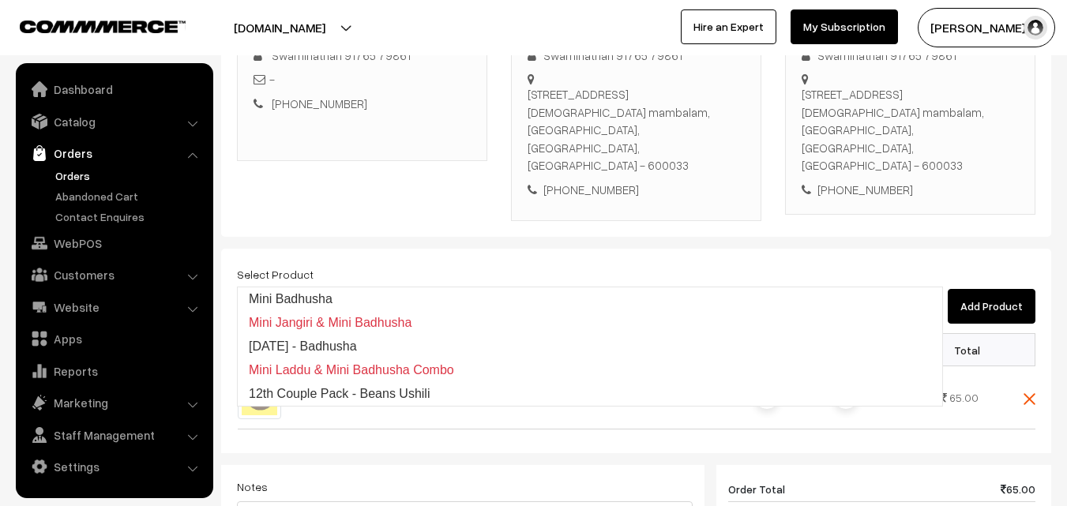
type input "12th Couple Pack - Beans Ushili"
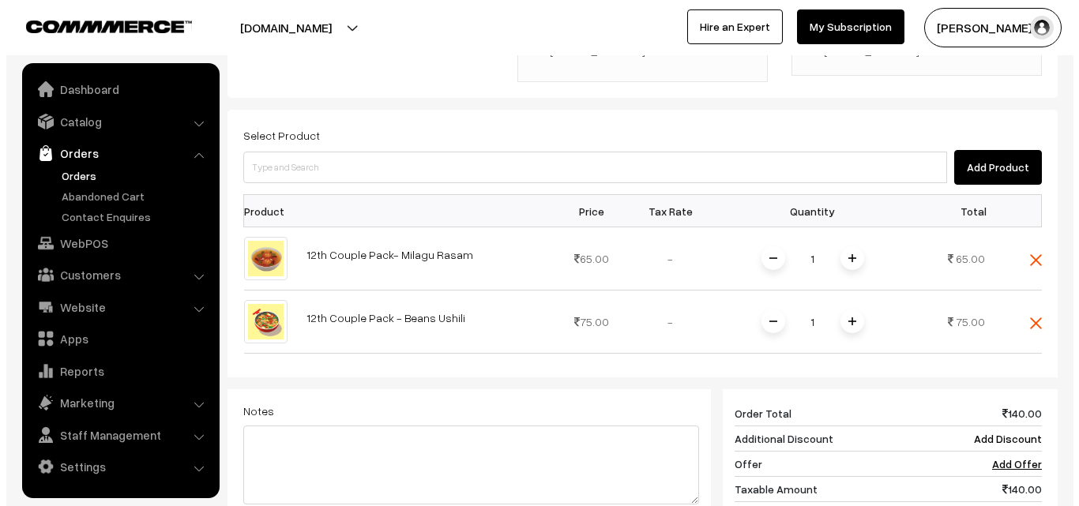
scroll to position [717, 0]
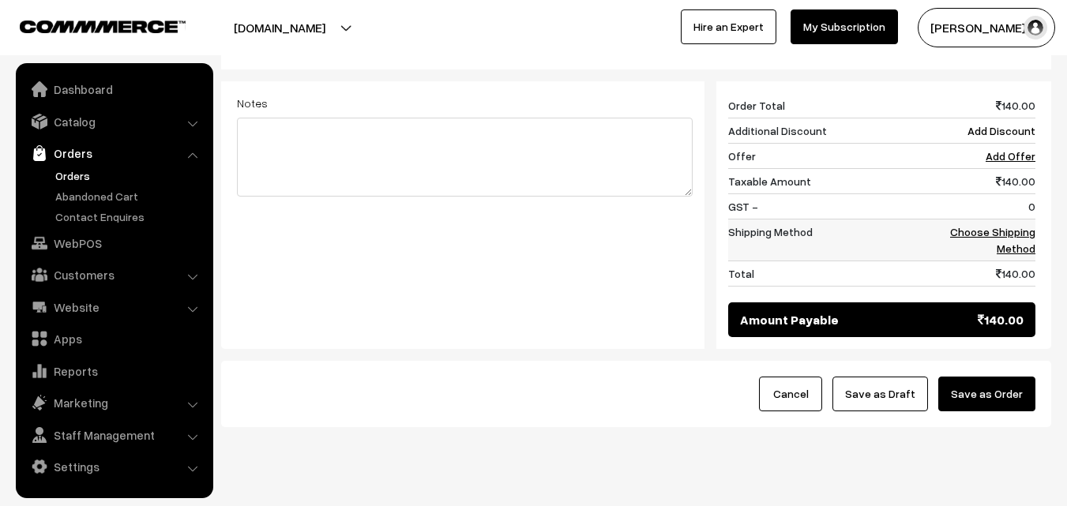
click at [1026, 225] on link "Choose Shipping Method" at bounding box center [993, 240] width 85 height 30
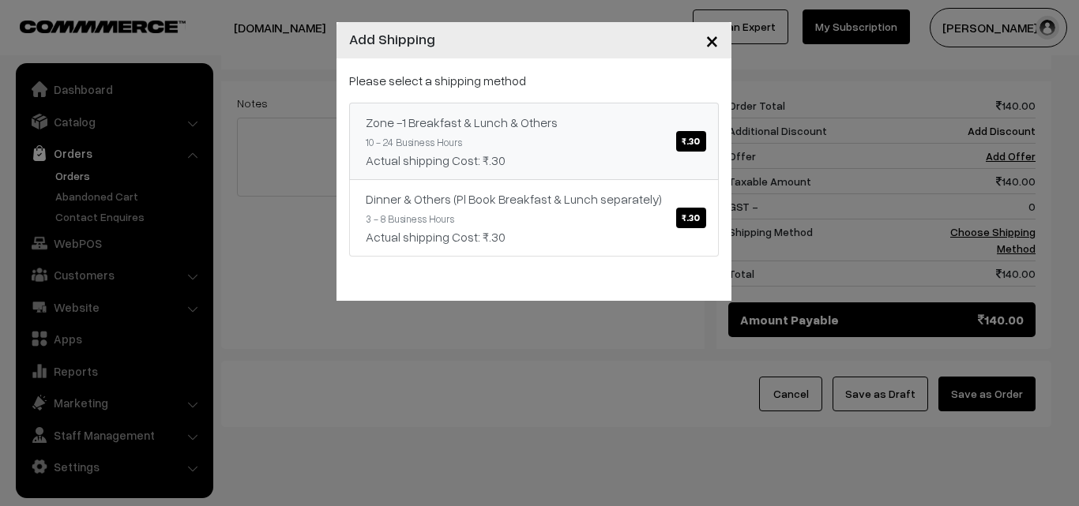
click at [572, 114] on div "Zone -1 Breakfast & Lunch & Others ₹.30" at bounding box center [534, 122] width 337 height 19
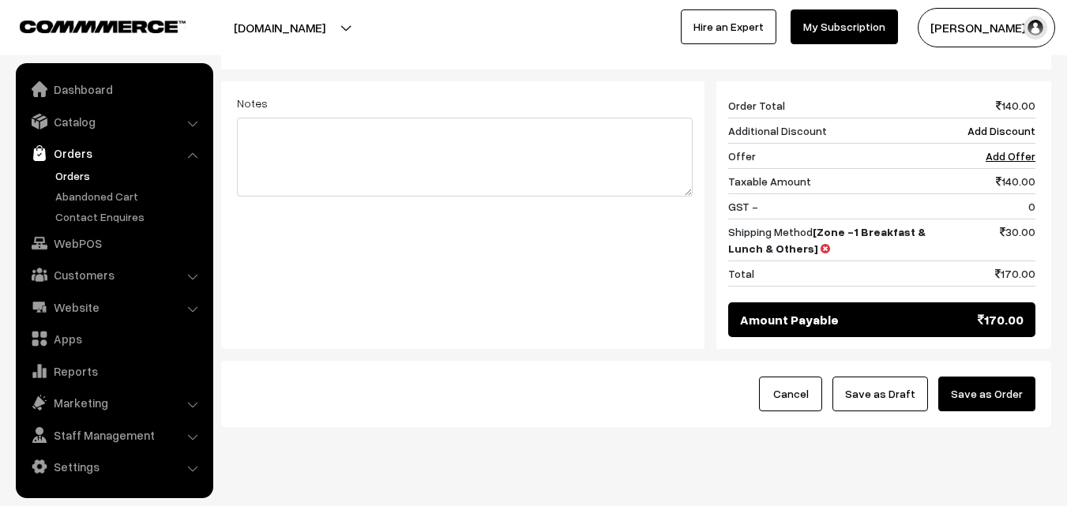
click at [1004, 377] on button "Save as Order" at bounding box center [987, 394] width 97 height 35
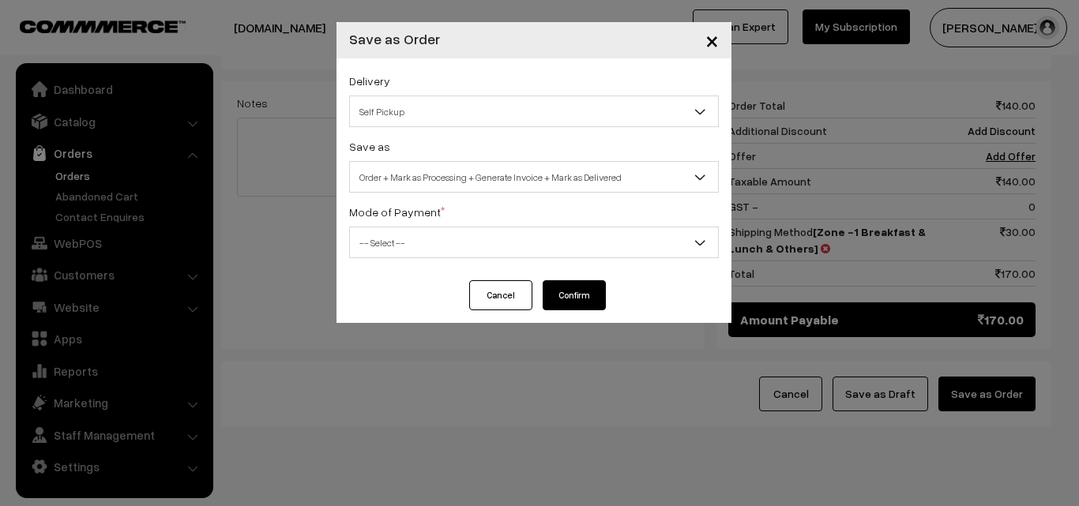
click at [551, 165] on span "Order + Mark as Processing + Generate Invoice + Mark as Delivered" at bounding box center [534, 178] width 368 height 28
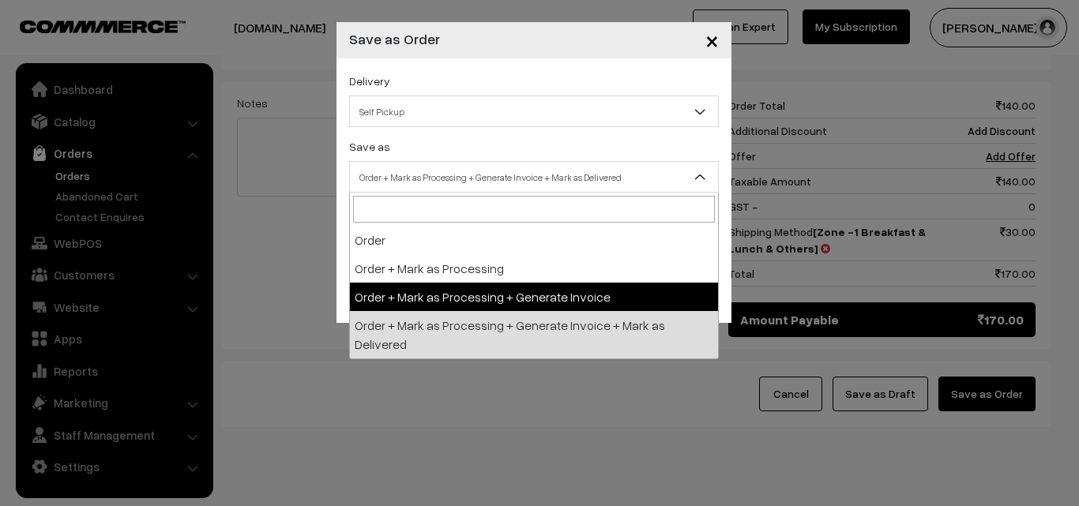
drag, startPoint x: 495, startPoint y: 295, endPoint x: 447, endPoint y: 267, distance: 55.6
select select "3"
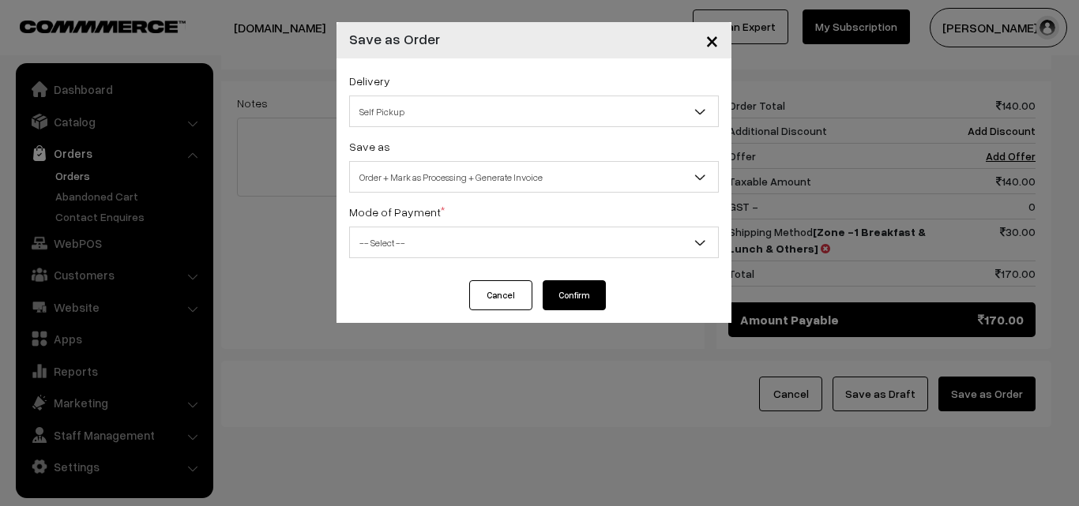
click at [439, 254] on span "-- Select --" at bounding box center [534, 243] width 368 height 28
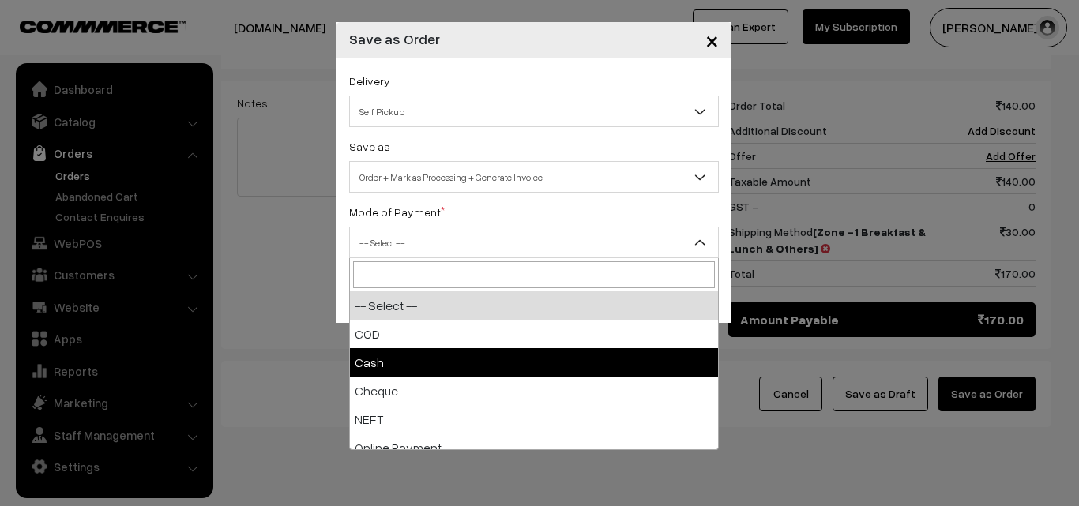
select select "2"
checkbox input "true"
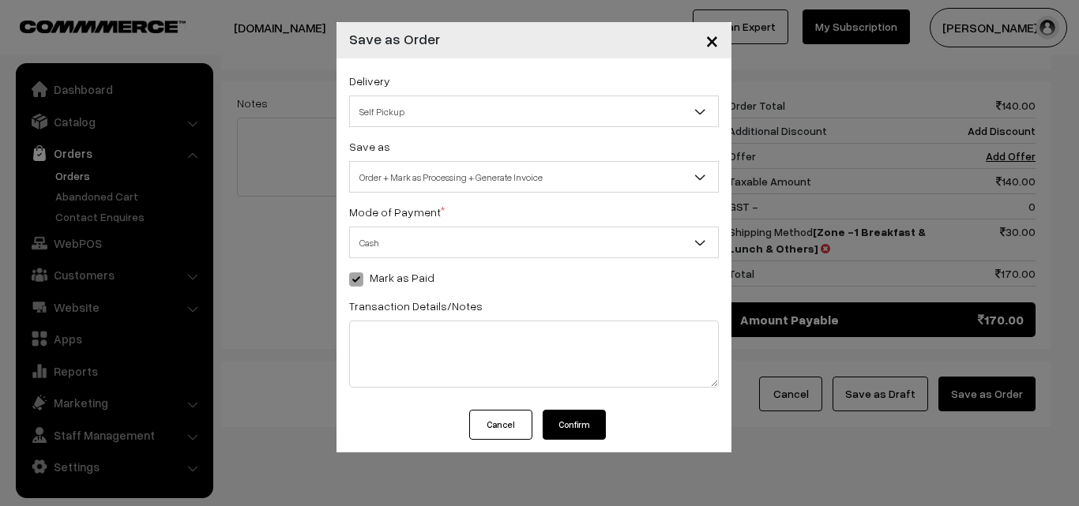
click at [579, 424] on button "Confirm" at bounding box center [574, 425] width 63 height 30
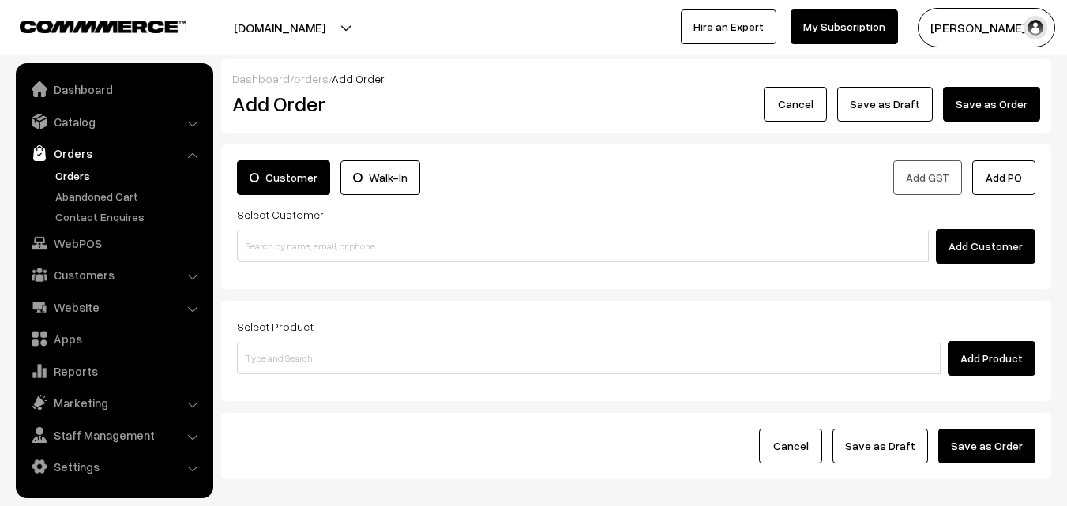
click at [77, 175] on link "Orders" at bounding box center [129, 176] width 156 height 17
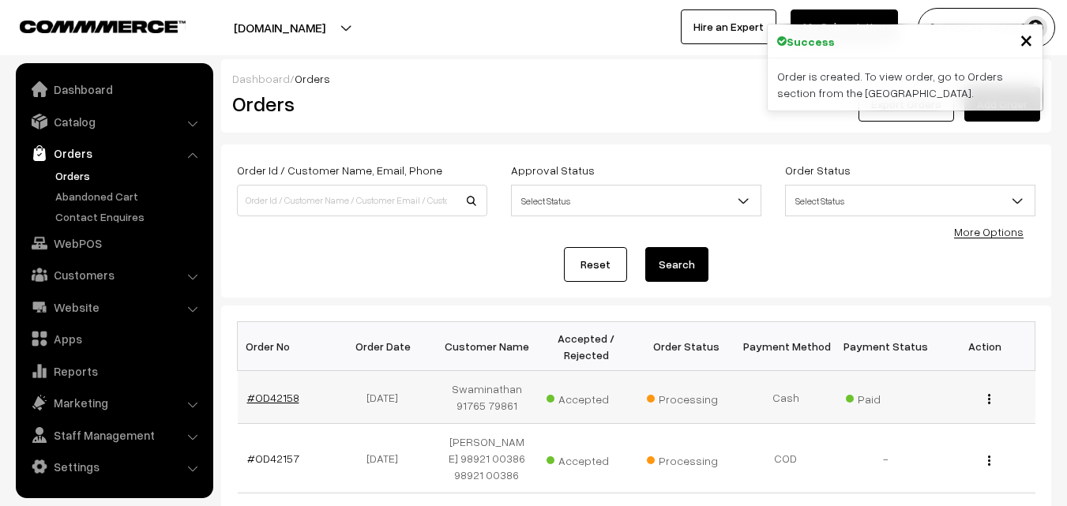
click at [288, 401] on link "#OD42158" at bounding box center [273, 397] width 52 height 13
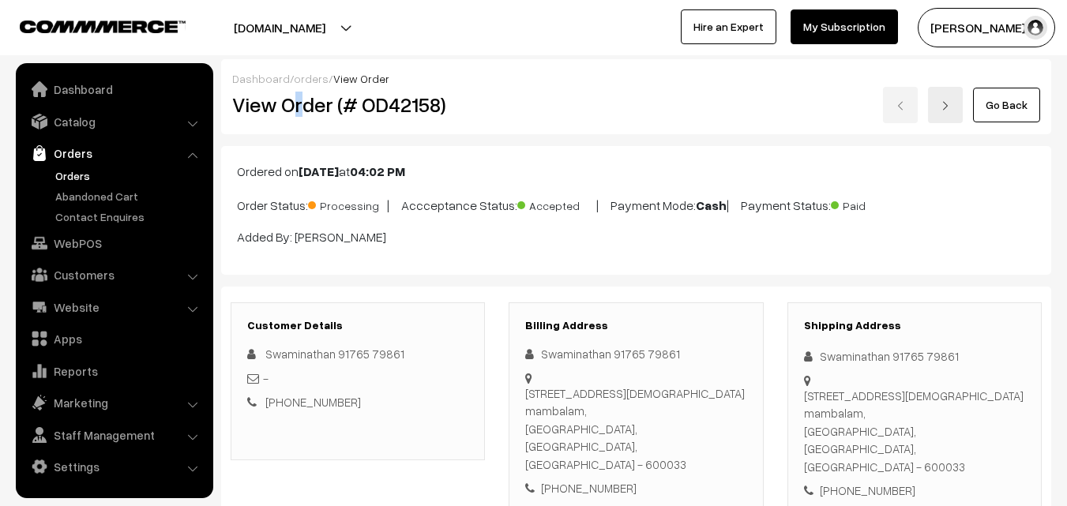
drag, startPoint x: 288, startPoint y: 103, endPoint x: 306, endPoint y: 106, distance: 17.7
click at [306, 106] on h2 "View Order (# OD42158)" at bounding box center [359, 104] width 254 height 24
click at [277, 107] on h2 "View Order (# OD42158)" at bounding box center [359, 104] width 254 height 24
drag, startPoint x: 286, startPoint y: 103, endPoint x: 590, endPoint y: 92, distance: 304.4
click at [590, 92] on div "View Order (# OD42158) Go Back" at bounding box center [636, 105] width 832 height 36
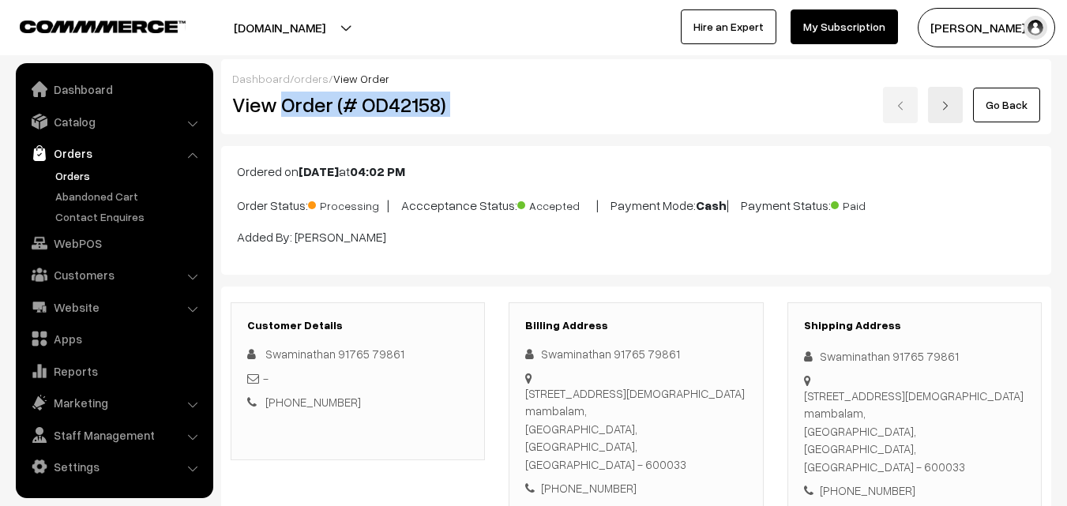
copy div "Order (# OD42158)"
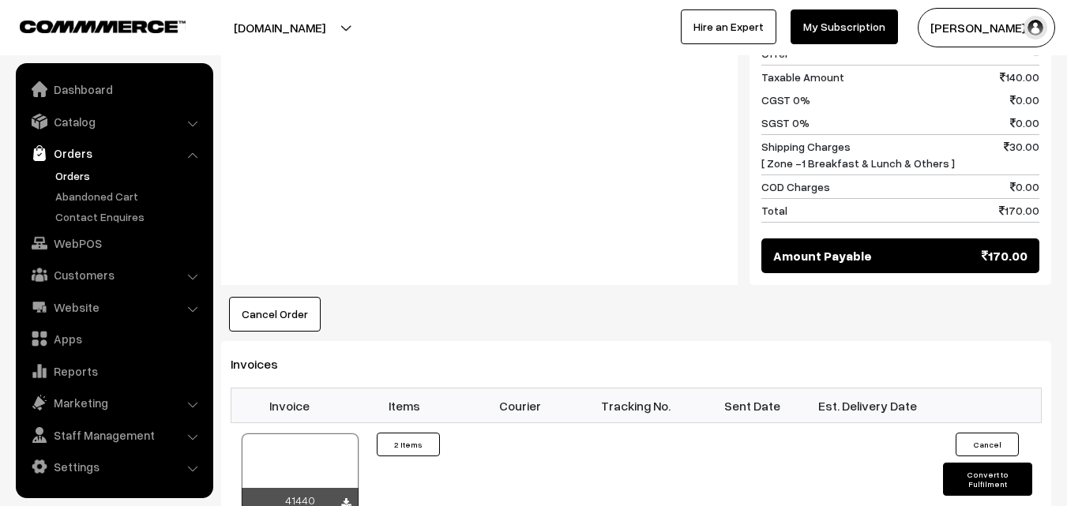
scroll to position [869, 0]
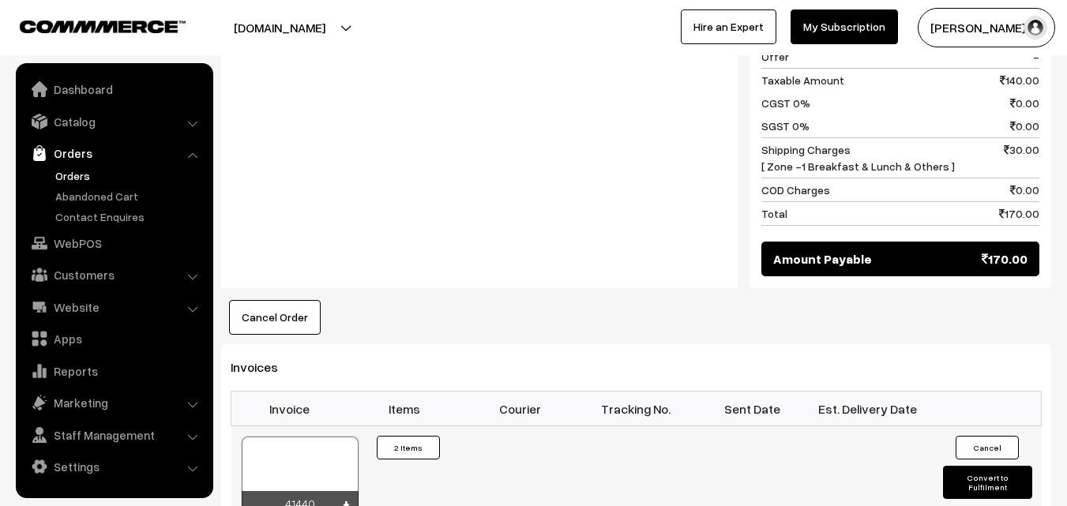
click at [299, 437] on div at bounding box center [300, 476] width 117 height 79
click at [96, 250] on link "WebPOS" at bounding box center [114, 243] width 188 height 28
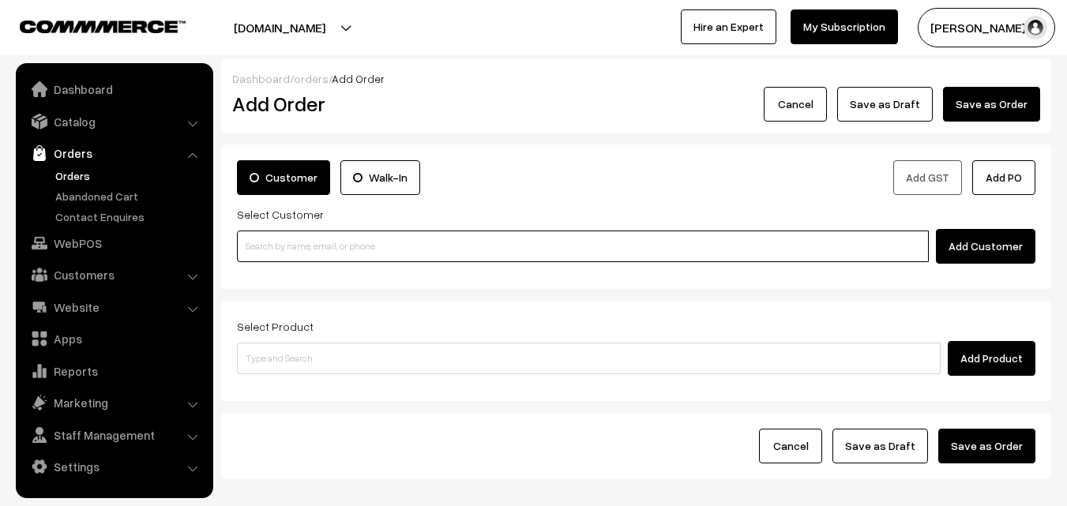
drag, startPoint x: 0, startPoint y: 0, endPoint x: 288, endPoint y: 248, distance: 379.8
click at [296, 249] on input at bounding box center [583, 247] width 692 height 32
paste input "89399 13360"
click at [284, 242] on input "89399 13360" at bounding box center [583, 247] width 692 height 32
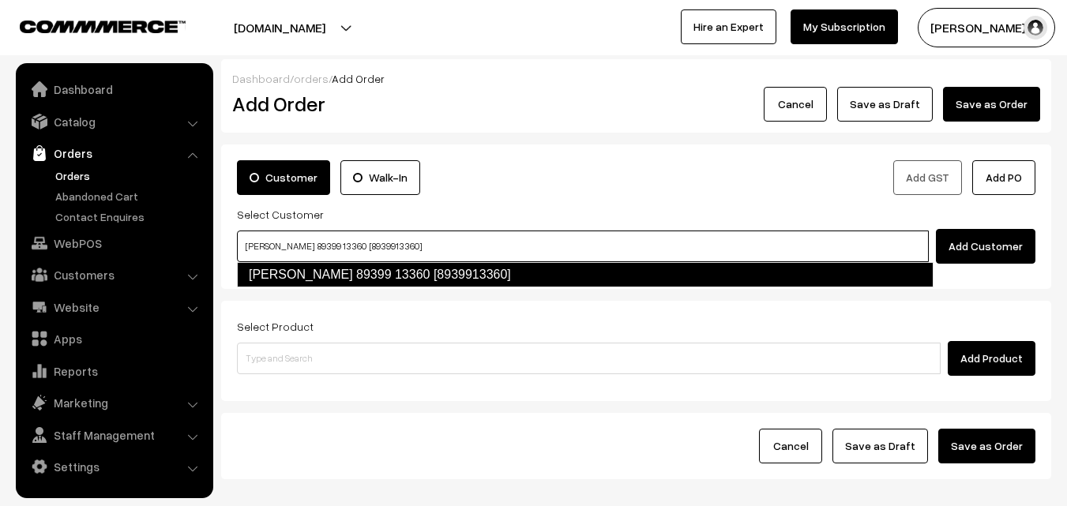
type input "Ramanathan 89399 13360 [8939913360]"
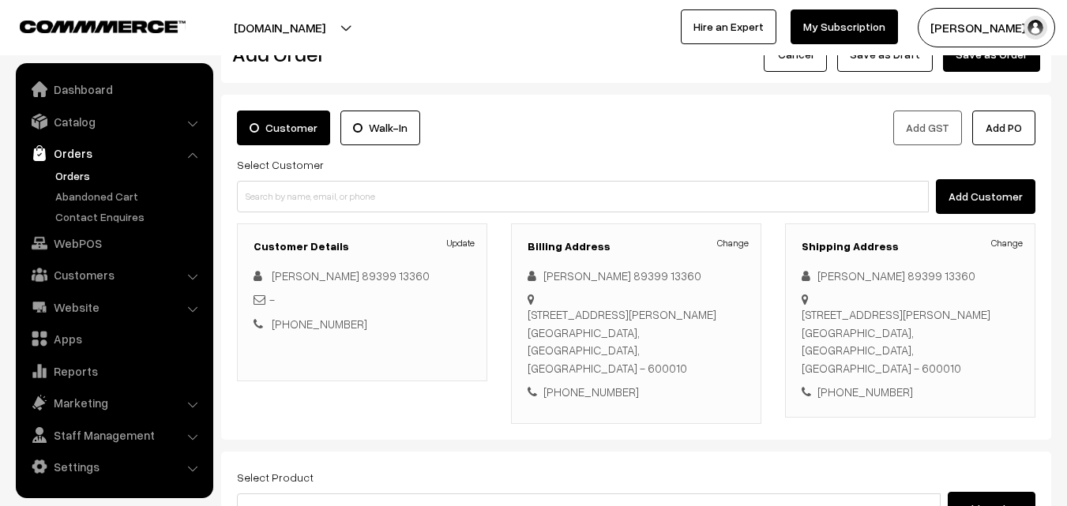
scroll to position [237, 0]
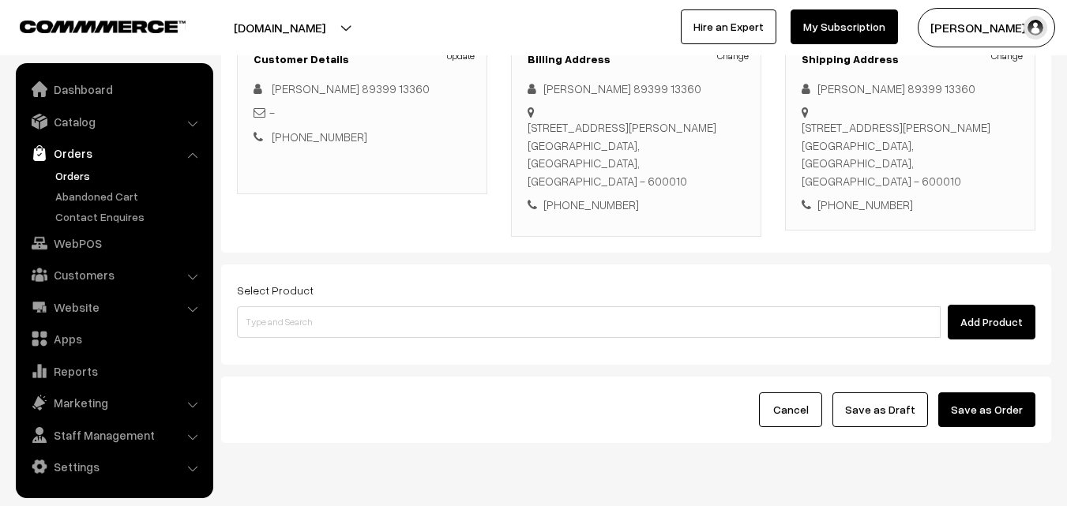
click at [370, 298] on div "Select Product Add Product" at bounding box center [636, 310] width 799 height 59
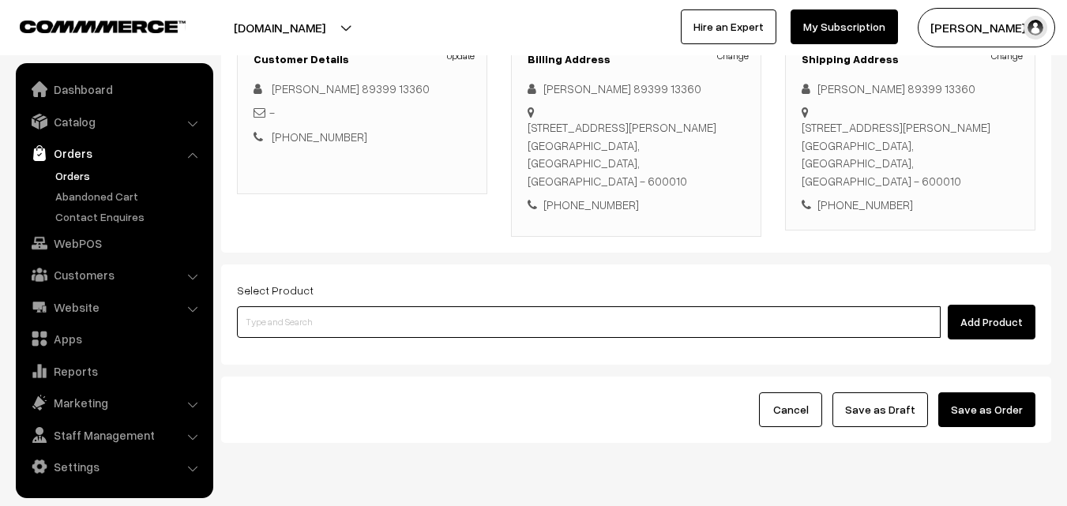
click at [367, 333] on input at bounding box center [589, 323] width 704 height 32
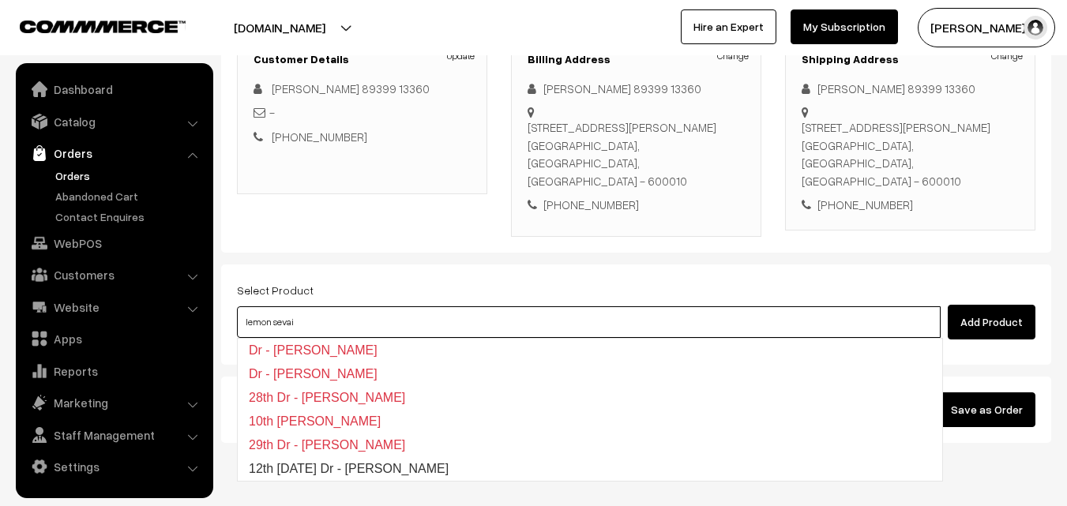
type input "12th Friday Dr - Lemon Sevai"
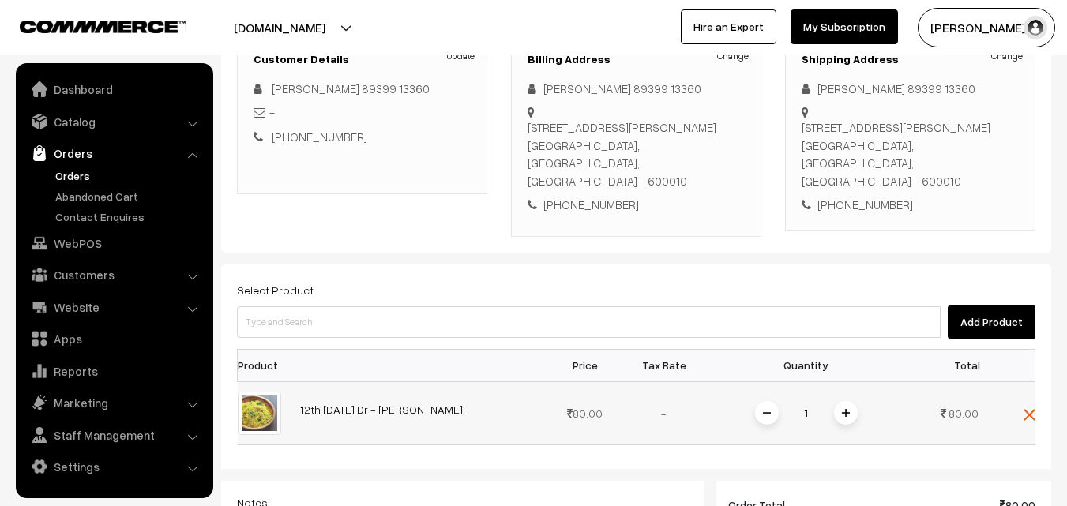
click at [843, 411] on img at bounding box center [846, 413] width 8 height 8
click at [844, 420] on span at bounding box center [846, 413] width 24 height 24
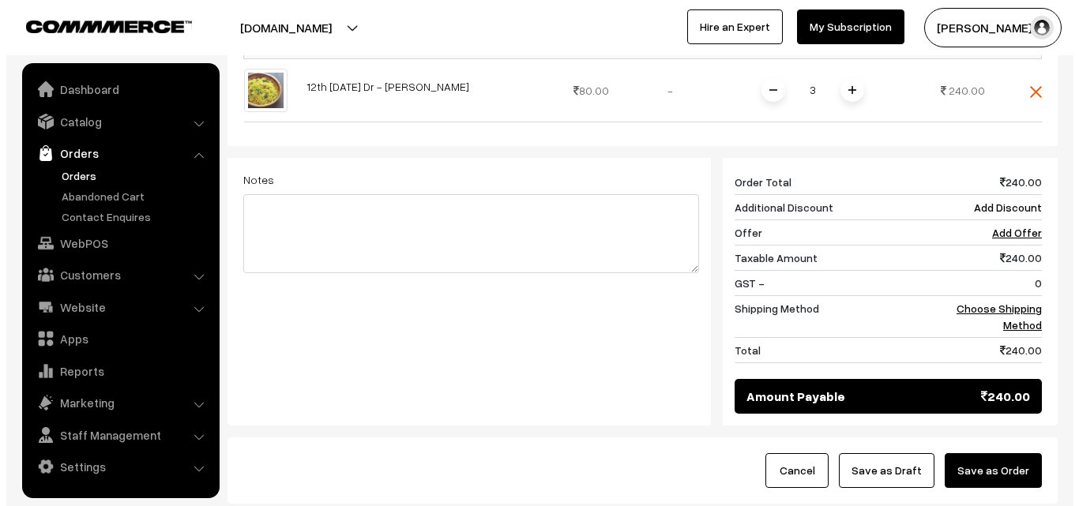
scroll to position [672, 0]
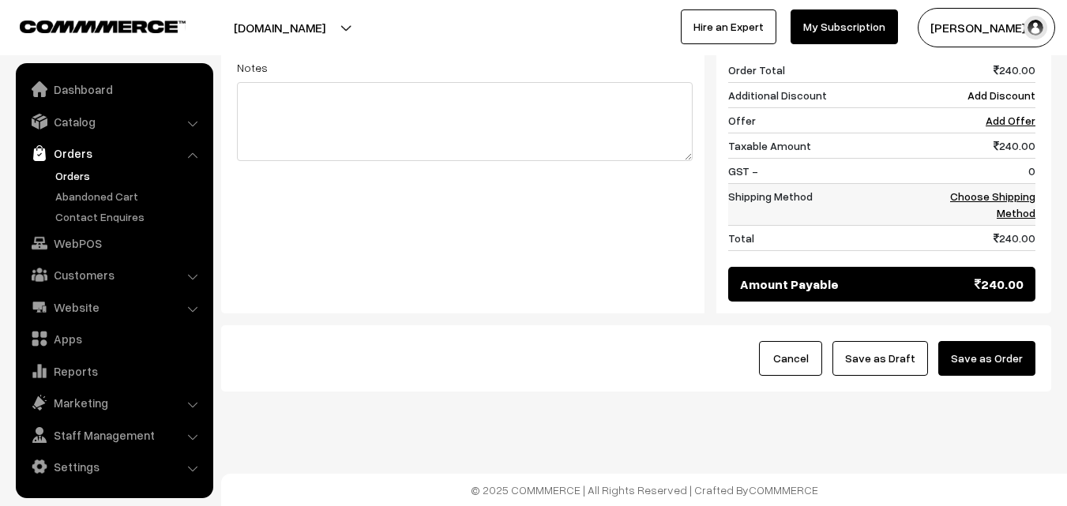
click at [1024, 187] on td "Choose Shipping Method" at bounding box center [987, 204] width 98 height 42
click at [1024, 201] on link "Choose Shipping Method" at bounding box center [993, 205] width 85 height 30
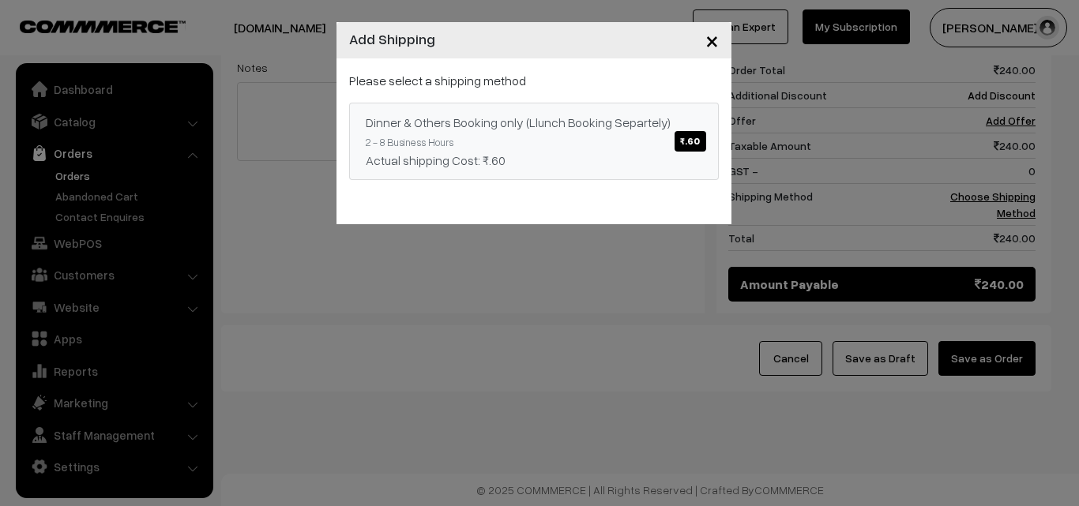
click at [698, 108] on link "Dinner & Others Booking only (Llunch Booking Separtely) ₹.60 2 - 8 Business Hou…" at bounding box center [534, 141] width 370 height 77
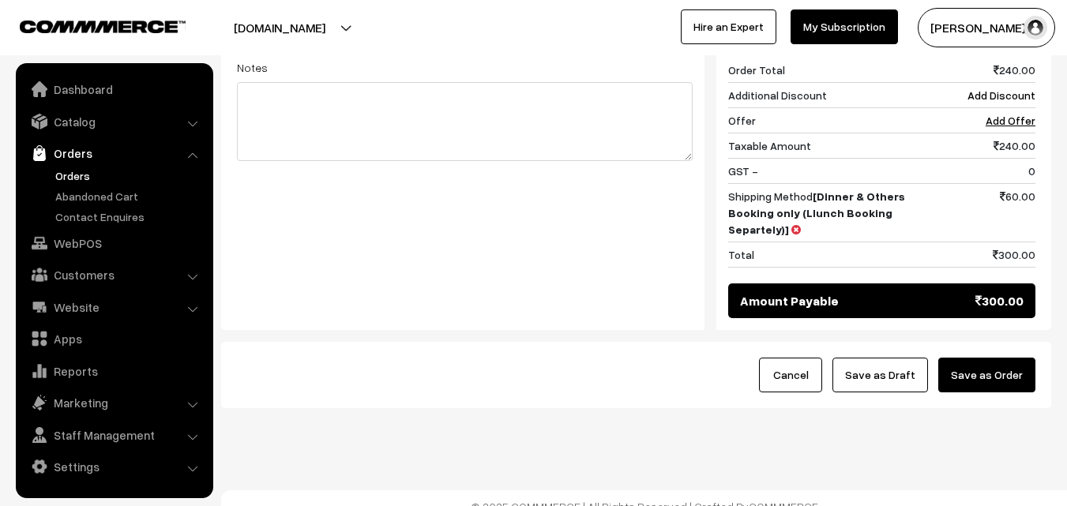
click at [1003, 375] on button "Save as Order" at bounding box center [987, 375] width 97 height 35
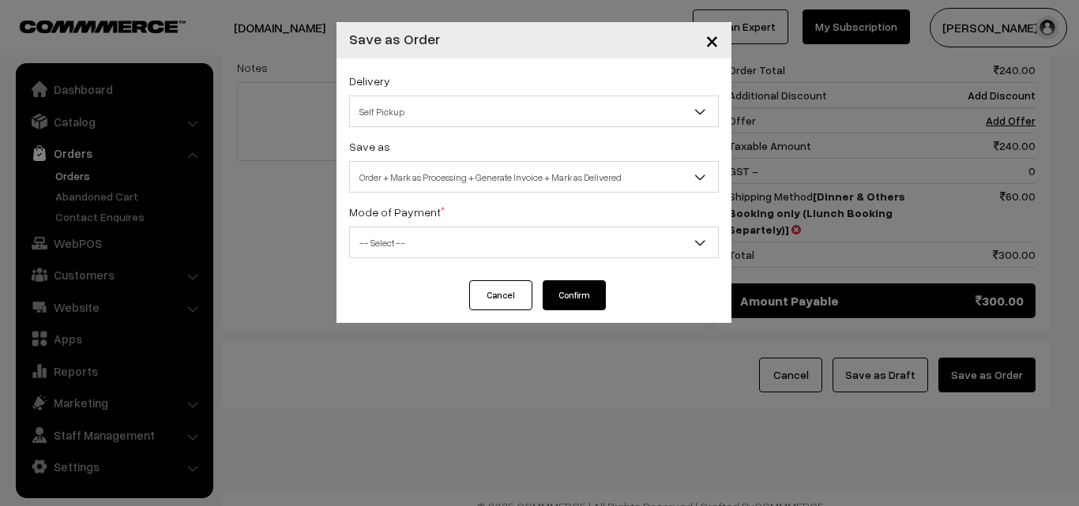
click at [423, 175] on span "Order + Mark as Processing + Generate Invoice + Mark as Delivered" at bounding box center [534, 178] width 368 height 28
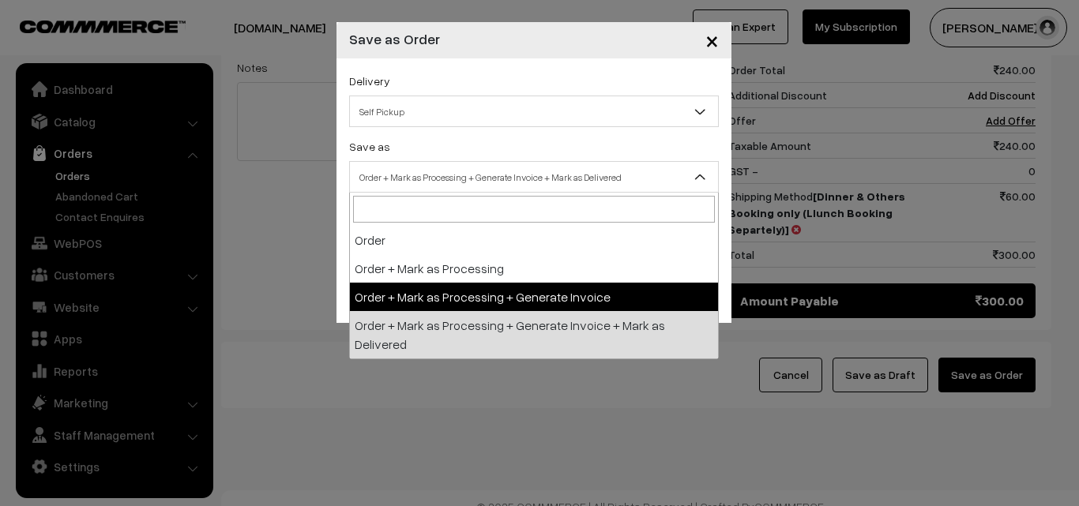
drag, startPoint x: 472, startPoint y: 302, endPoint x: 457, endPoint y: 290, distance: 19.1
select select "3"
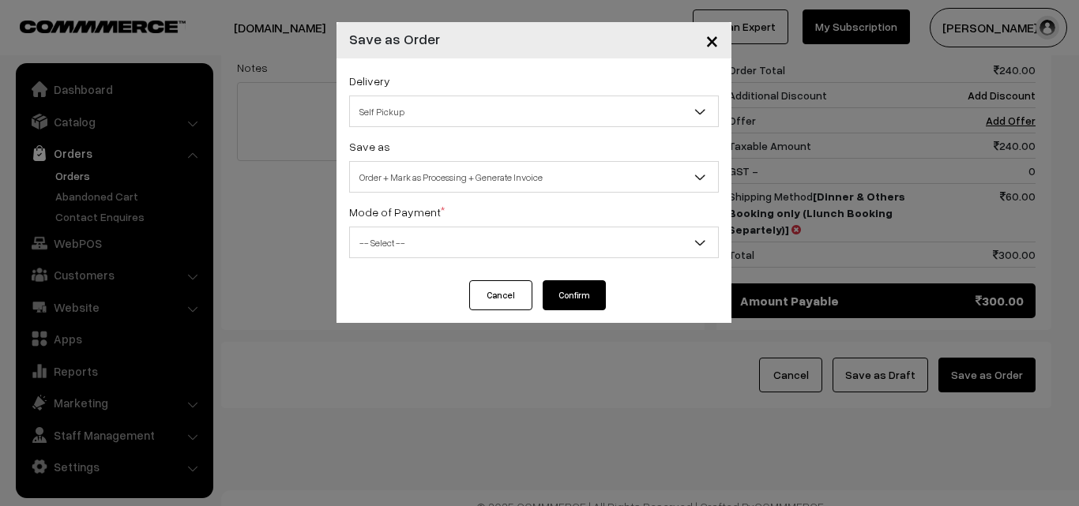
click at [422, 262] on div "Delivery Self Pickup Dinner & Others Booking only (Llunch Booking Separtely) (₹…" at bounding box center [534, 169] width 395 height 222
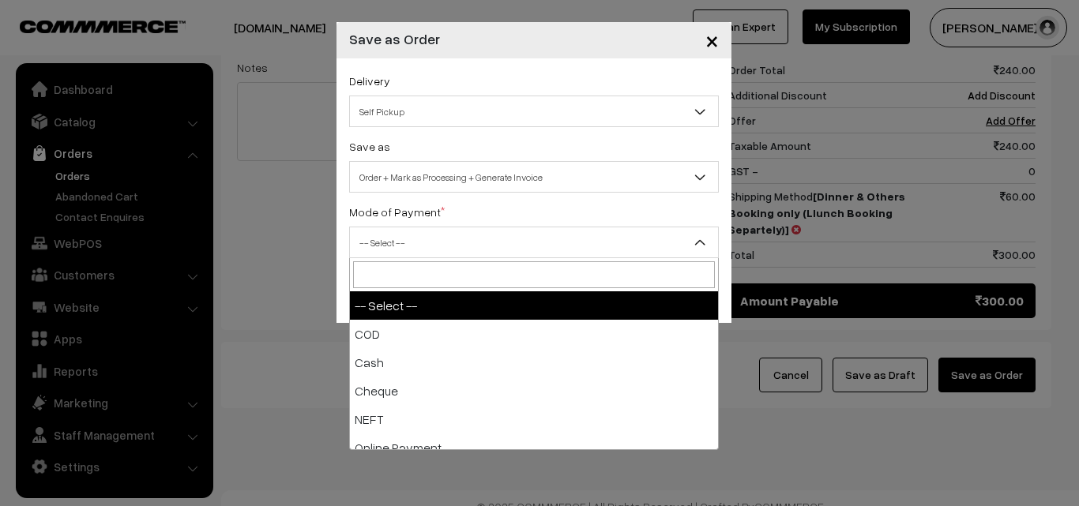
click at [422, 239] on span "-- Select --" at bounding box center [534, 243] width 368 height 28
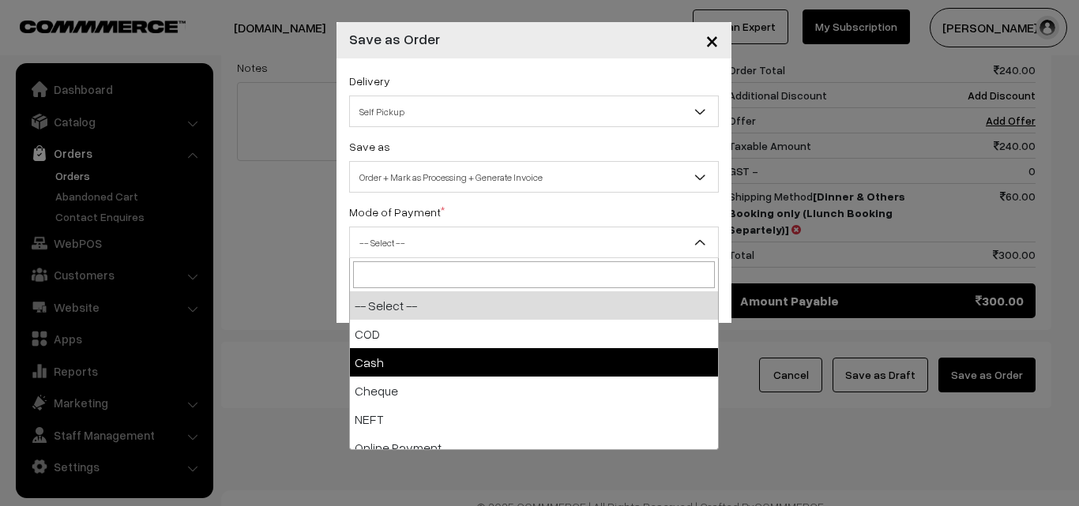
drag, startPoint x: 397, startPoint y: 356, endPoint x: 418, endPoint y: 344, distance: 24.1
select select "2"
checkbox input "true"
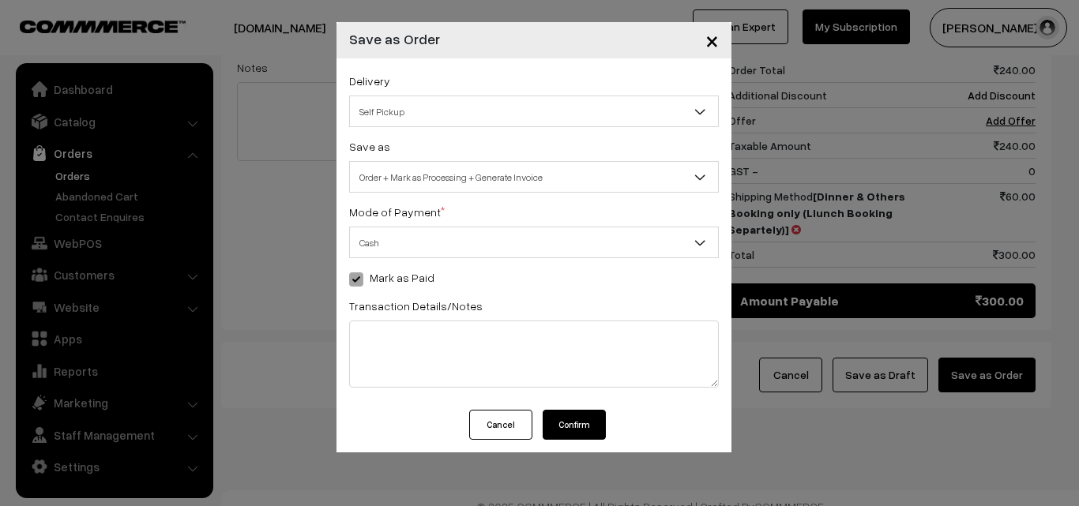
click at [569, 416] on button "Confirm" at bounding box center [574, 425] width 63 height 30
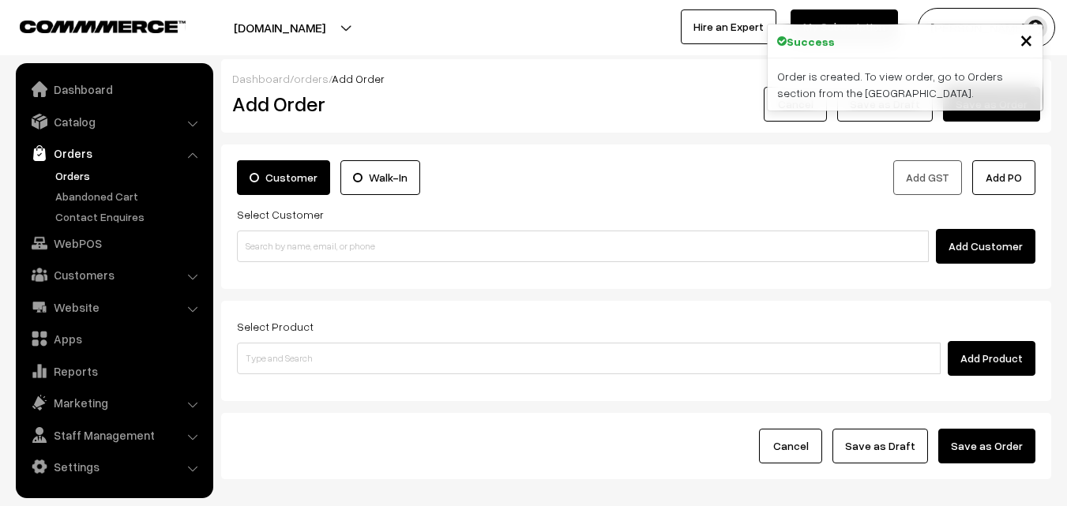
click at [92, 175] on link "Orders" at bounding box center [129, 176] width 156 height 17
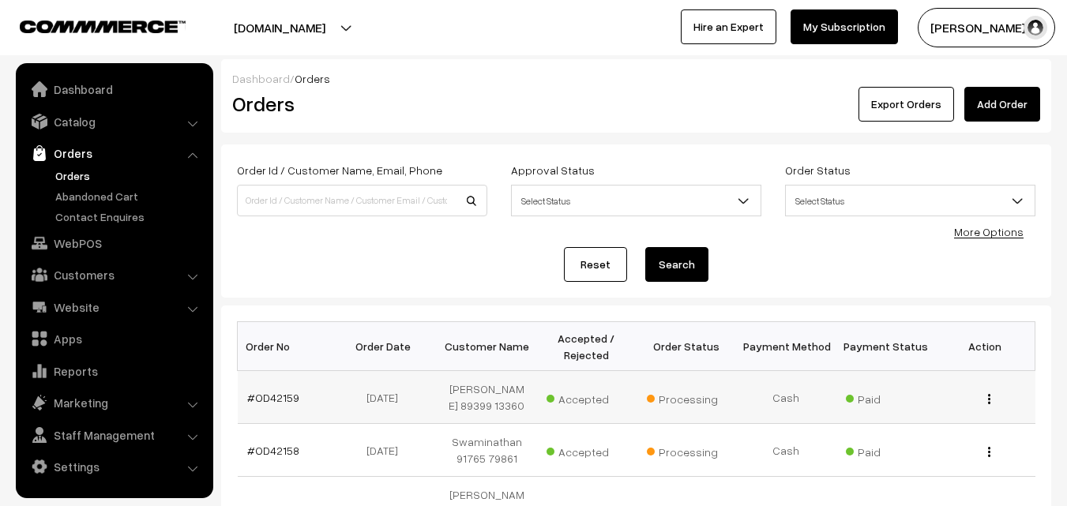
click at [284, 407] on td "#OD42159" at bounding box center [288, 397] width 100 height 53
click at [284, 397] on link "#OD42159" at bounding box center [273, 397] width 52 height 13
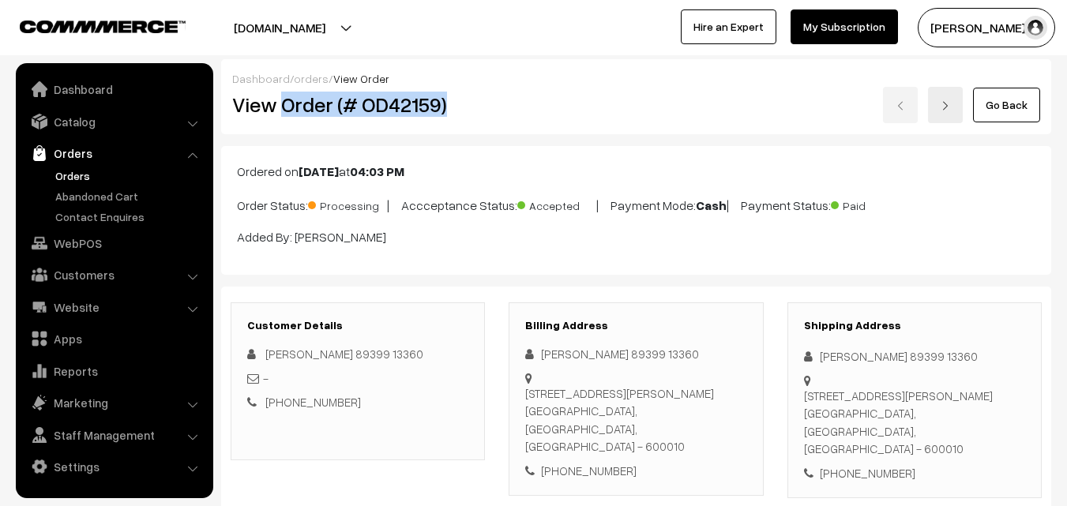
drag, startPoint x: 305, startPoint y: 98, endPoint x: 537, endPoint y: 37, distance: 239.4
click at [490, 96] on div "View Order (# OD42159)" at bounding box center [358, 105] width 277 height 36
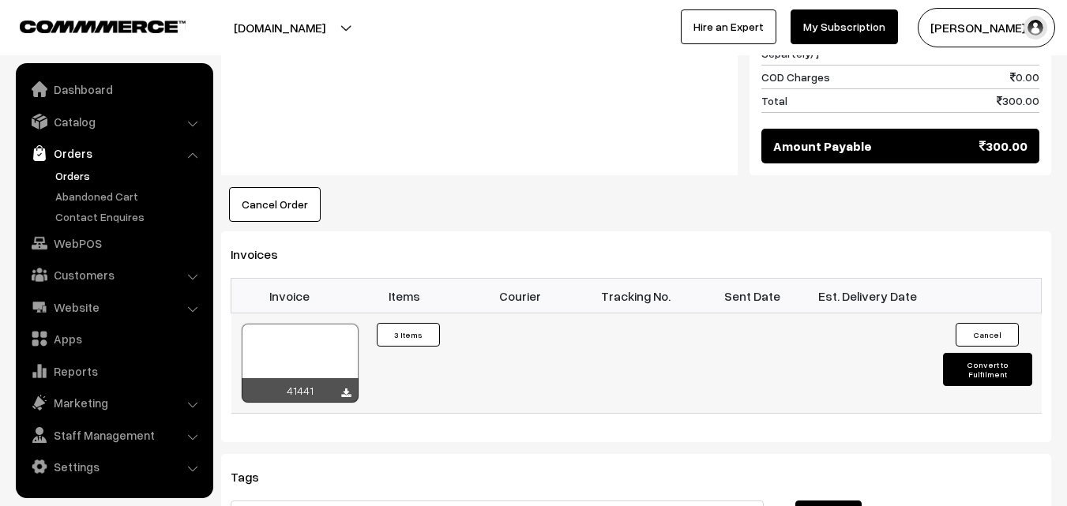
scroll to position [948, 0]
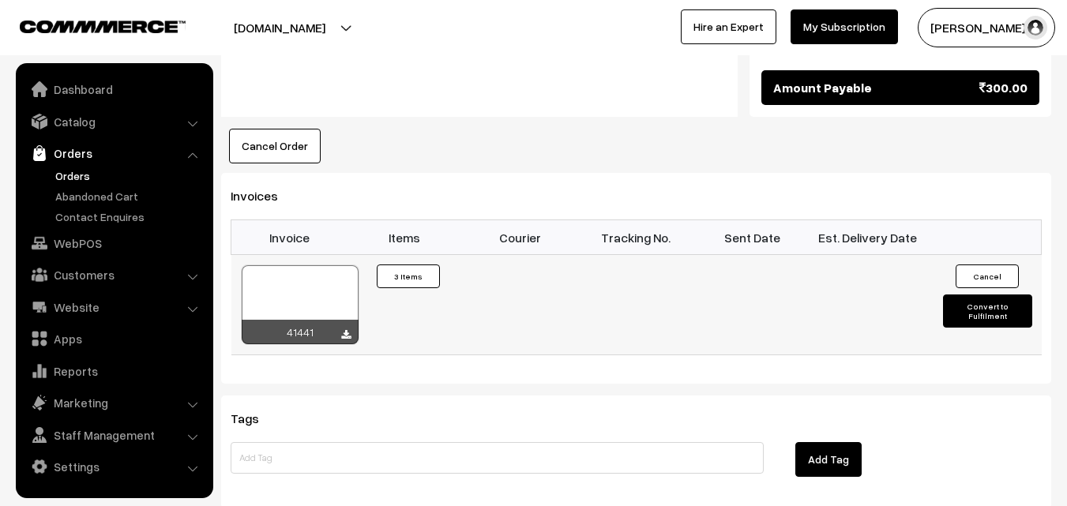
click at [296, 328] on div "41441" at bounding box center [300, 332] width 117 height 24
click at [307, 292] on div at bounding box center [300, 304] width 117 height 79
click at [94, 246] on link "WebPOS" at bounding box center [114, 243] width 188 height 28
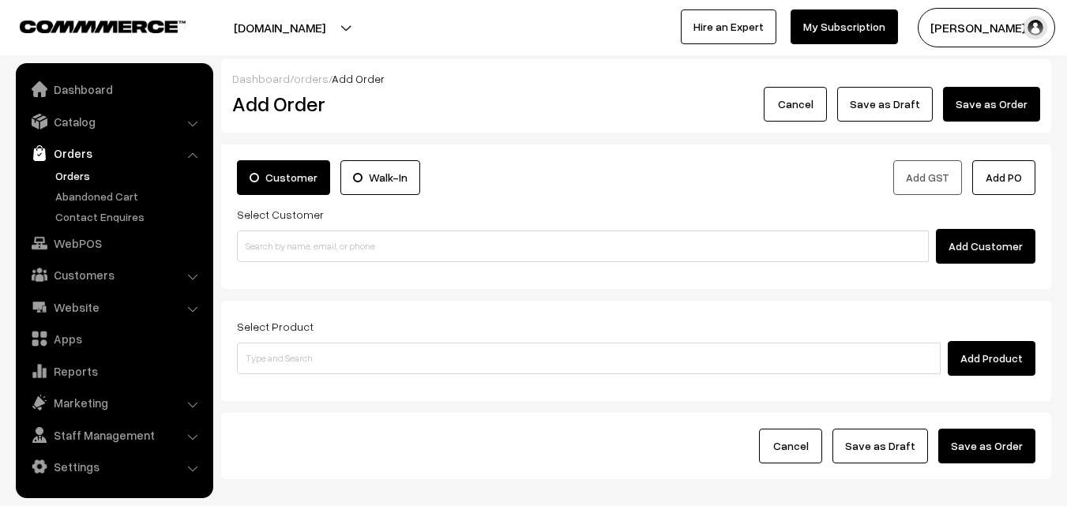
click at [294, 248] on input at bounding box center [583, 247] width 692 height 32
click at [288, 281] on ul "No customers found." at bounding box center [585, 272] width 697 height 21
type input "96199 40510"
click at [280, 230] on div "Add Customer" at bounding box center [636, 246] width 799 height 35
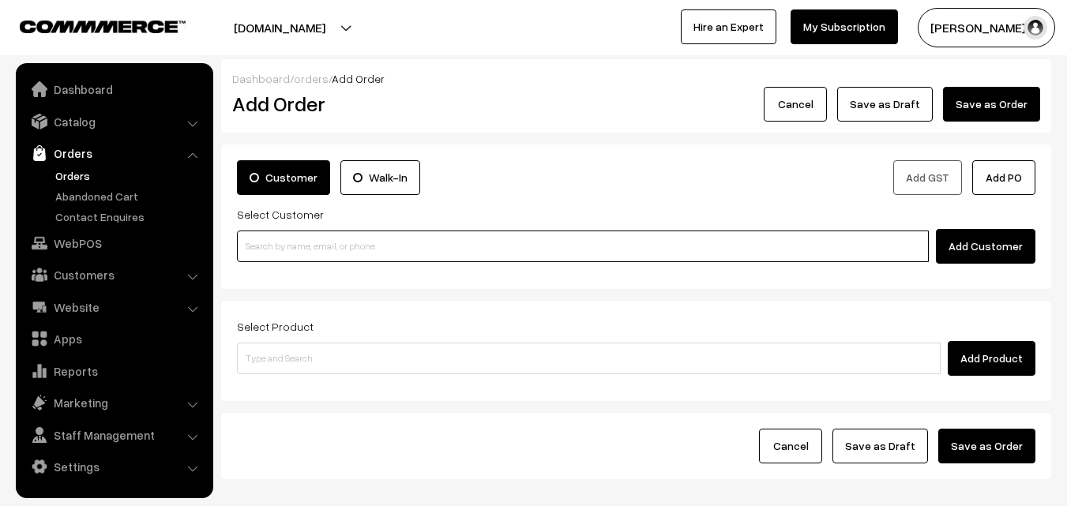
click at [273, 249] on input at bounding box center [583, 247] width 692 height 32
paste input "96199 40510"
click at [275, 245] on input "96199 40510" at bounding box center [583, 247] width 692 height 32
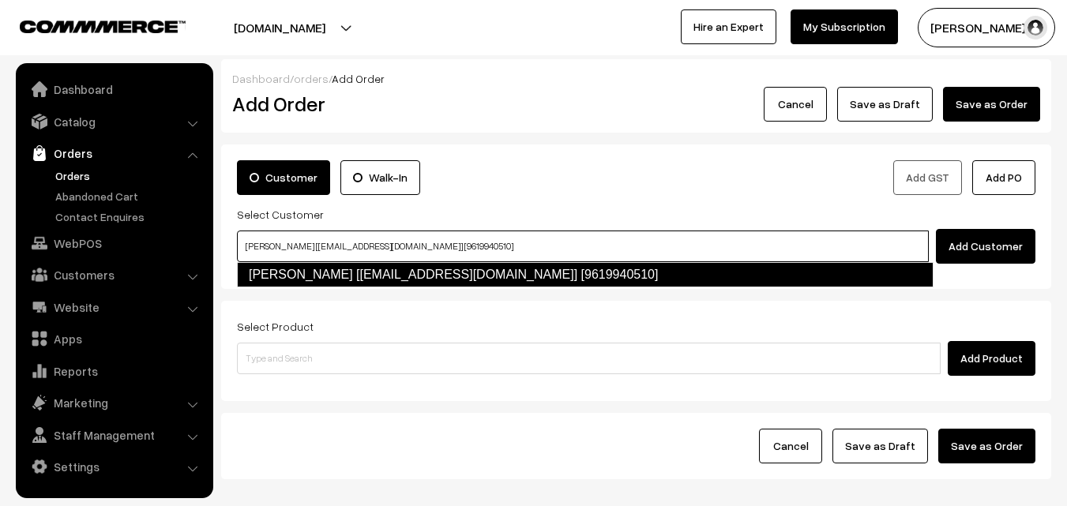
type input "[PERSON_NAME] [[EMAIL_ADDRESS][DOMAIN_NAME]] [9619940510]"
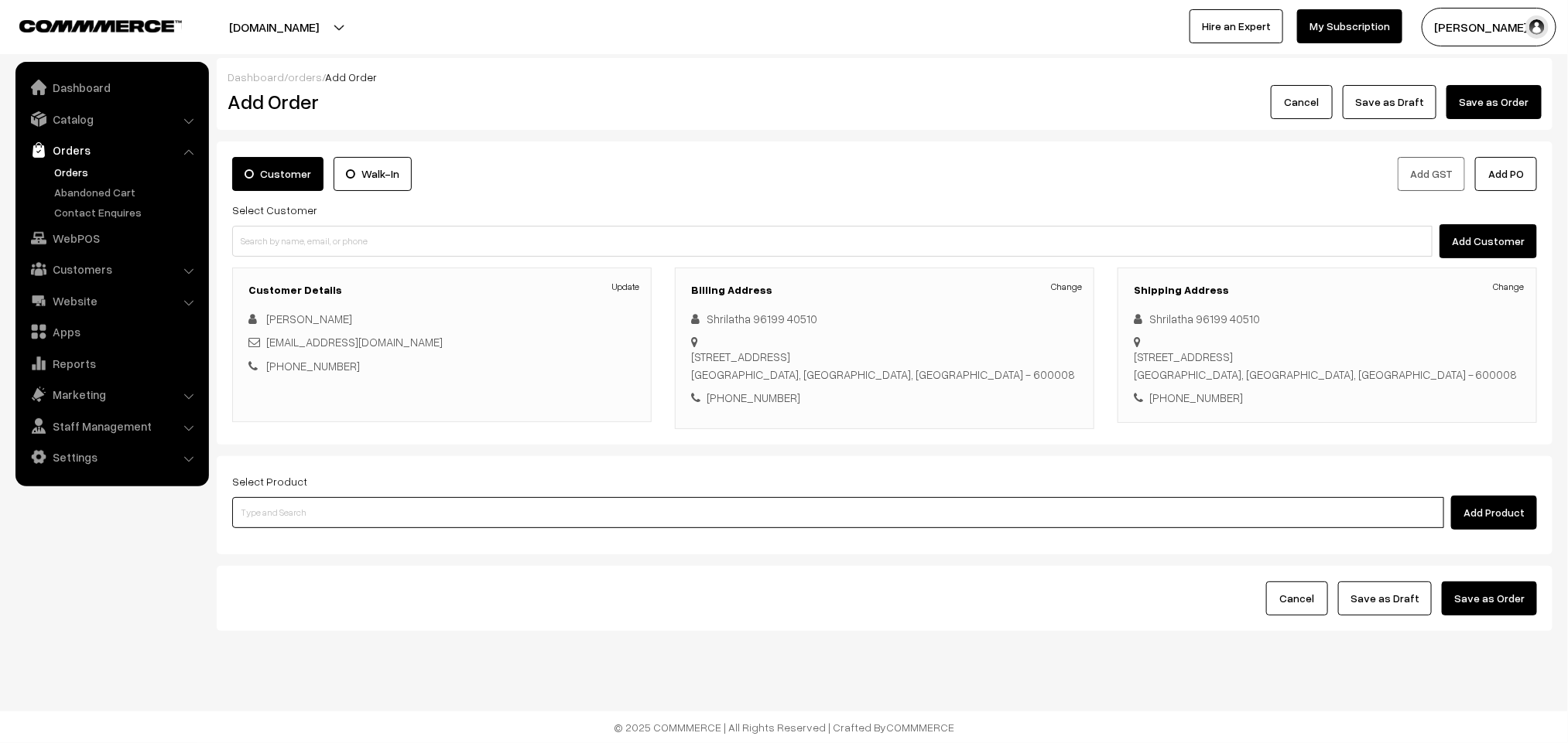
click at [448, 495] on input at bounding box center [837, 513] width 1212 height 31
paste input "1"
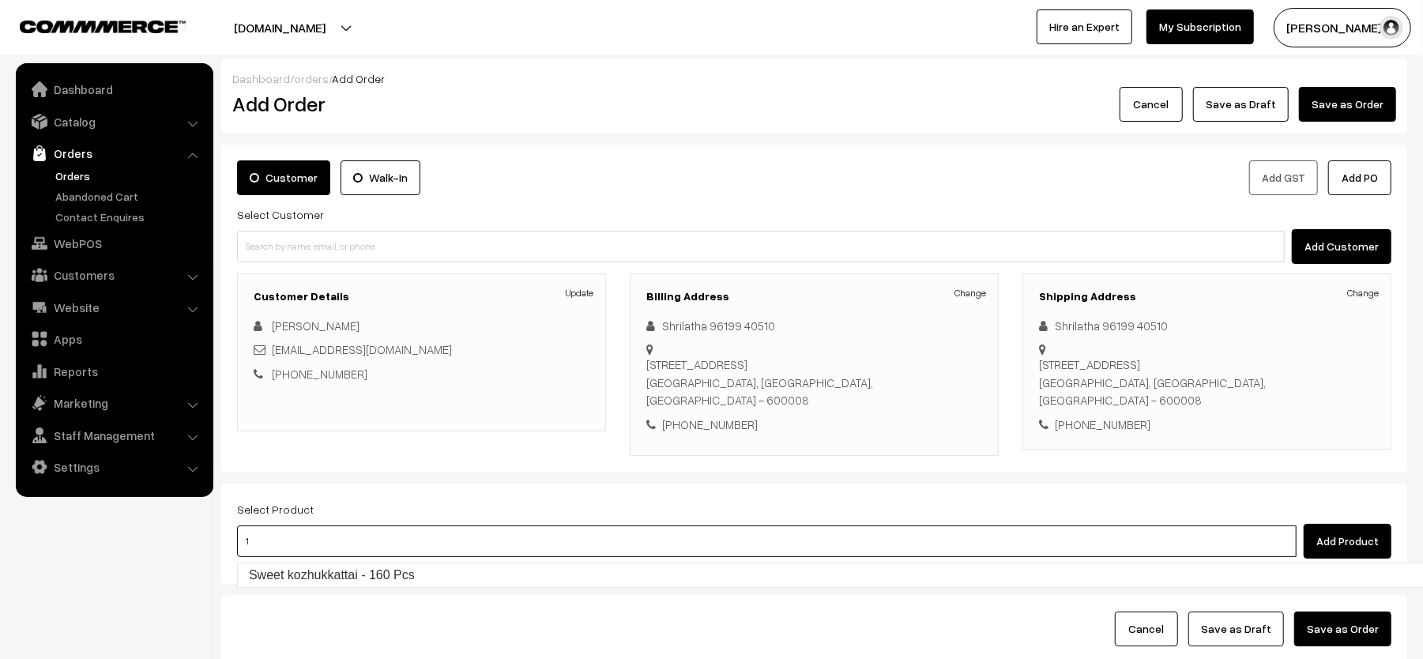
type input "1"
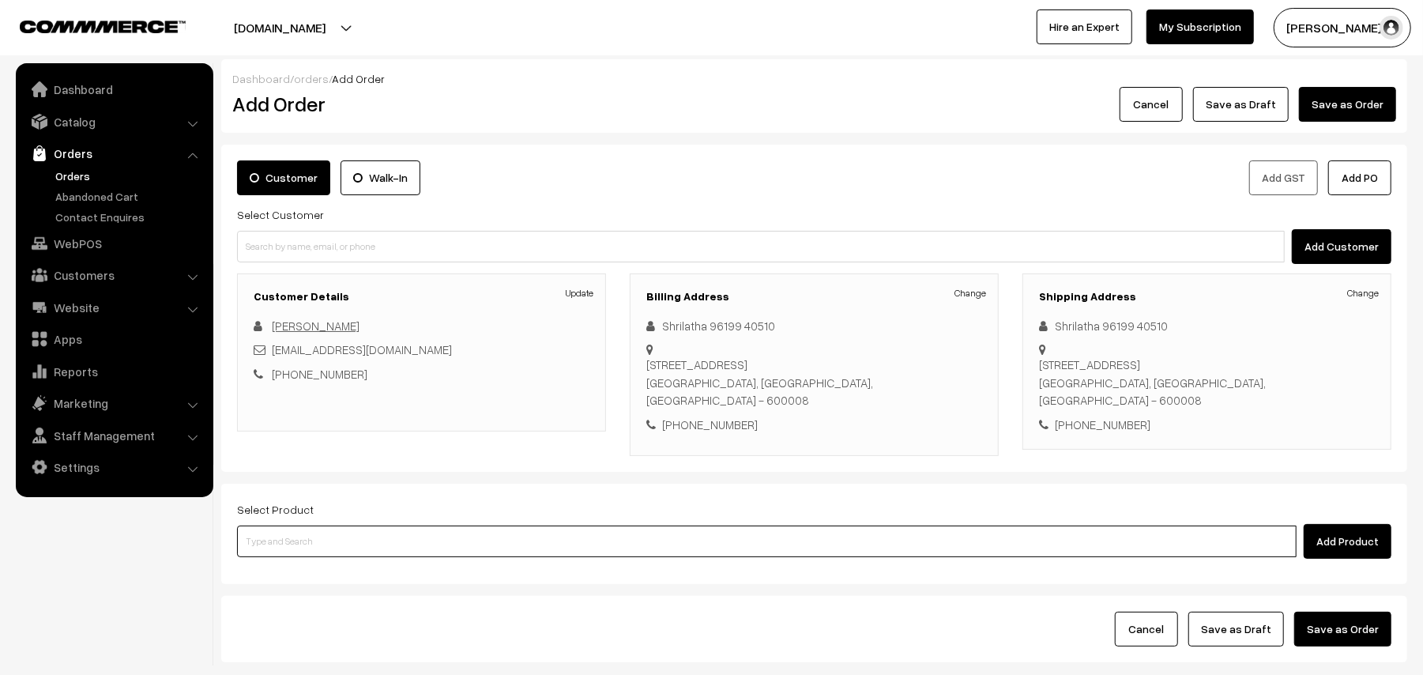
paste input "11th Without Rice..."
type input "11th Without Rice..."
click at [355, 506] on input "11th Without Rice..." at bounding box center [767, 541] width 1060 height 32
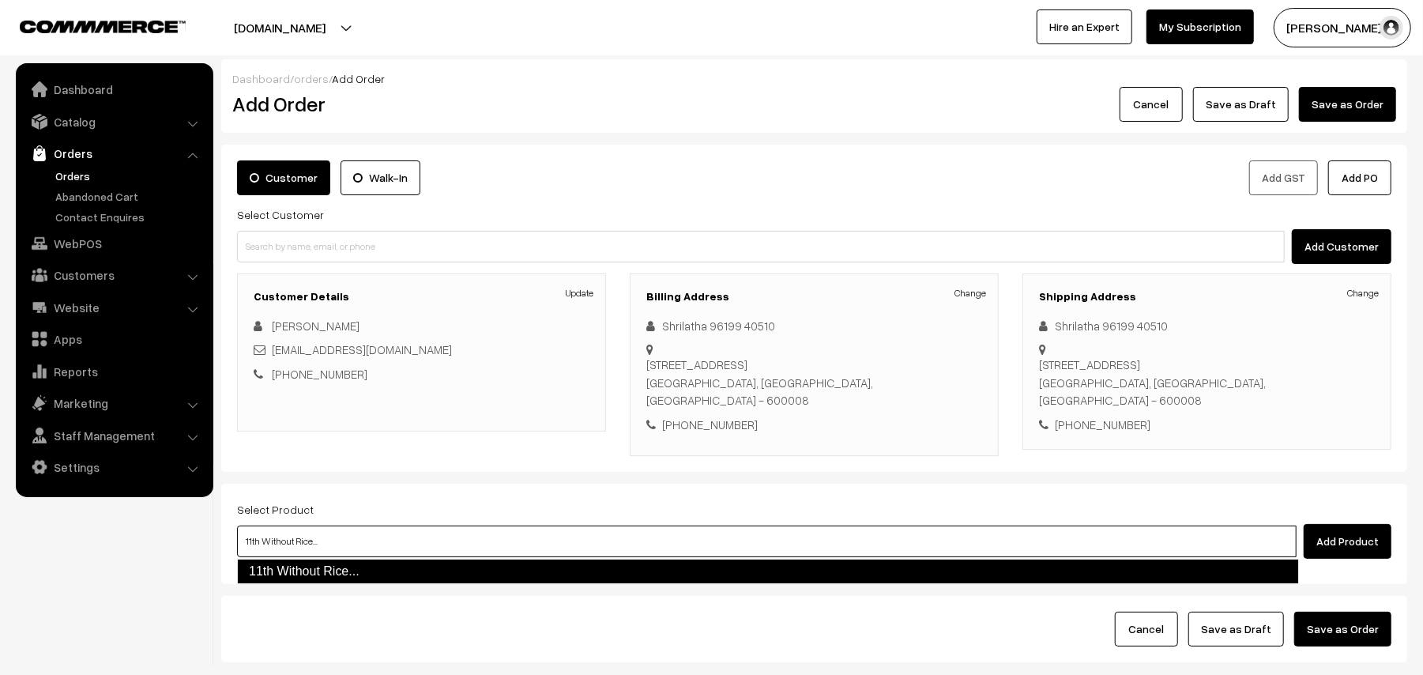
click at [357, 506] on link "11th Without Rice..." at bounding box center [768, 571] width 1062 height 25
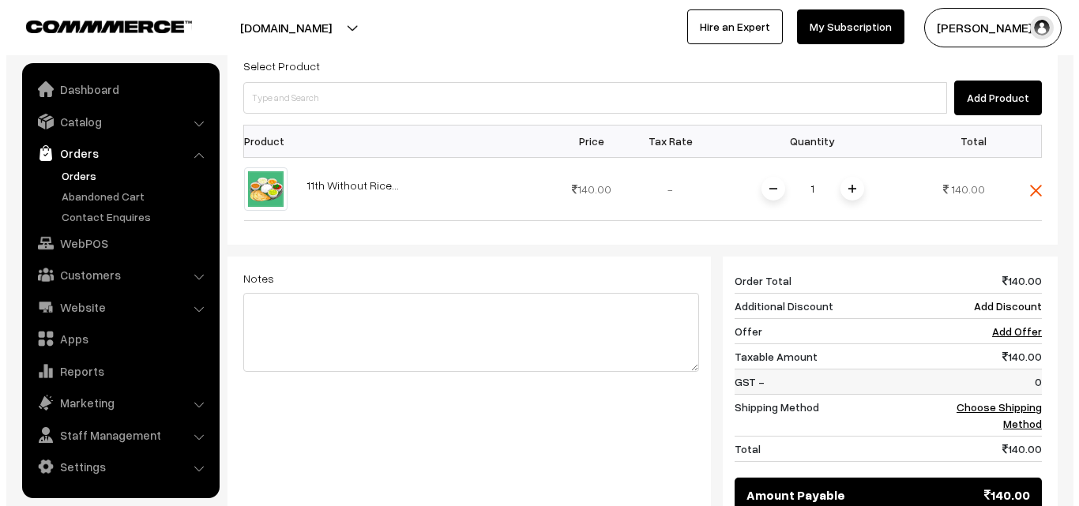
scroll to position [474, 0]
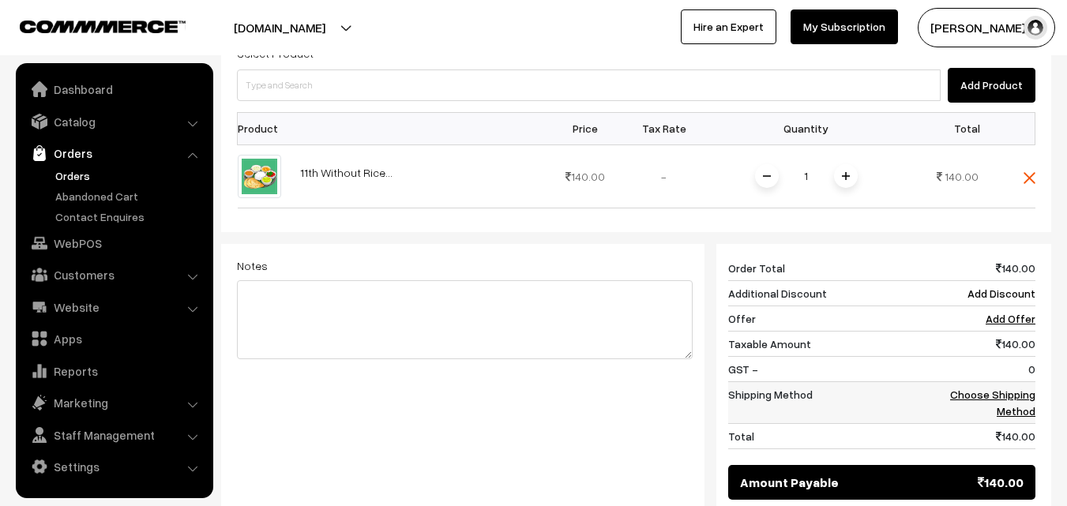
click at [1011, 397] on link "Choose Shipping Method" at bounding box center [993, 403] width 85 height 30
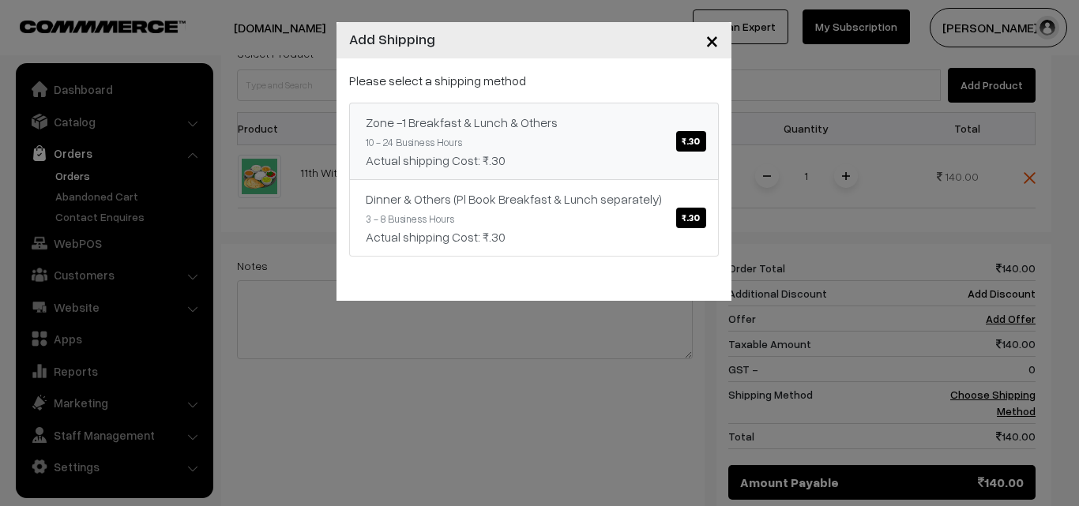
click at [558, 126] on div "Zone -1 Breakfast & Lunch & Others ₹.30" at bounding box center [534, 122] width 337 height 19
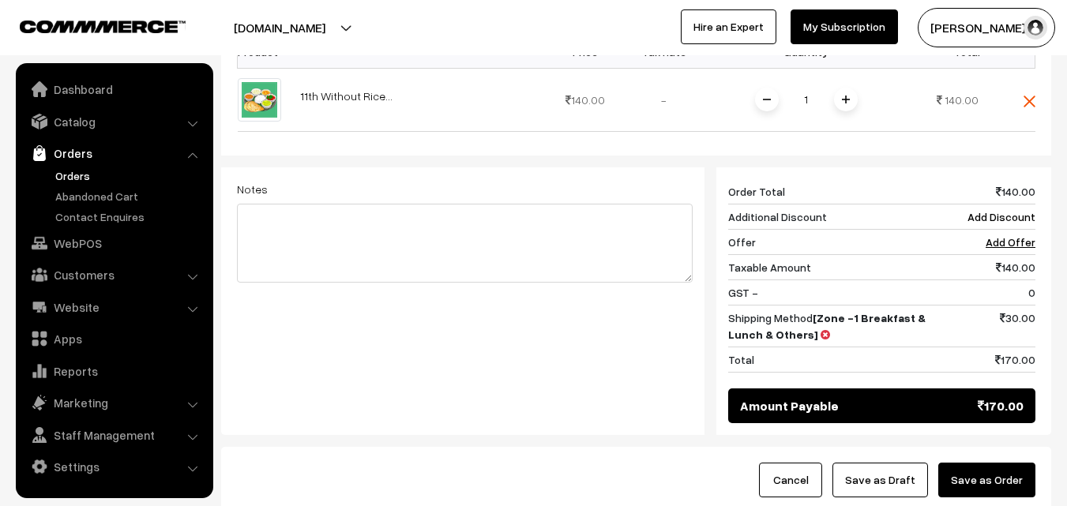
scroll to position [356, 0]
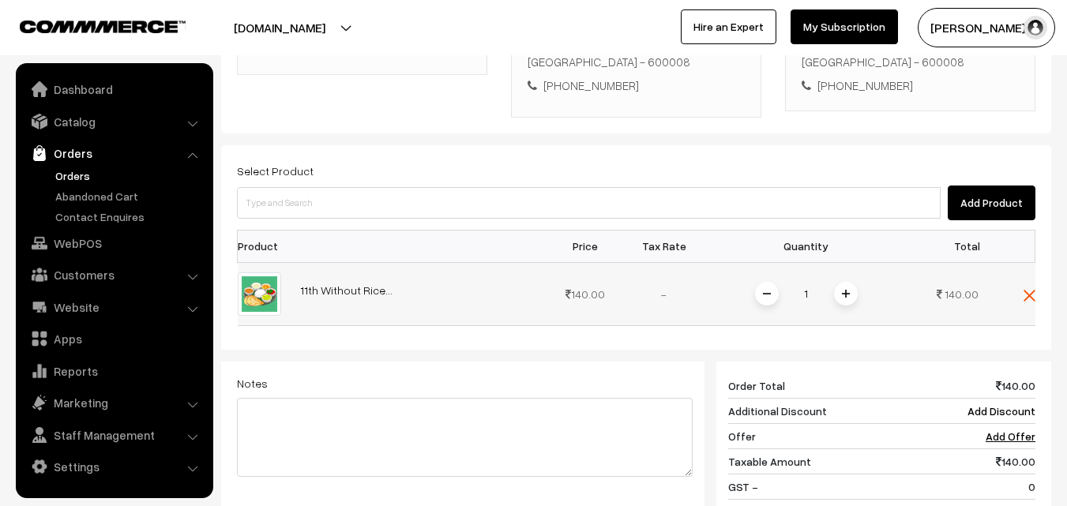
click at [866, 297] on td "1" at bounding box center [806, 293] width 205 height 63
click at [860, 296] on div "1" at bounding box center [806, 295] width 119 height 28
click at [849, 301] on span at bounding box center [846, 294] width 24 height 24
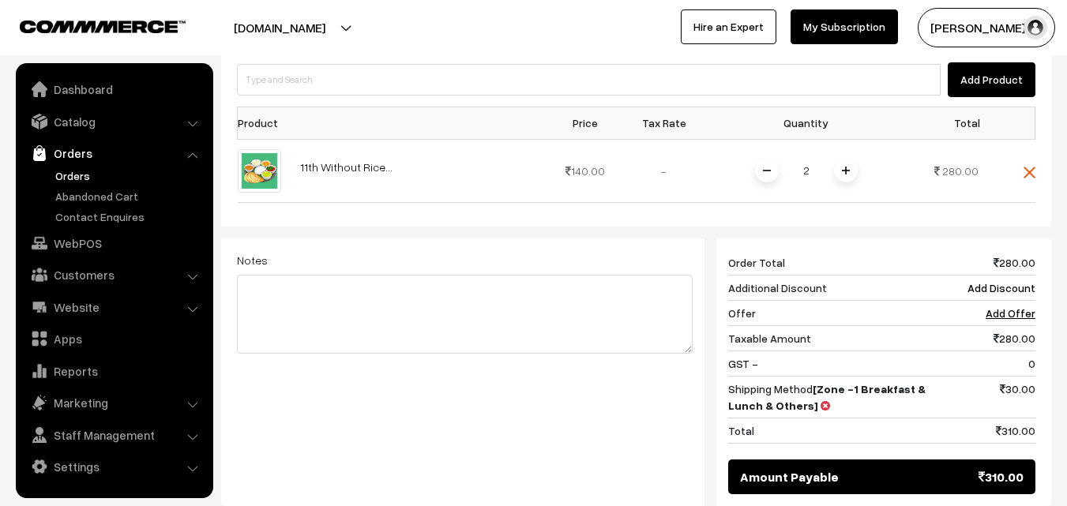
scroll to position [198, 0]
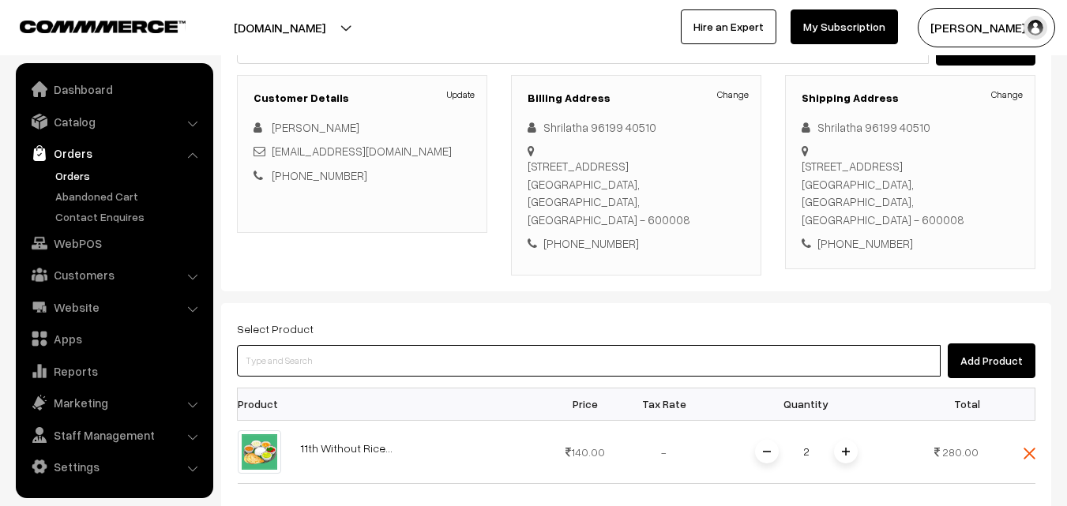
click at [372, 349] on input at bounding box center [589, 361] width 704 height 32
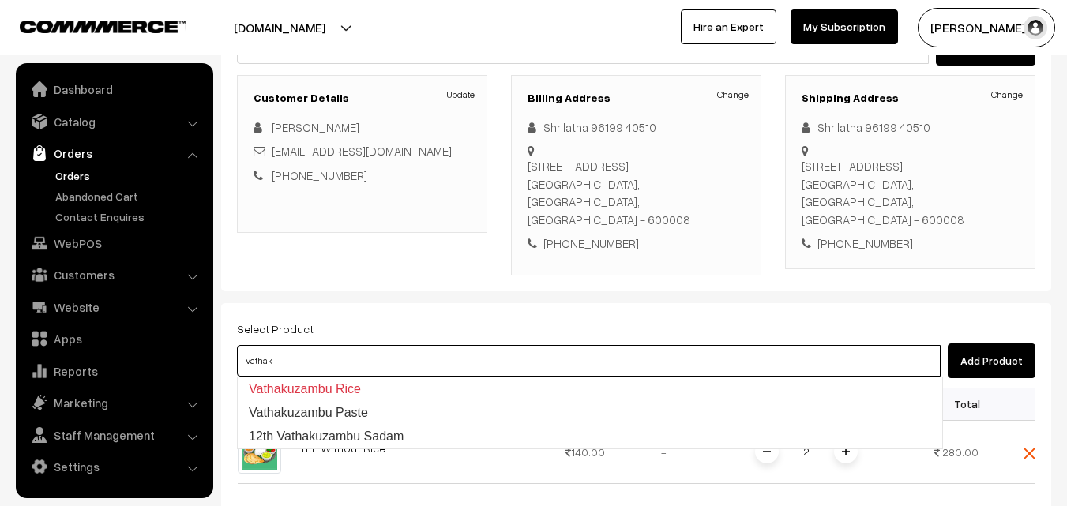
type input "12th Vathakuzambu Sadam"
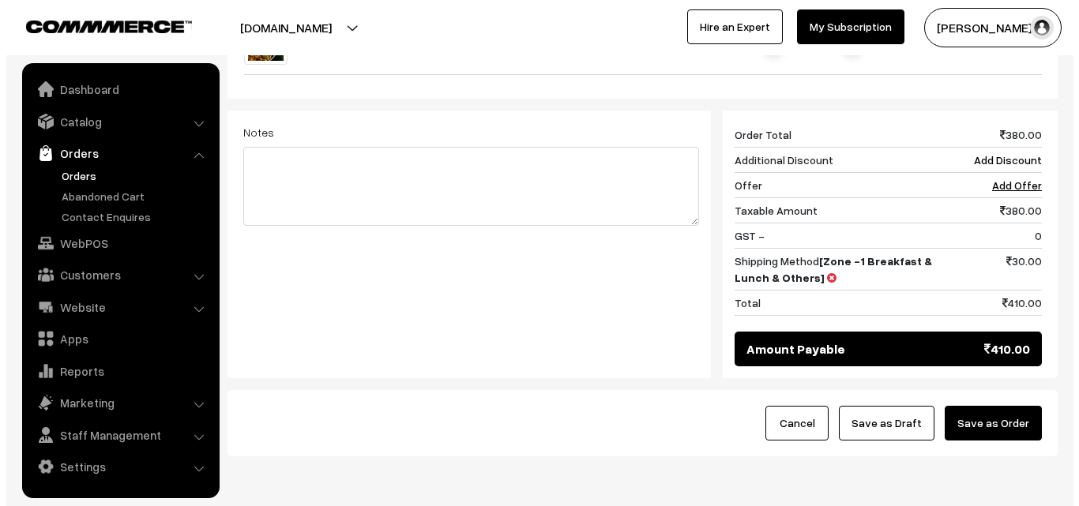
scroll to position [736, 0]
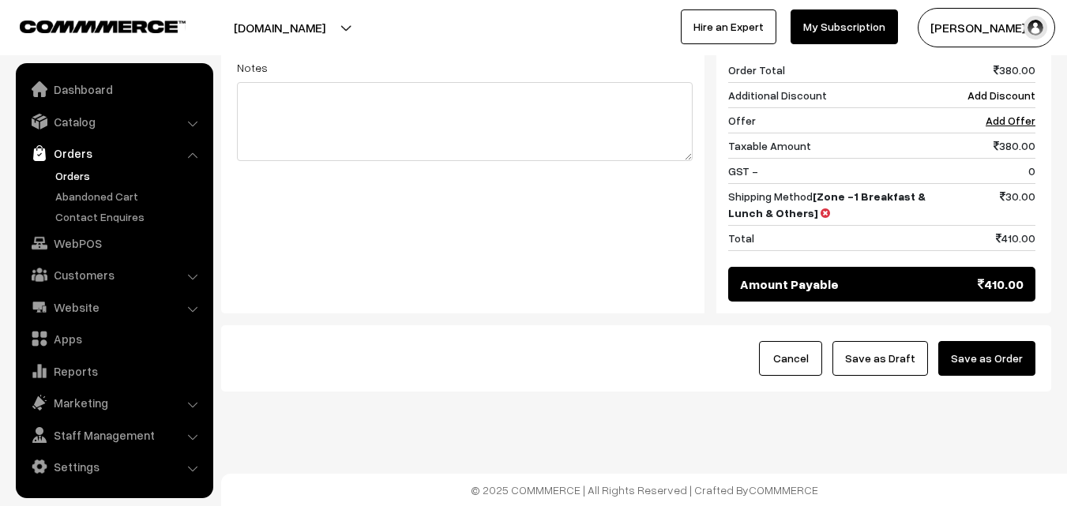
click at [992, 363] on button "Save as Order" at bounding box center [987, 358] width 97 height 35
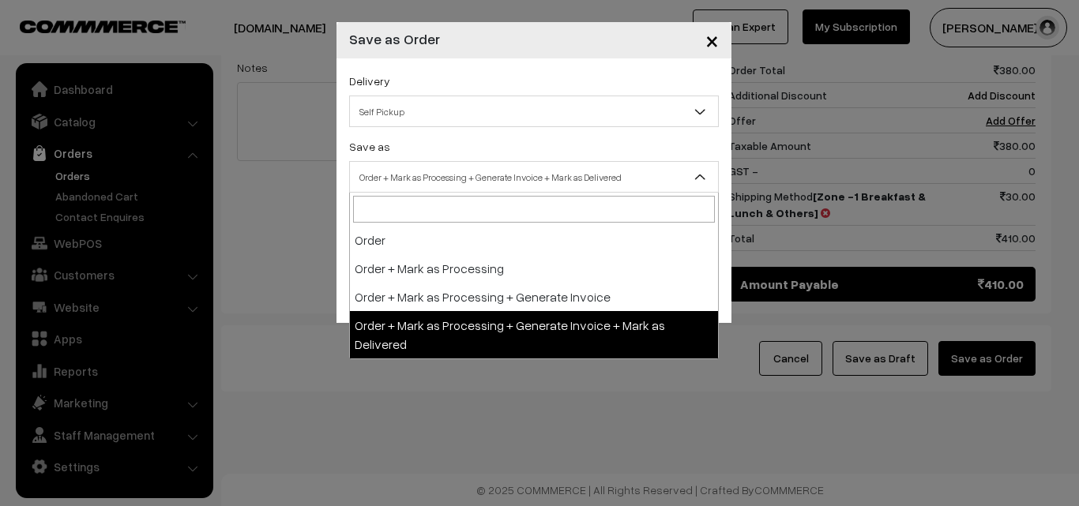
click at [499, 168] on span "Order + Mark as Processing + Generate Invoice + Mark as Delivered" at bounding box center [534, 178] width 368 height 28
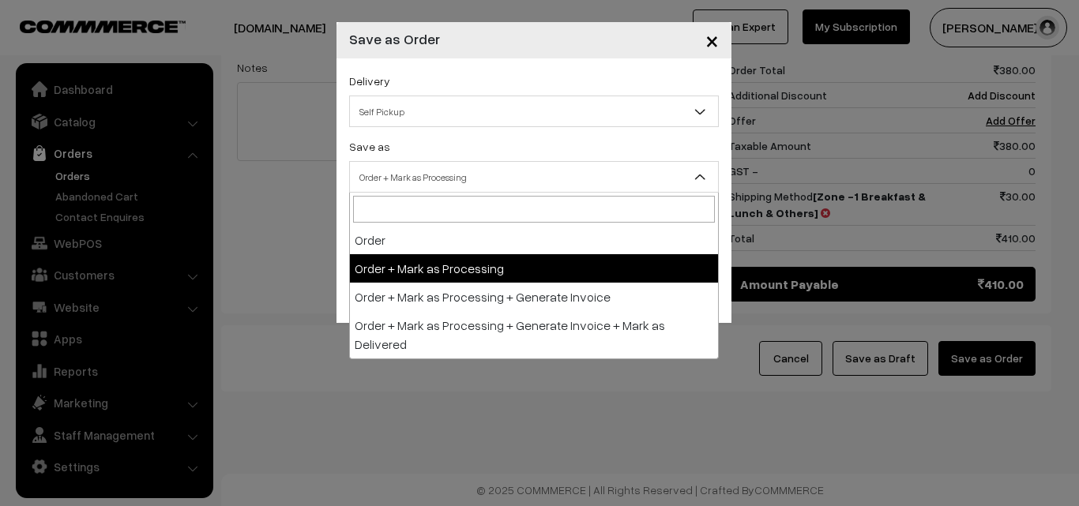
click at [477, 185] on span "Order + Mark as Processing" at bounding box center [534, 178] width 368 height 28
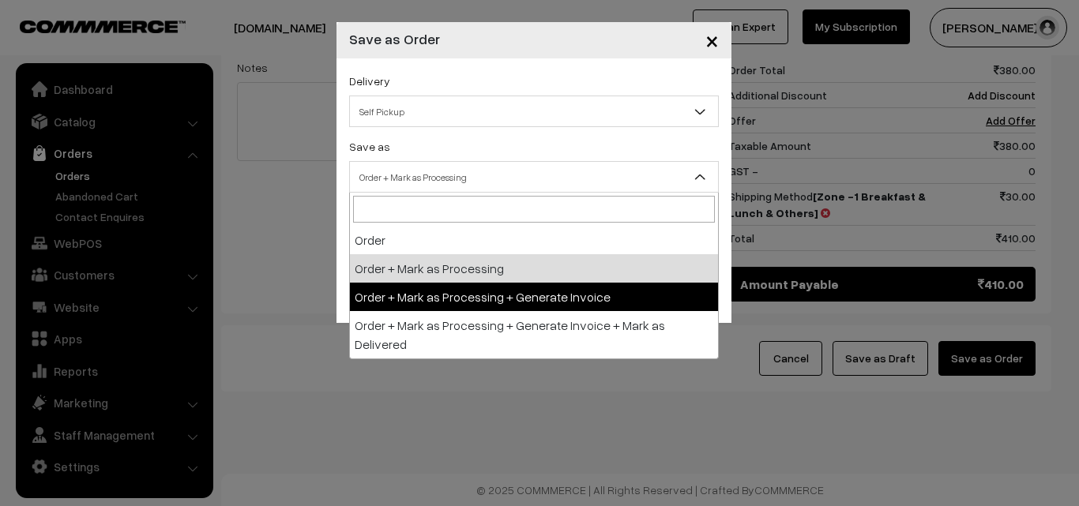
select select "3"
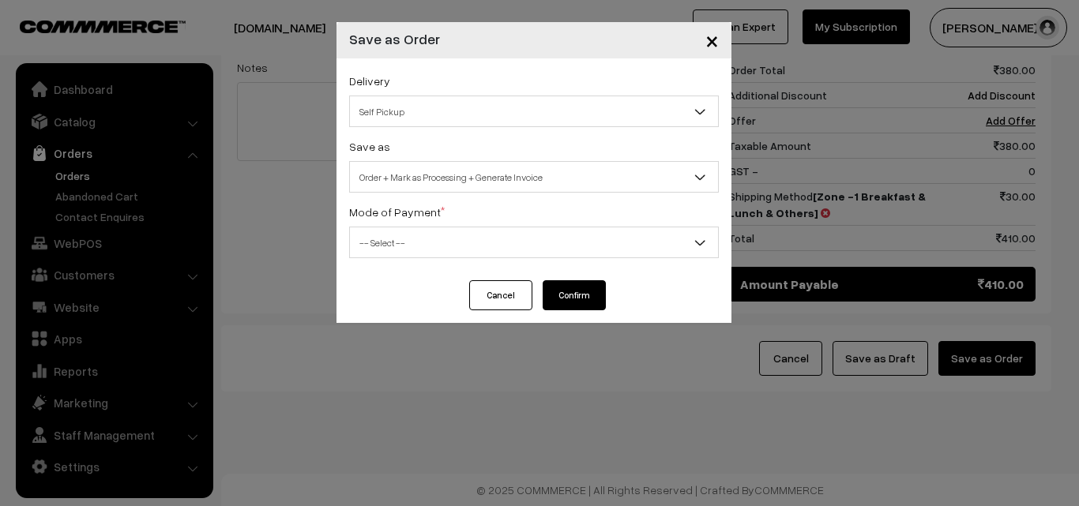
click at [444, 221] on div "Mode of Payment * -- Select -- COD Cash Cheque NEFT Online Payment DD Others --…" at bounding box center [534, 230] width 370 height 56
click at [439, 257] on span "-- Select --" at bounding box center [534, 243] width 370 height 32
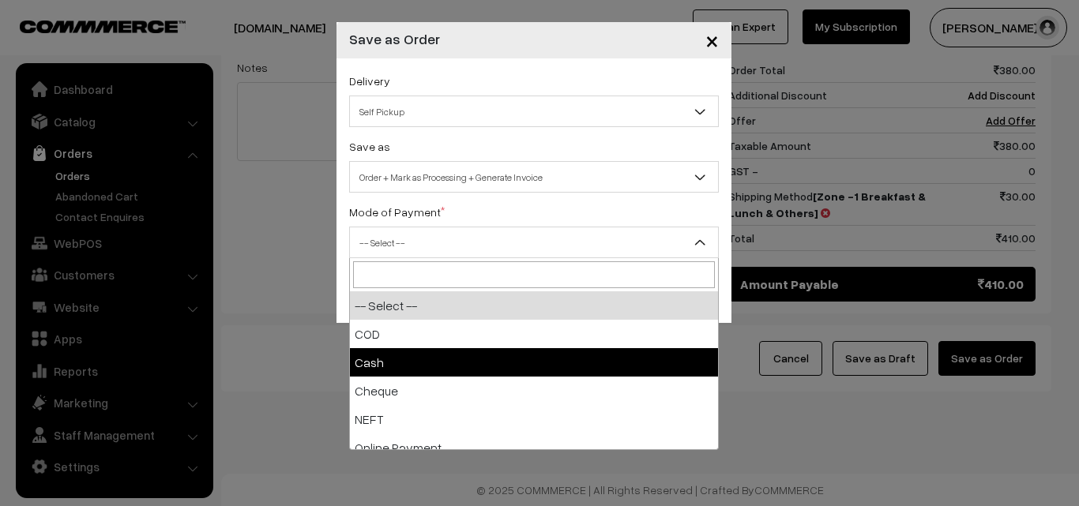
select select "2"
checkbox input "true"
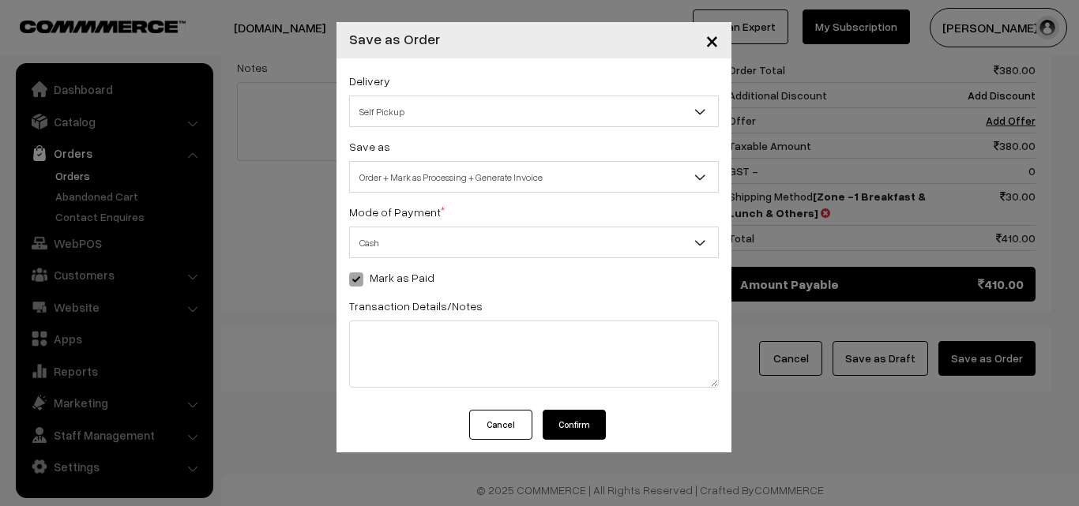
click at [570, 424] on button "Confirm" at bounding box center [574, 425] width 63 height 30
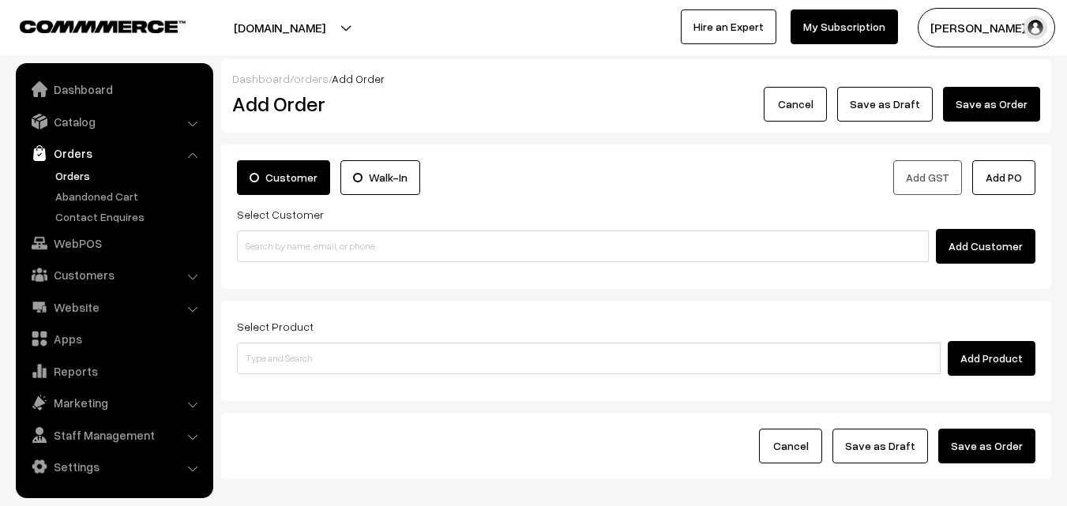
click at [74, 175] on link "Orders" at bounding box center [129, 176] width 156 height 17
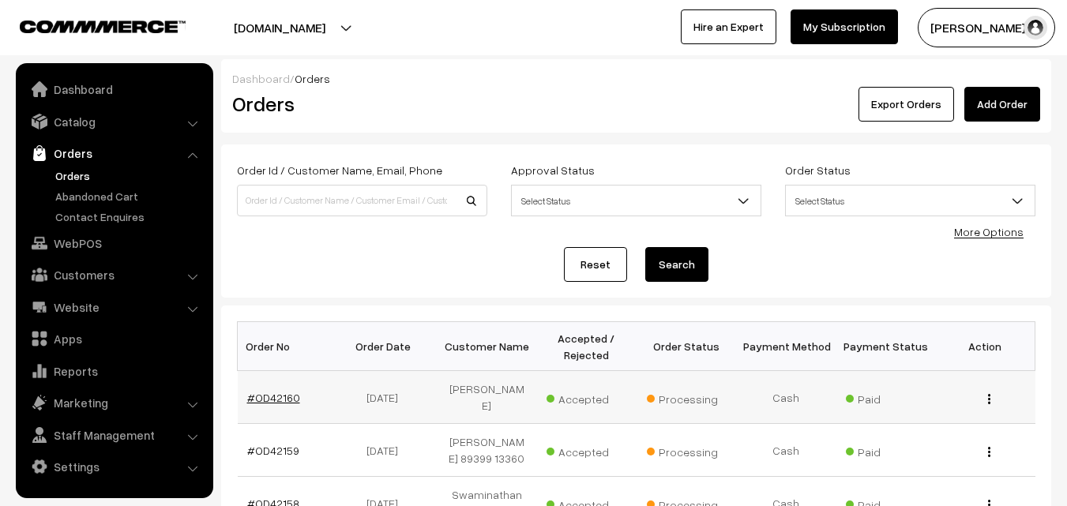
click at [288, 391] on link "#OD42160" at bounding box center [273, 397] width 53 height 13
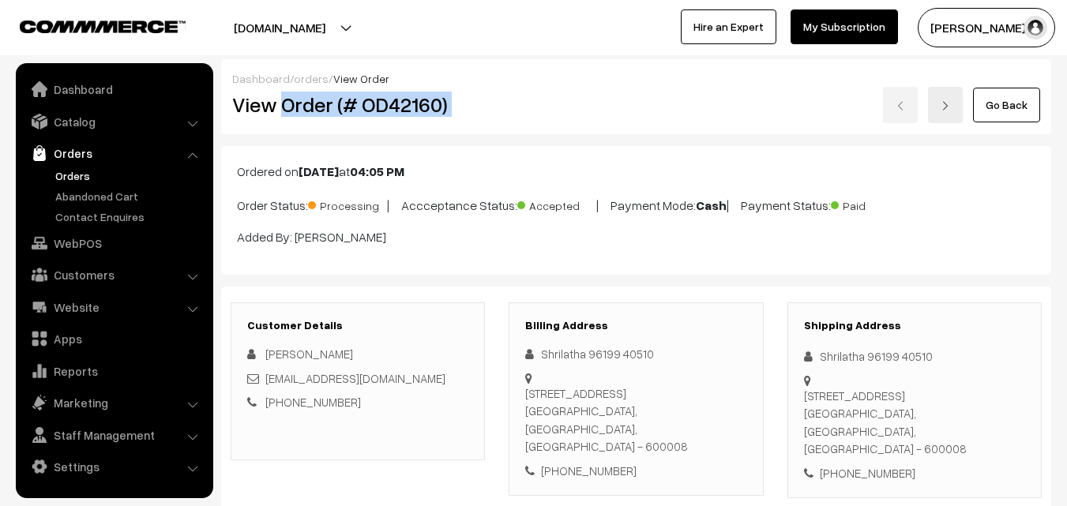
drag, startPoint x: 284, startPoint y: 114, endPoint x: 578, endPoint y: 138, distance: 295.0
click at [570, 105] on div "View Order (# OD42160) Go Back" at bounding box center [636, 105] width 832 height 36
copy div "Order (# OD42160)"
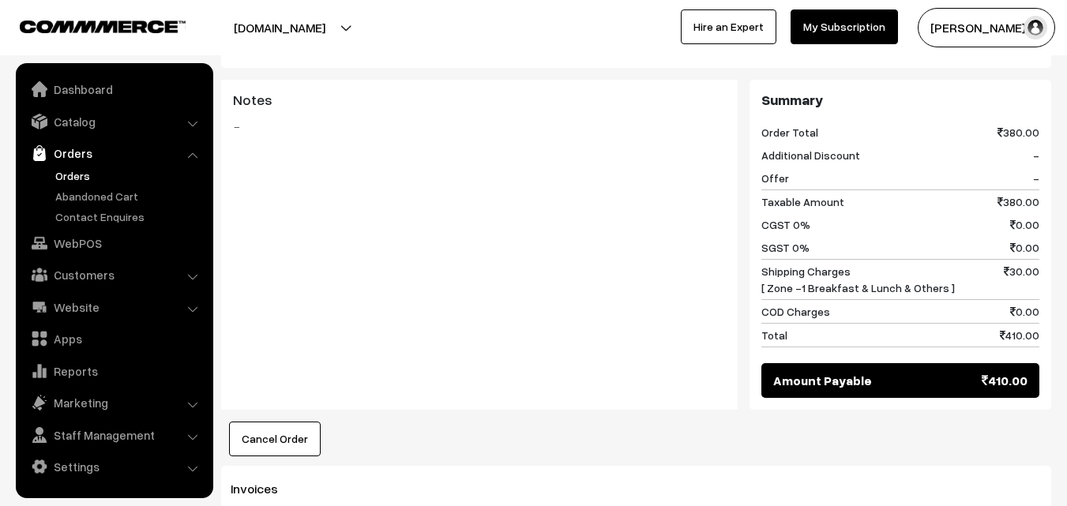
scroll to position [869, 0]
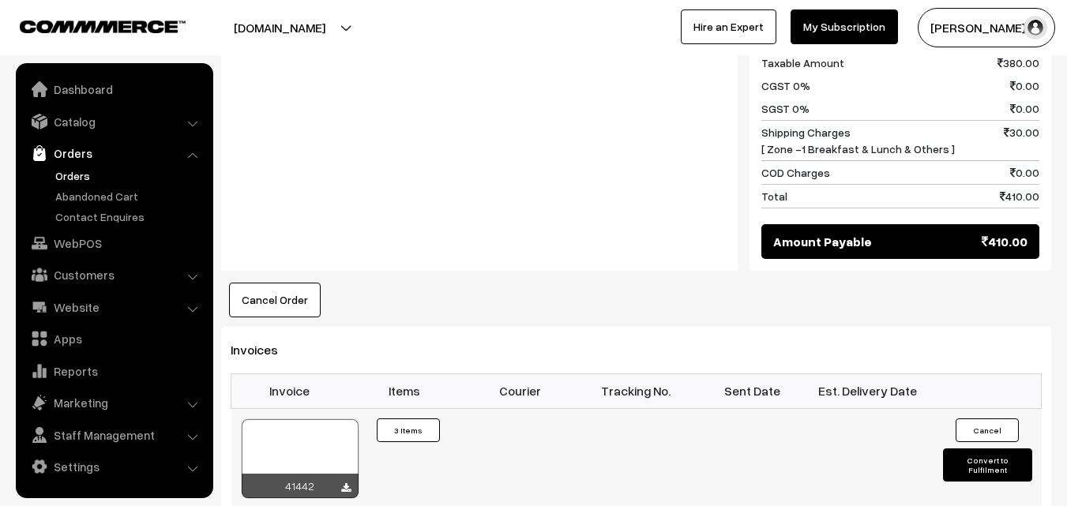
click at [292, 437] on div at bounding box center [300, 459] width 117 height 79
click at [81, 242] on link "WebPOS" at bounding box center [114, 243] width 188 height 28
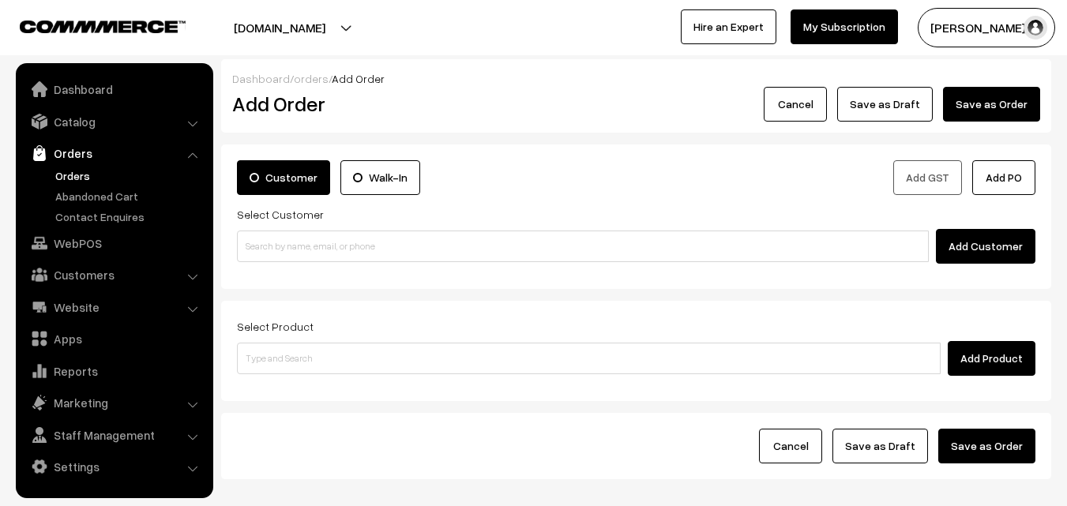
click at [322, 249] on input at bounding box center [583, 247] width 692 height 32
click at [277, 242] on input "94442 82248" at bounding box center [583, 247] width 692 height 32
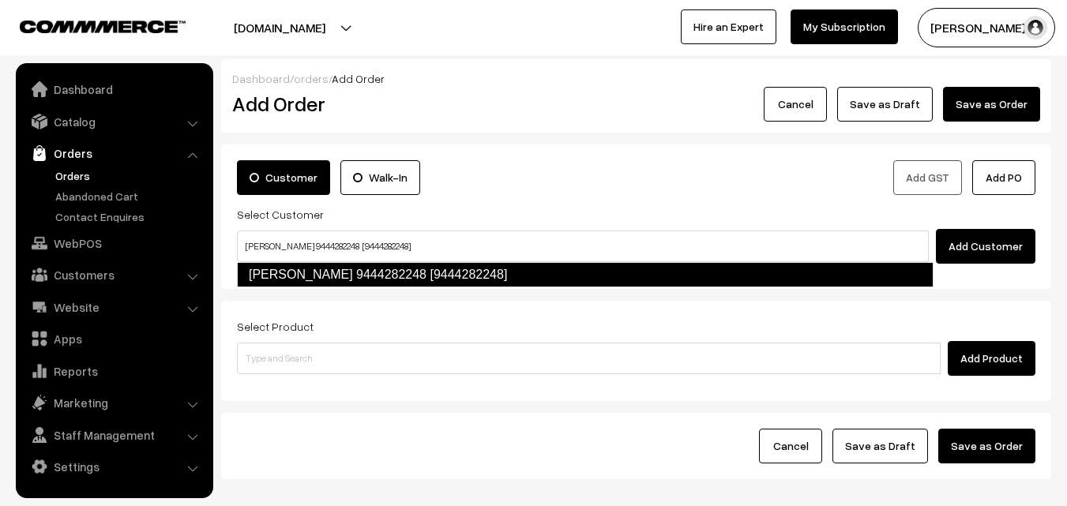
type input "[PERSON_NAME] 9444282248 [9444282248]"
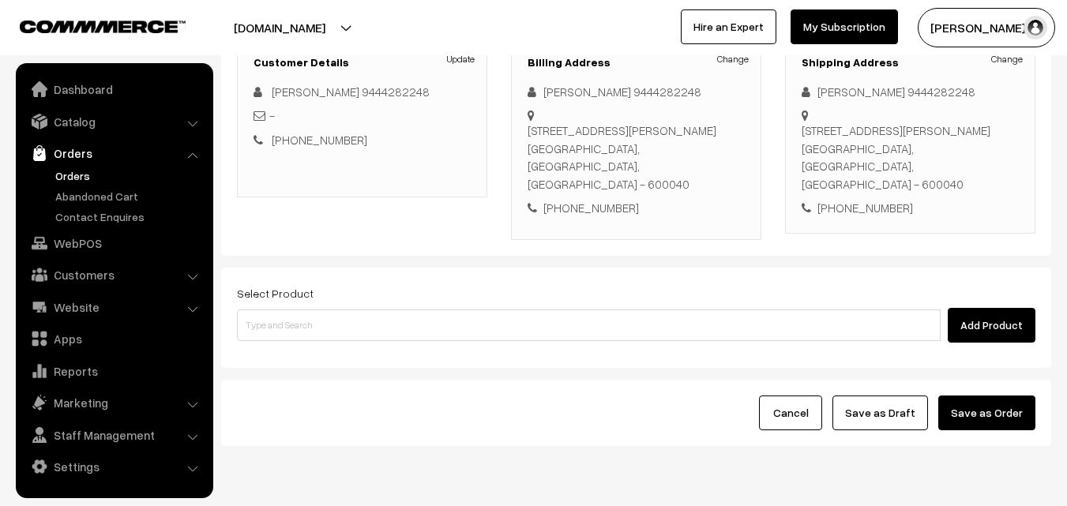
scroll to position [237, 0]
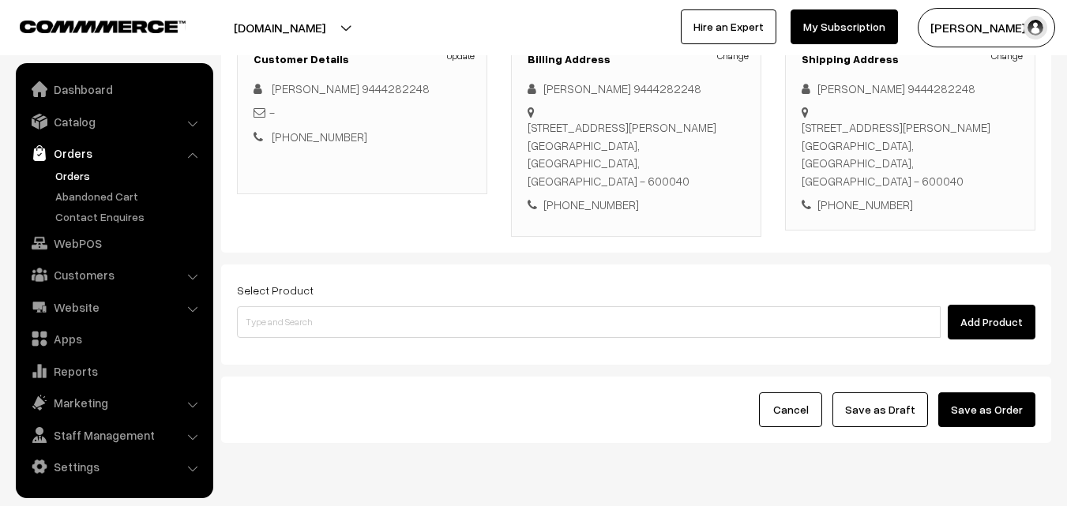
click at [328, 281] on div "Select Product Add Product" at bounding box center [636, 310] width 799 height 59
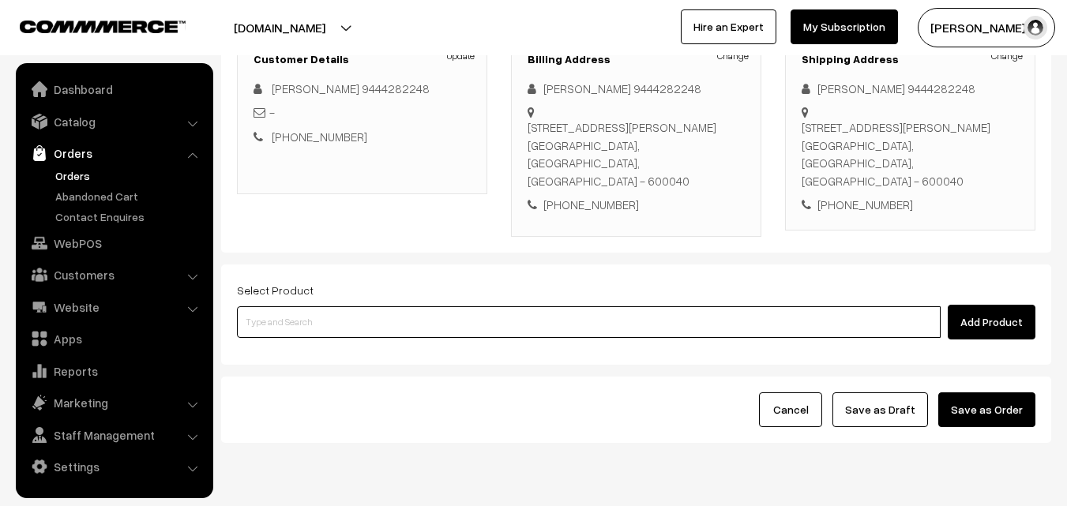
click at [325, 307] on input at bounding box center [589, 323] width 704 height 32
paste input "11th Without Rice..."
type input "11th Without Rice..."
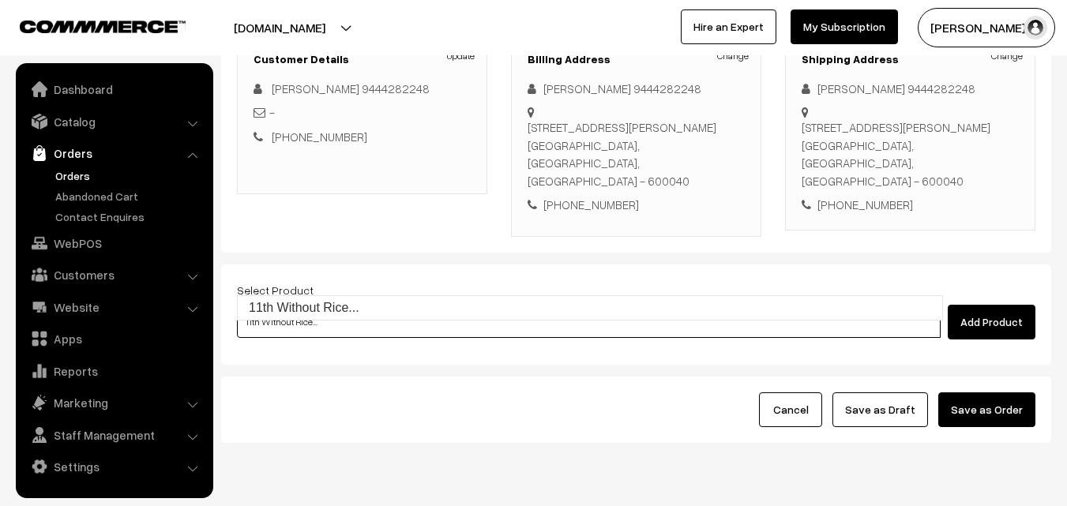
click at [326, 320] on ul "11th Without Rice..." at bounding box center [590, 308] width 706 height 25
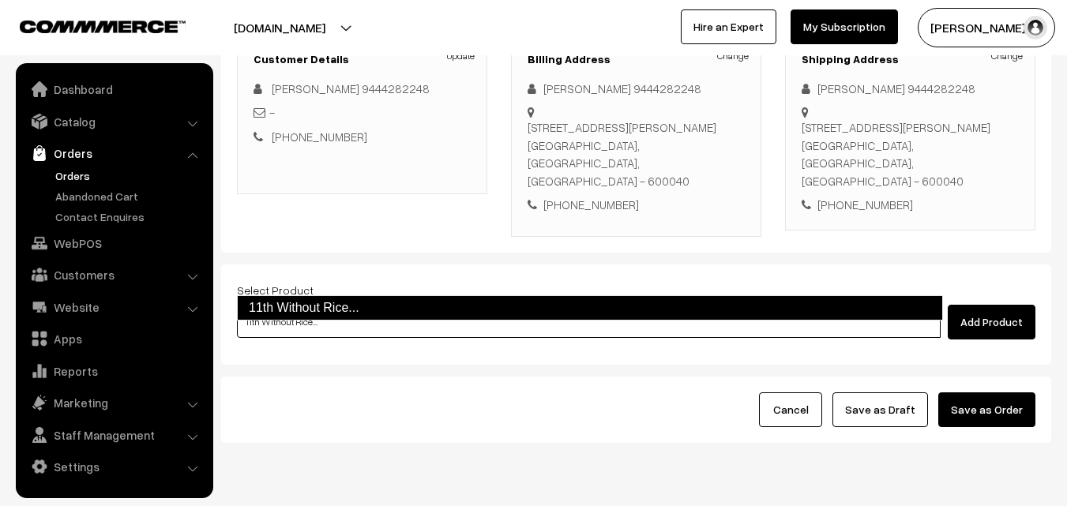
click at [324, 316] on link "11th Without Rice..." at bounding box center [590, 308] width 706 height 25
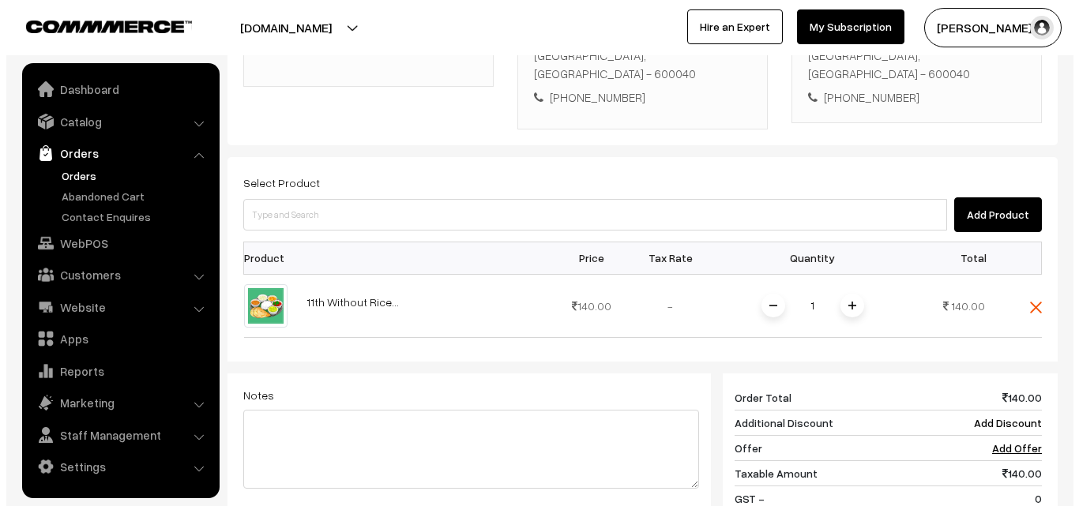
scroll to position [630, 0]
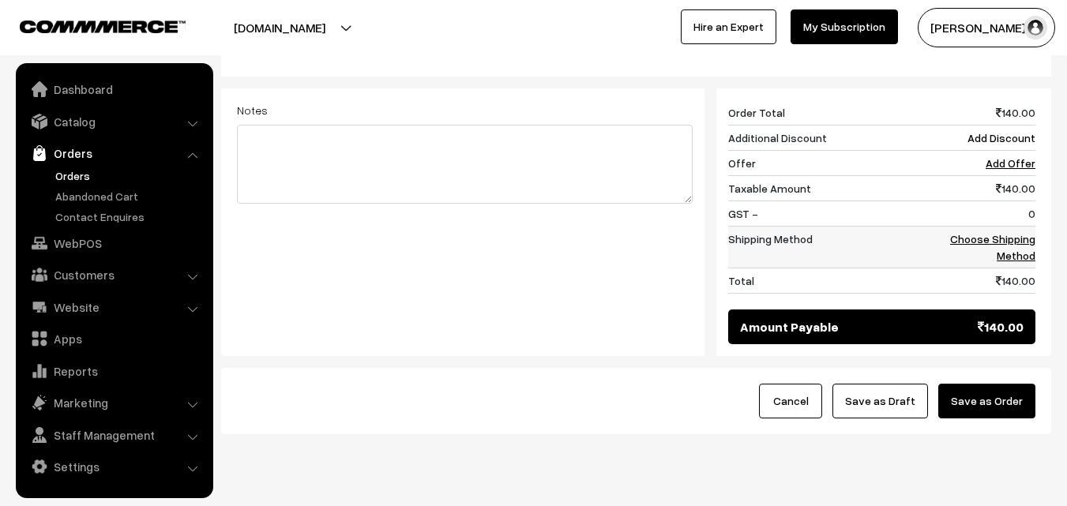
click at [1026, 232] on link "Choose Shipping Method" at bounding box center [993, 247] width 85 height 30
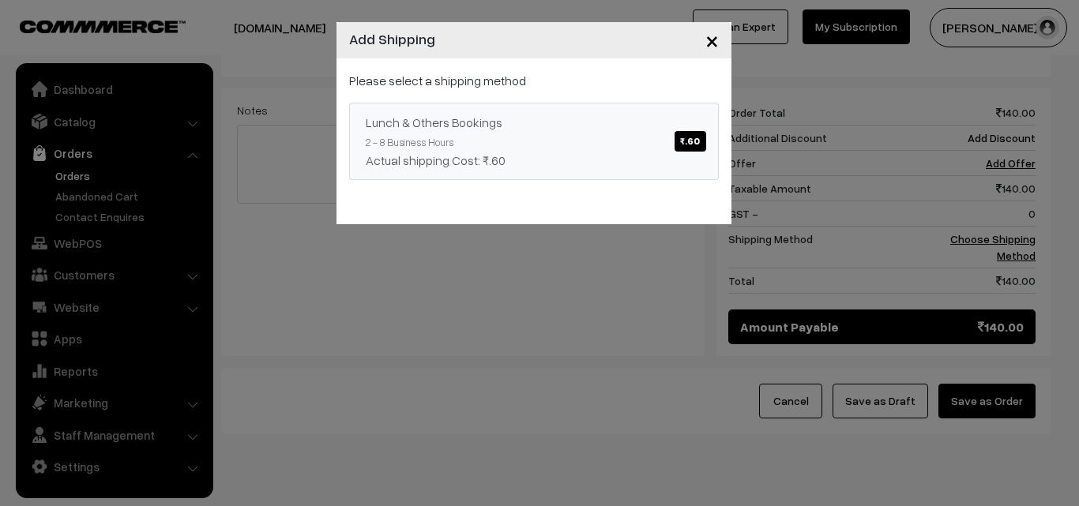
click at [640, 128] on link "Lunch & Others Bookings ₹.60 2 - 8 Business Hours Actual shipping Cost: ₹.60" at bounding box center [534, 141] width 370 height 77
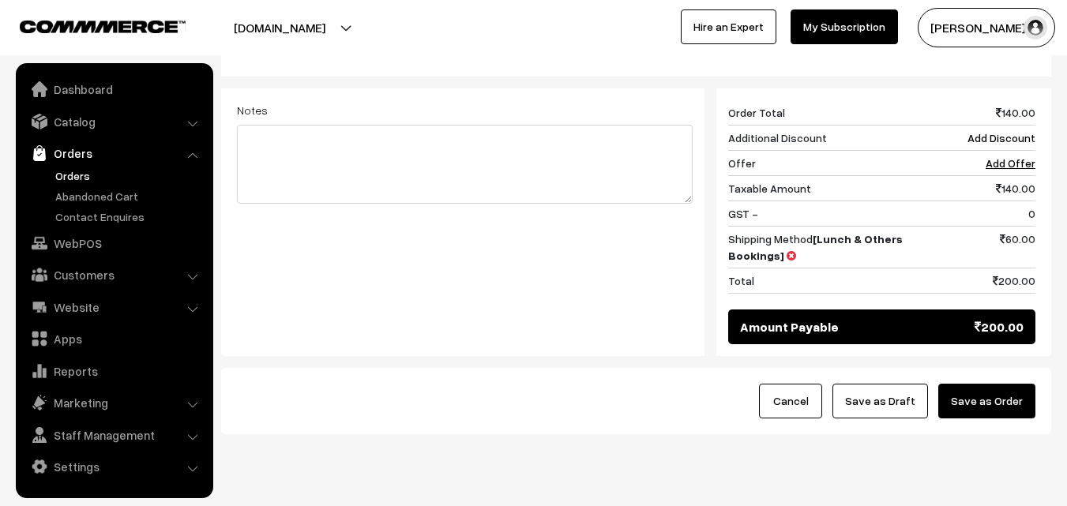
click at [1007, 384] on button "Save as Order" at bounding box center [987, 401] width 97 height 35
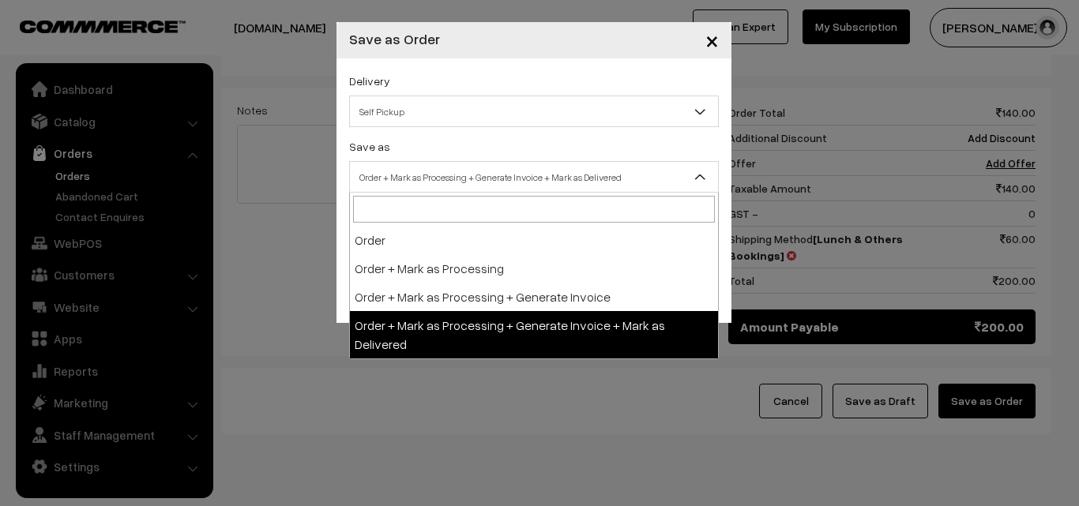
drag, startPoint x: 451, startPoint y: 164, endPoint x: 444, endPoint y: 178, distance: 15.9
click at [451, 162] on span "Order + Mark as Processing + Generate Invoice + Mark as Delivered" at bounding box center [534, 177] width 370 height 32
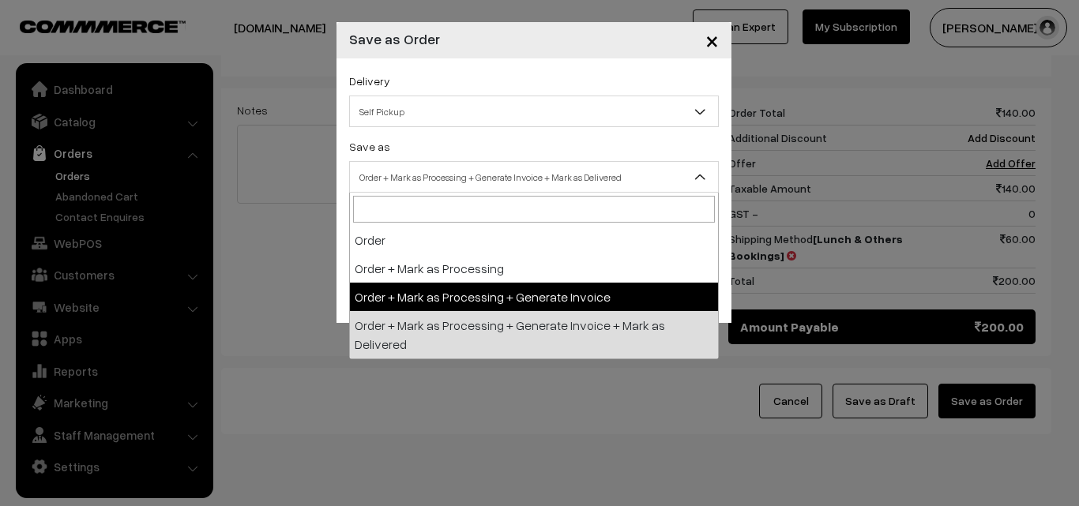
drag, startPoint x: 424, startPoint y: 298, endPoint x: 416, endPoint y: 281, distance: 18.8
select select "3"
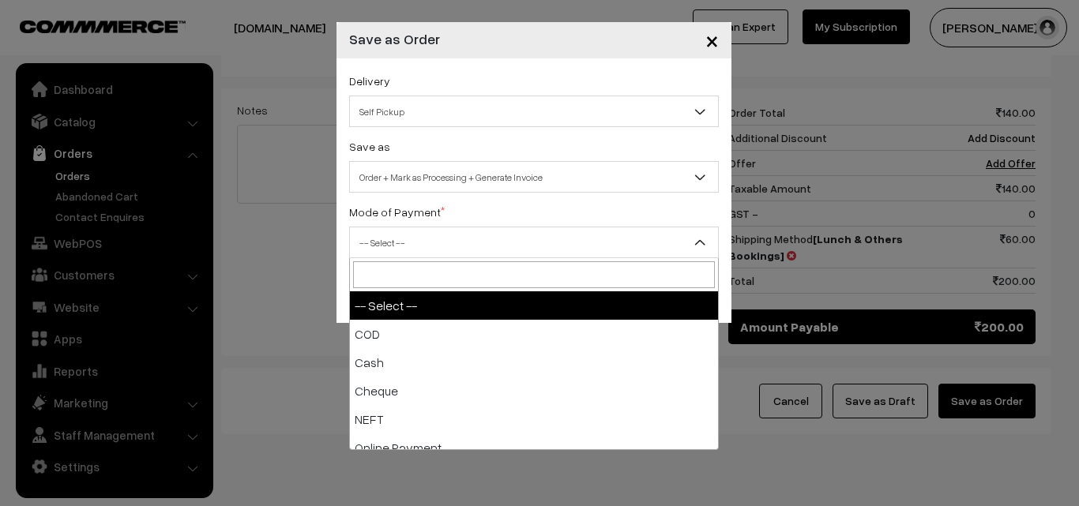
click at [411, 253] on span "-- Select --" at bounding box center [534, 243] width 368 height 28
select select "1"
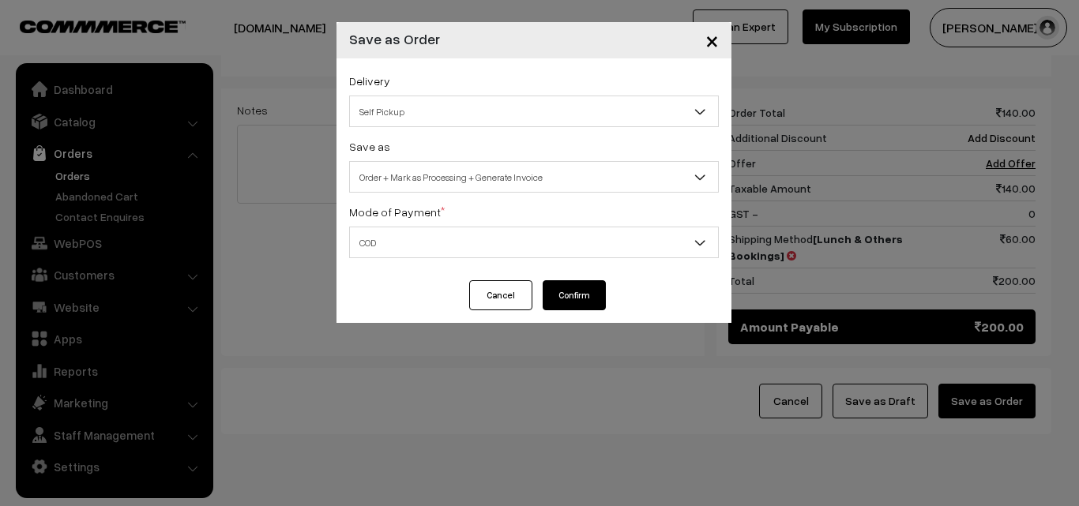
click at [547, 299] on button "Confirm" at bounding box center [574, 296] width 63 height 30
click at [564, 294] on button "Confirm" at bounding box center [574, 296] width 63 height 30
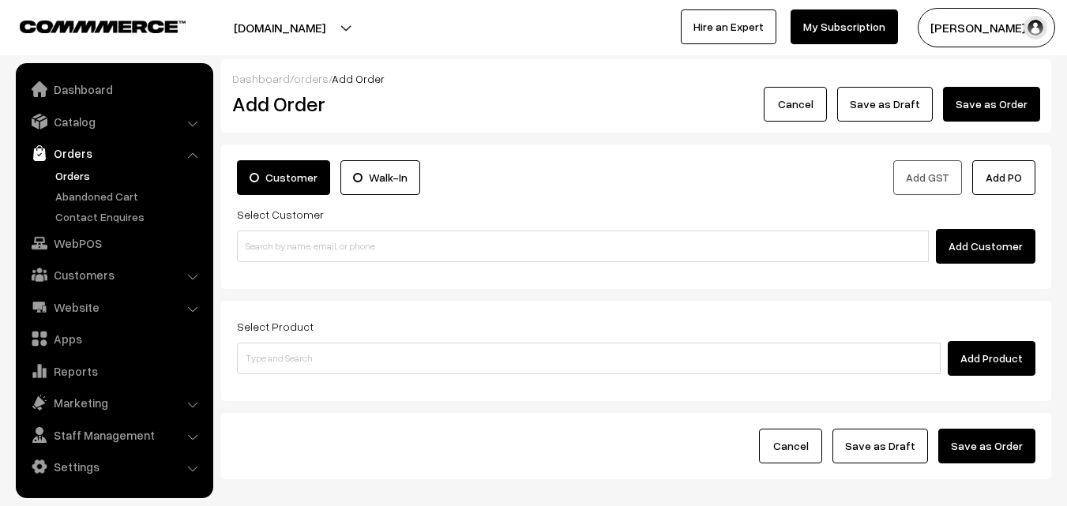
click at [81, 175] on link "Orders" at bounding box center [129, 176] width 156 height 17
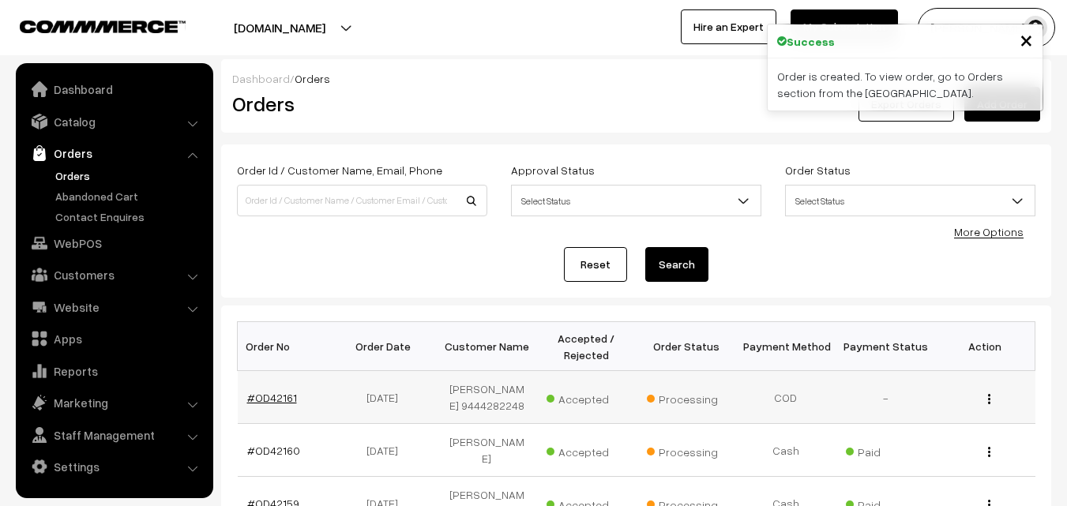
click at [278, 400] on link "#OD42161" at bounding box center [272, 397] width 50 height 13
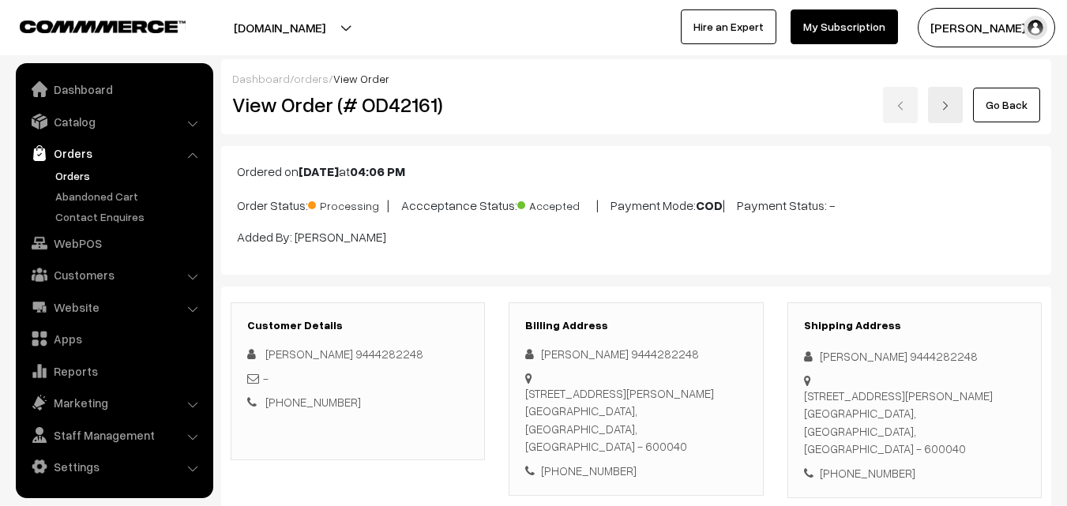
click at [290, 100] on h2 "View Order (# OD42161)" at bounding box center [359, 104] width 254 height 24
drag, startPoint x: 281, startPoint y: 102, endPoint x: 525, endPoint y: 97, distance: 244.2
click at [525, 97] on div "View Order (# OD42161) Go Back" at bounding box center [636, 105] width 832 height 36
copy div "Order (# OD42161)"
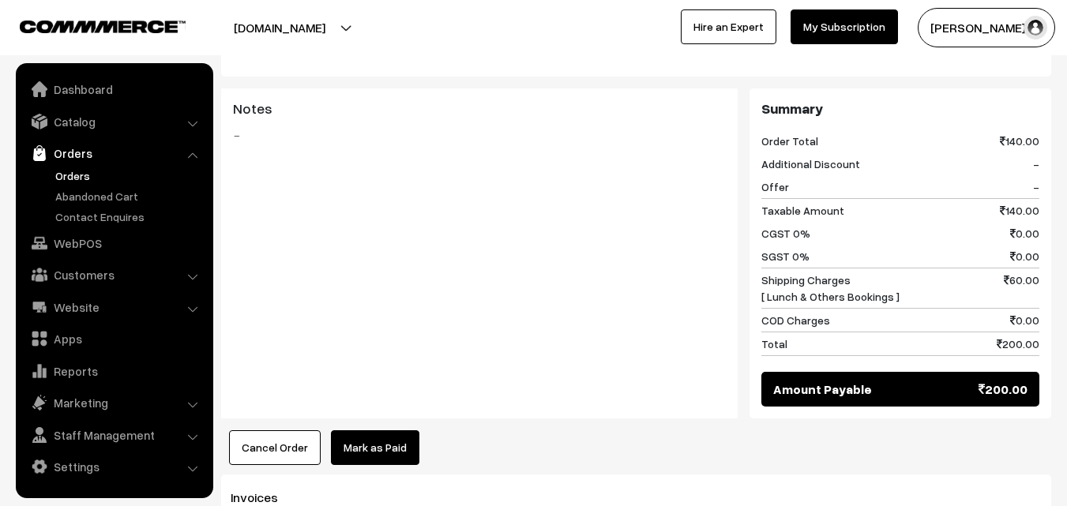
scroll to position [869, 0]
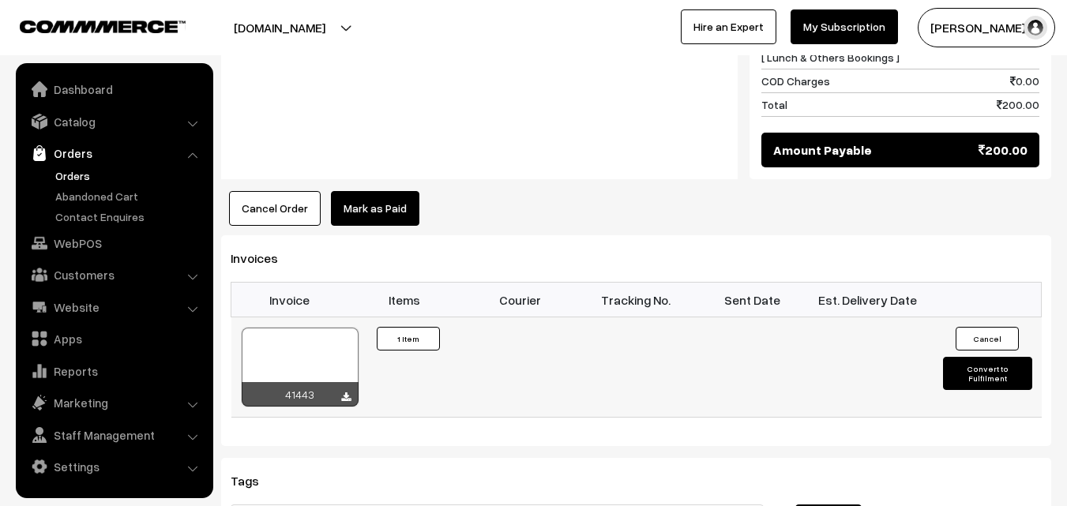
click at [275, 328] on div at bounding box center [300, 367] width 117 height 79
click at [76, 168] on link "Orders" at bounding box center [129, 176] width 156 height 17
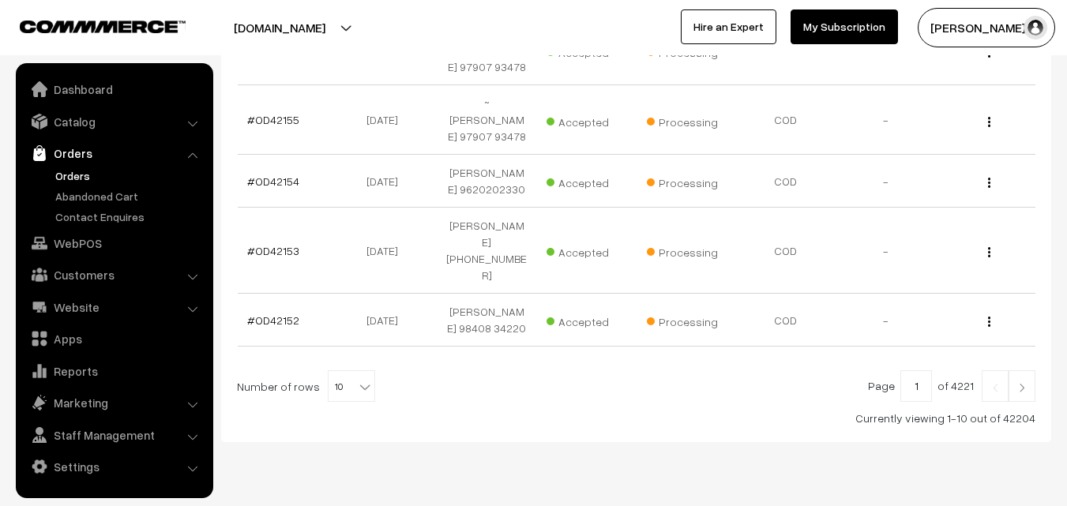
scroll to position [642, 0]
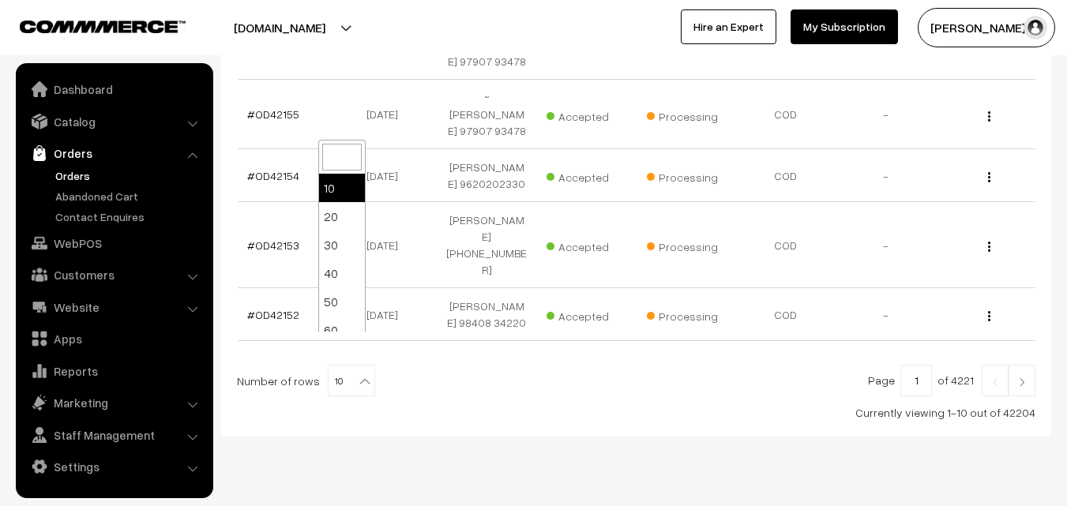
click at [329, 366] on span "10" at bounding box center [352, 382] width 46 height 32
select select "100"
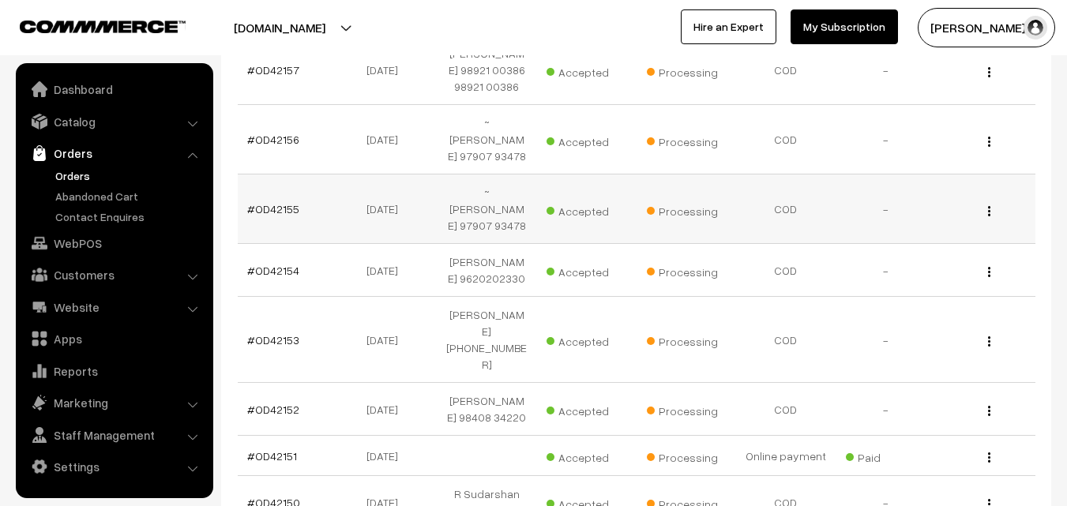
scroll to position [553, 0]
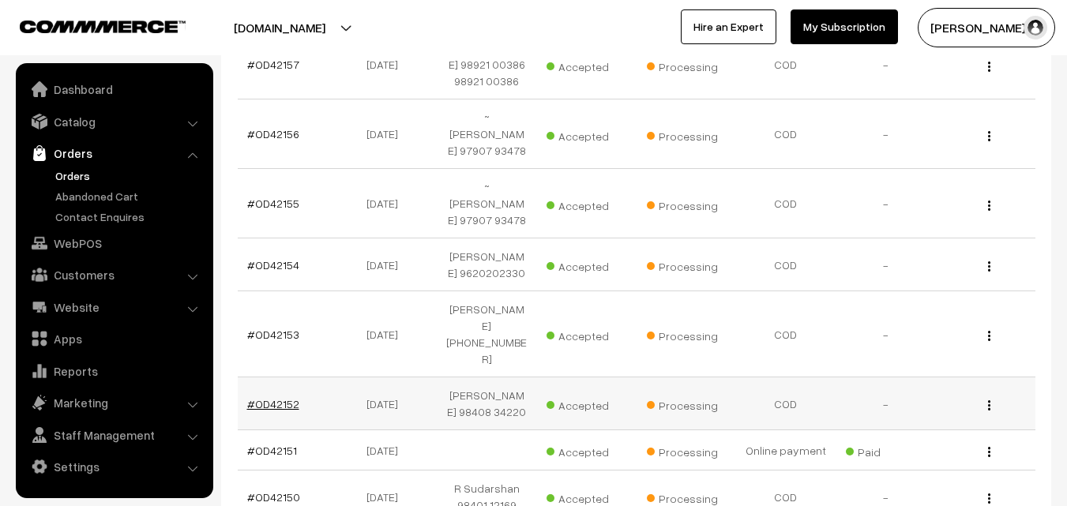
click at [288, 397] on link "#OD42152" at bounding box center [273, 403] width 52 height 13
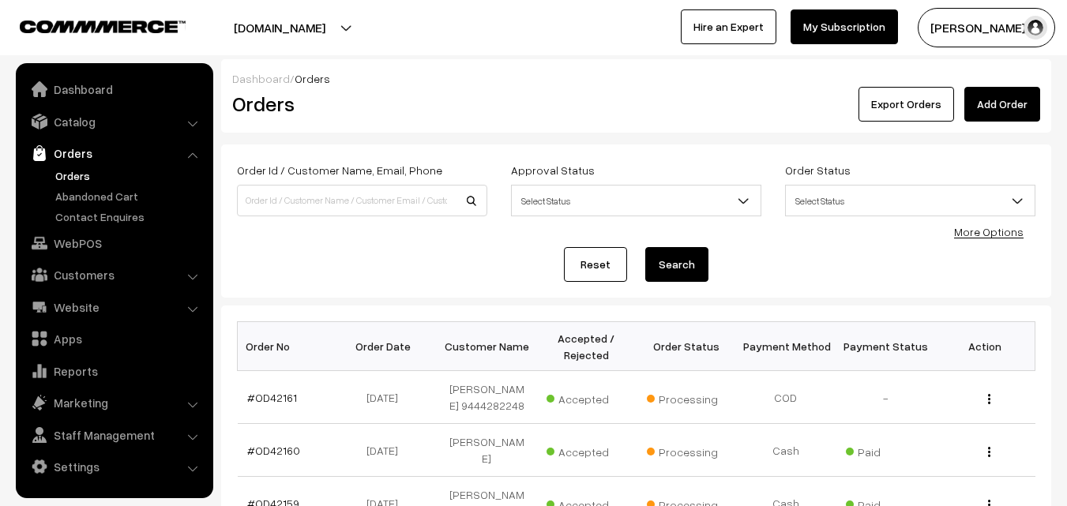
scroll to position [553, 0]
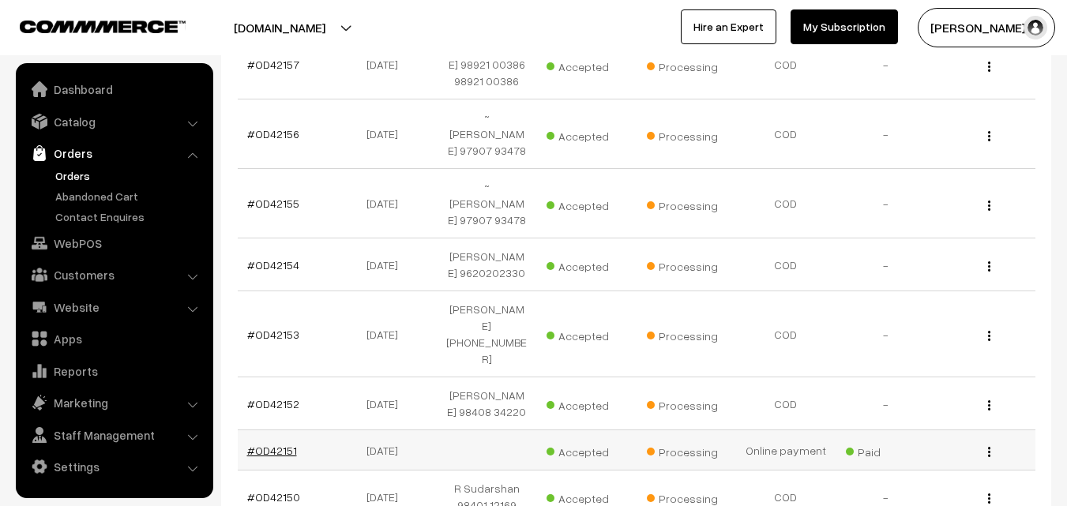
click at [288, 444] on link "#OD42151" at bounding box center [272, 450] width 50 height 13
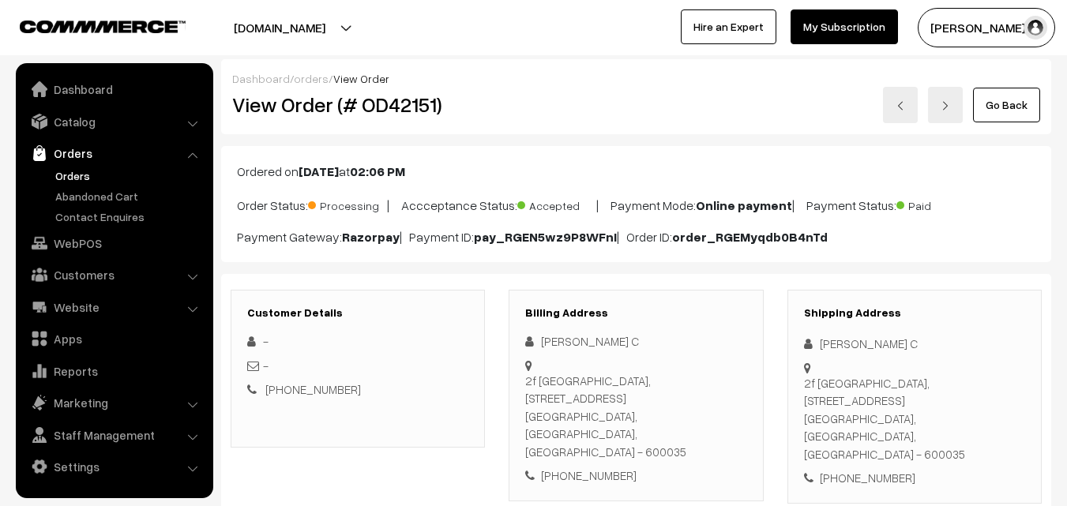
click at [85, 179] on link "Orders" at bounding box center [129, 176] width 156 height 17
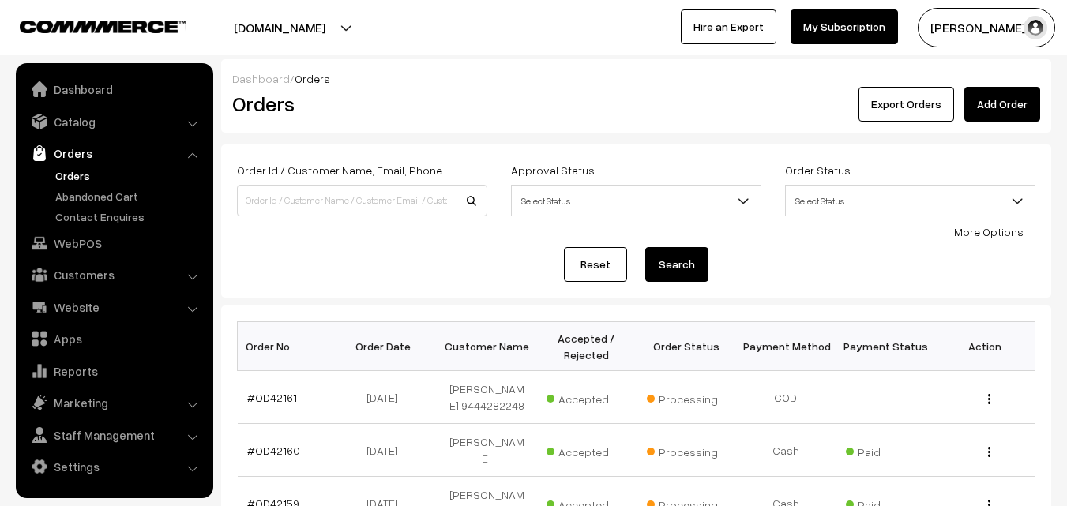
click at [77, 168] on link "Orders" at bounding box center [129, 176] width 156 height 17
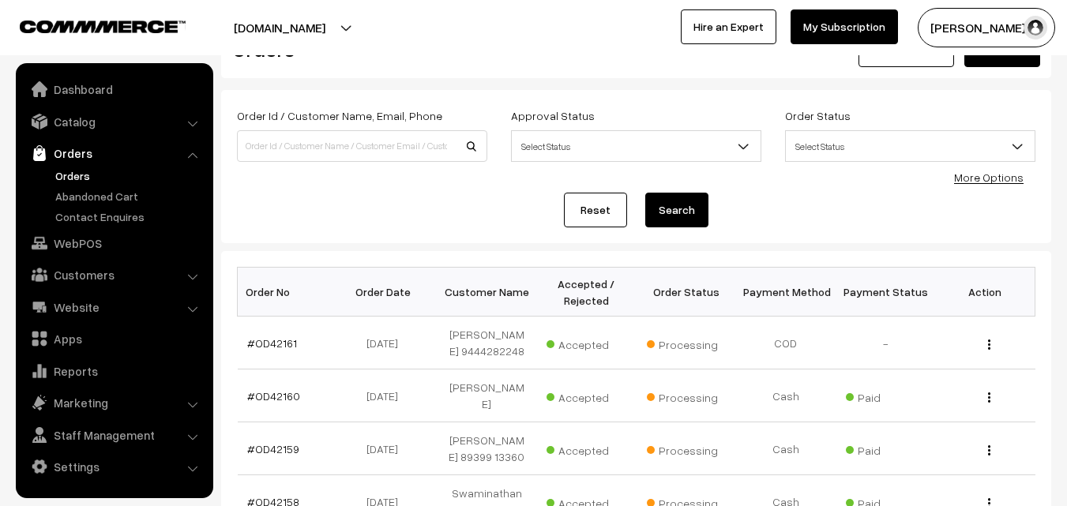
scroll to position [158, 0]
